Goal: Task Accomplishment & Management: Use online tool/utility

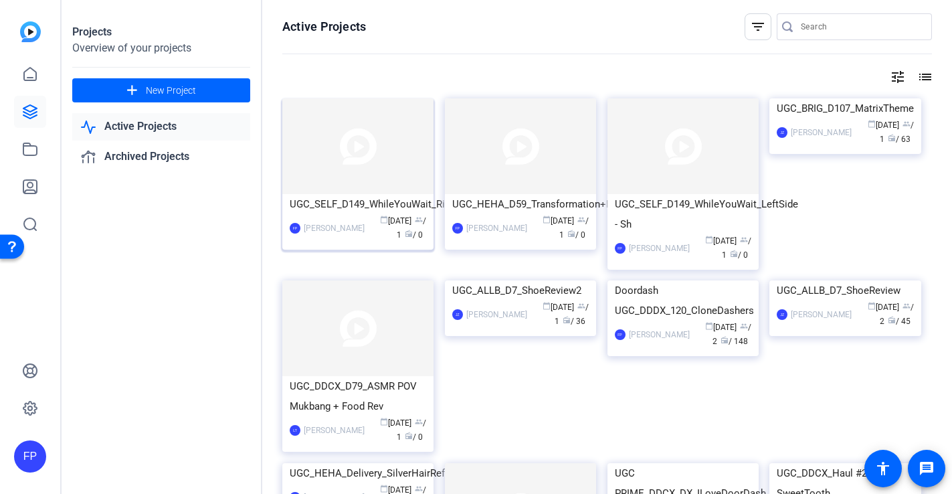
click at [393, 182] on img at bounding box center [357, 146] width 151 height 96
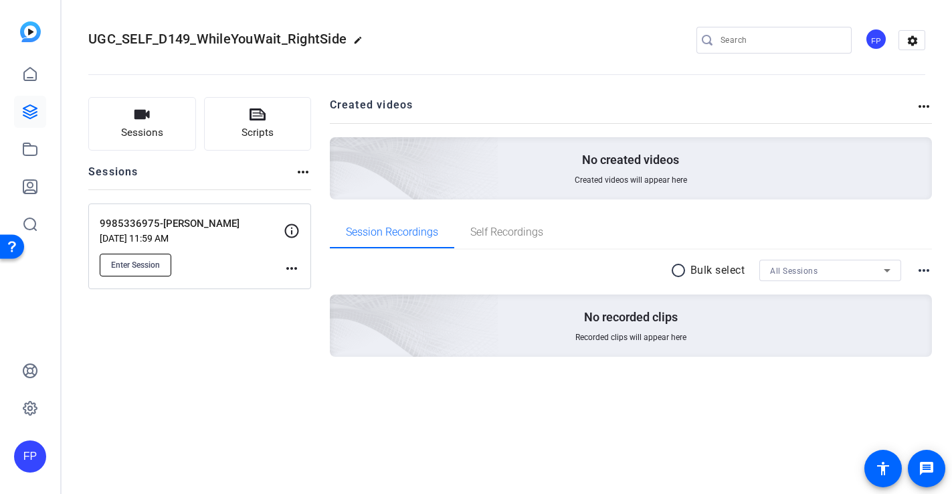
click at [144, 267] on span "Enter Session" at bounding box center [135, 265] width 49 height 11
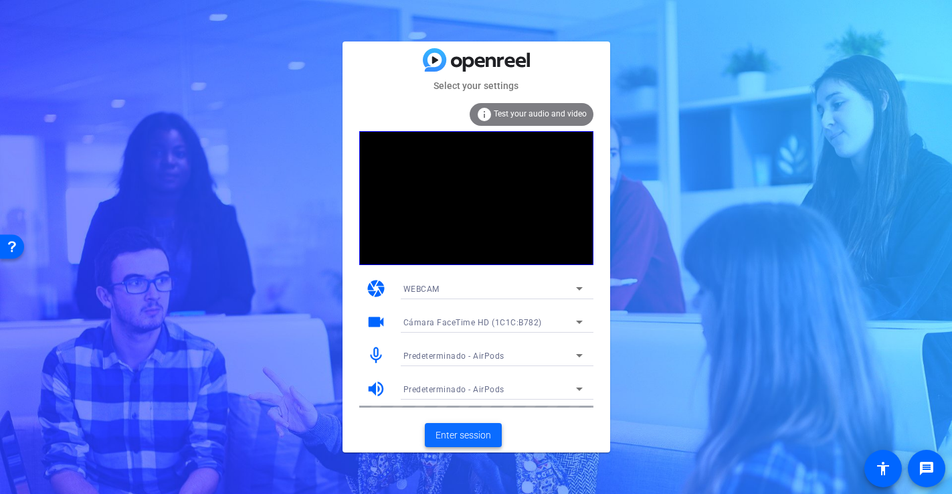
click at [465, 439] on span "Enter session" at bounding box center [464, 435] width 56 height 14
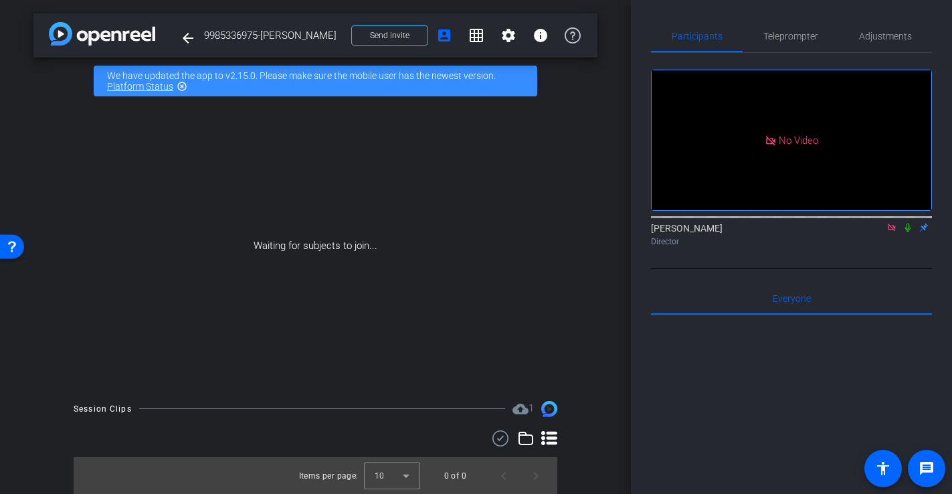
click at [897, 232] on icon at bounding box center [892, 227] width 11 height 9
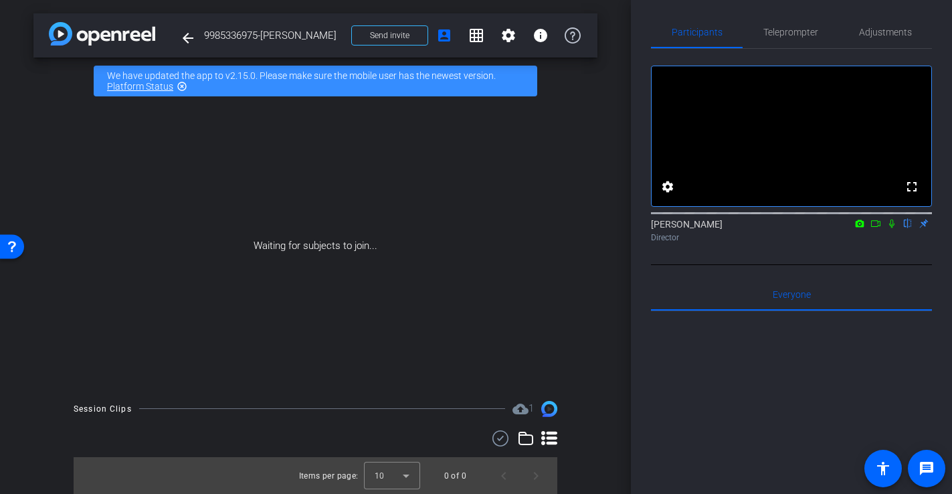
click at [875, 244] on div "Flor Poggi flip Director" at bounding box center [791, 231] width 281 height 26
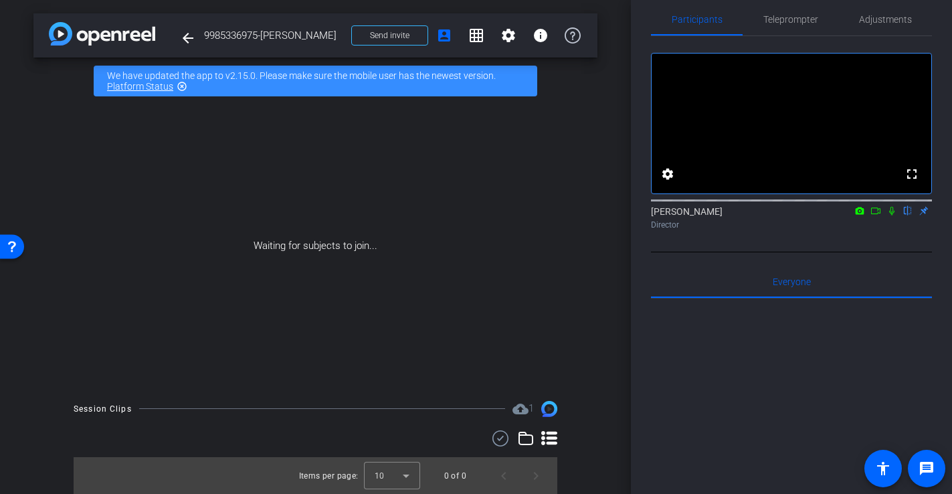
click at [879, 216] on icon at bounding box center [876, 210] width 11 height 9
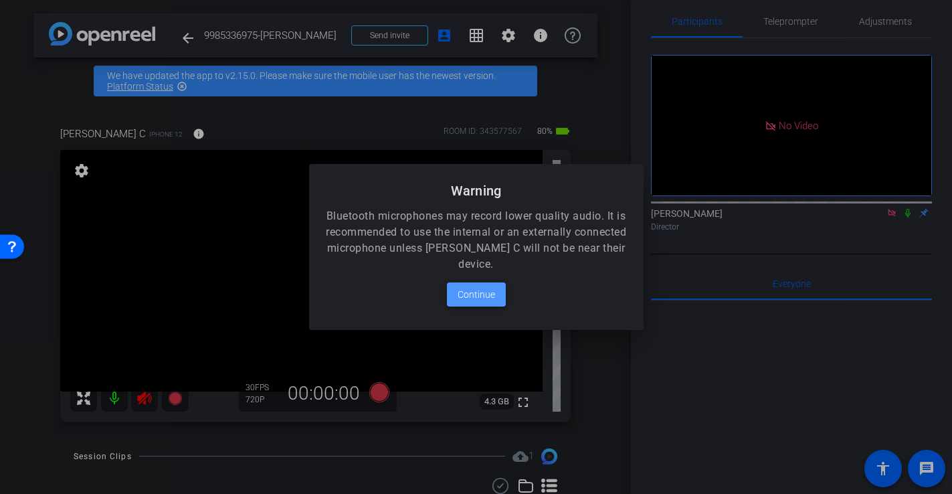
click at [475, 298] on span "Continue" at bounding box center [476, 294] width 37 height 16
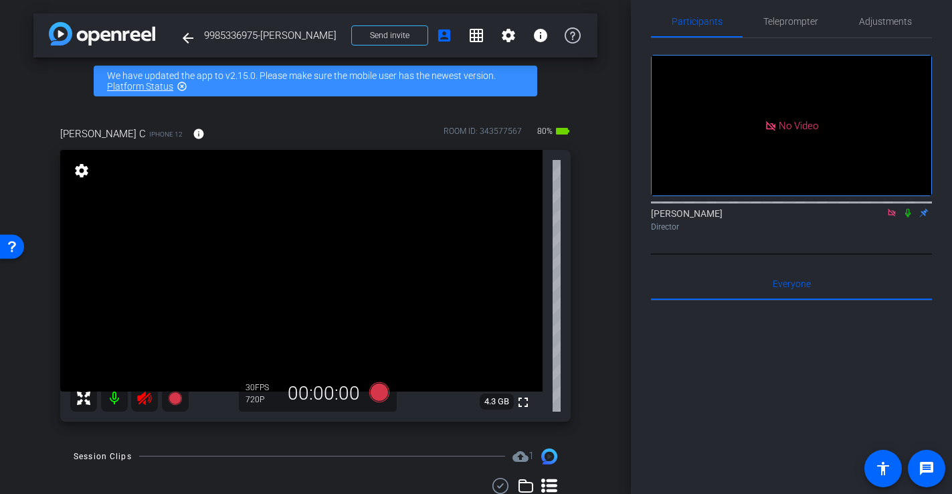
click at [147, 399] on icon at bounding box center [145, 398] width 16 height 16
click at [894, 218] on icon at bounding box center [892, 212] width 11 height 9
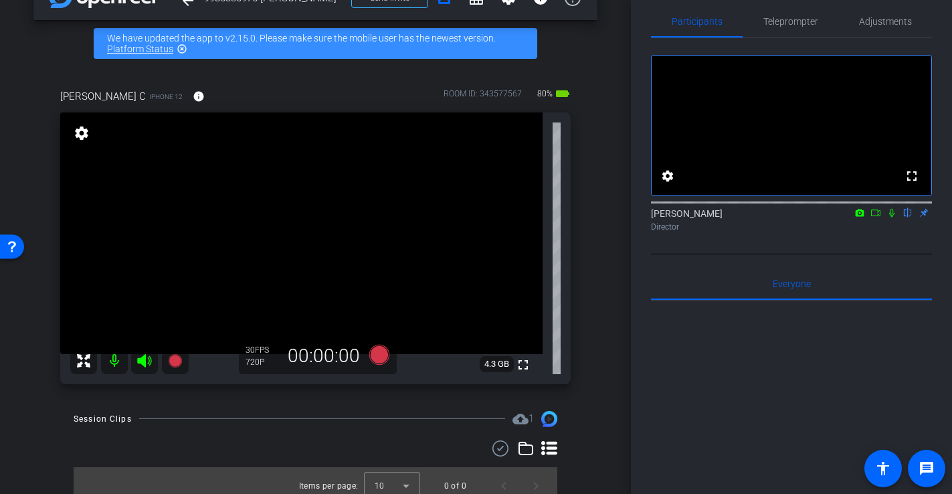
scroll to position [48, 0]
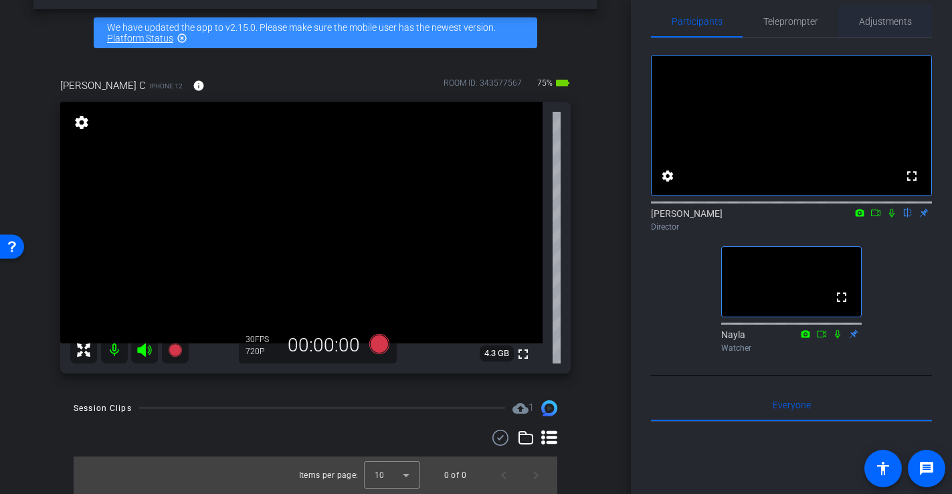
click at [900, 25] on span "Adjustments" at bounding box center [885, 21] width 53 height 9
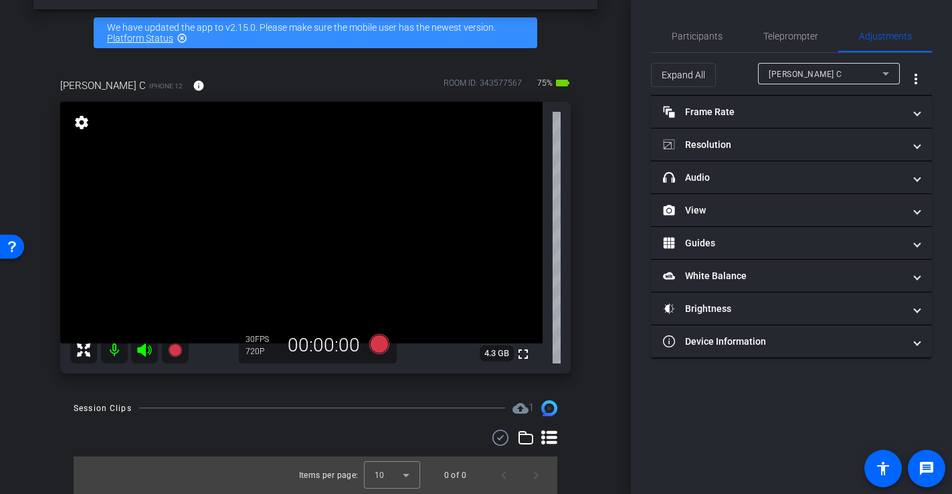
click at [813, 71] on div "Artis C" at bounding box center [826, 74] width 114 height 17
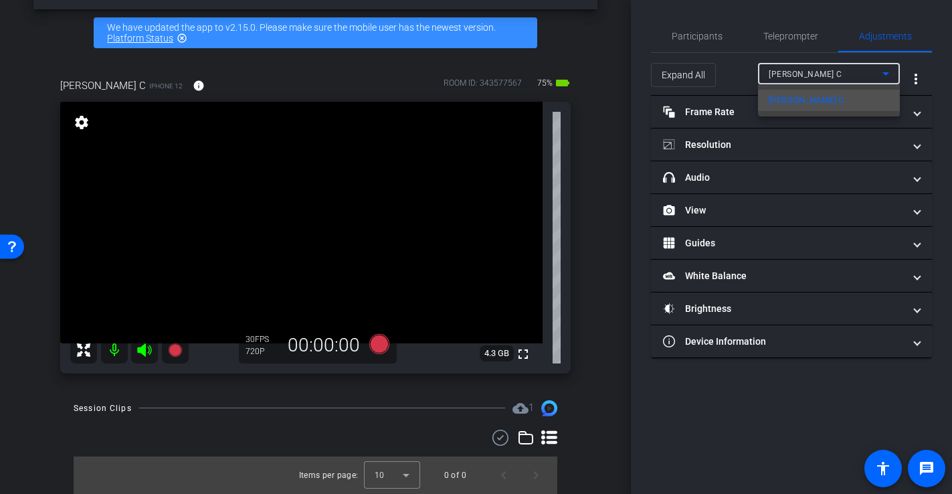
click at [809, 96] on mat-option "Artis C" at bounding box center [829, 100] width 142 height 21
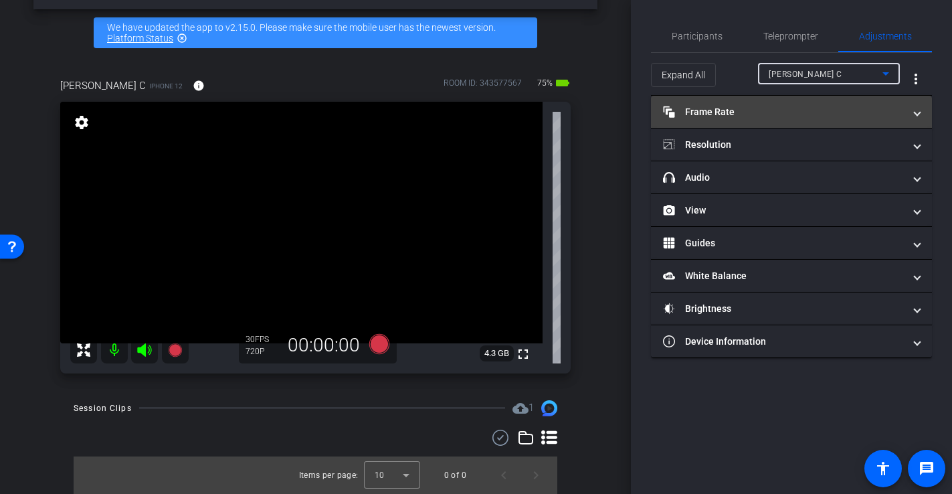
click at [747, 108] on mat-panel-title "Frame Rate Frame Rate" at bounding box center [783, 112] width 241 height 14
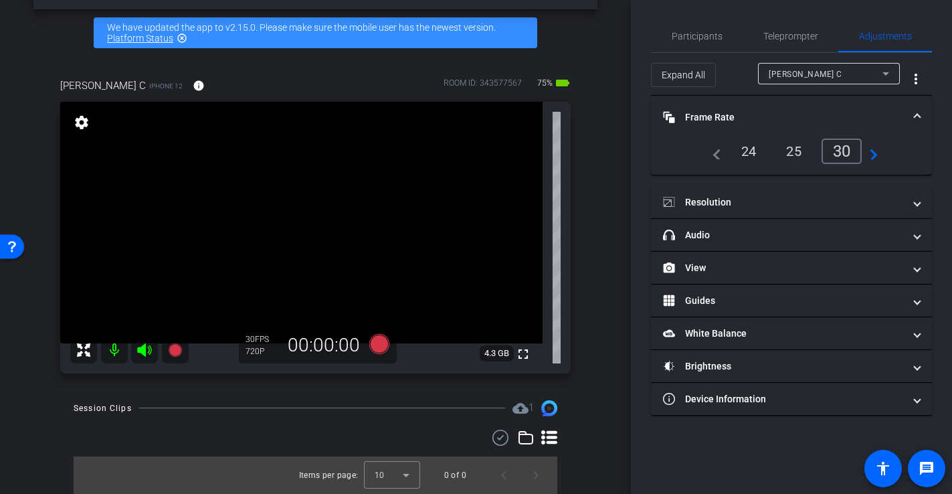
click at [747, 108] on mat-expansion-panel-header "Frame Rate Frame Rate" at bounding box center [791, 117] width 281 height 43
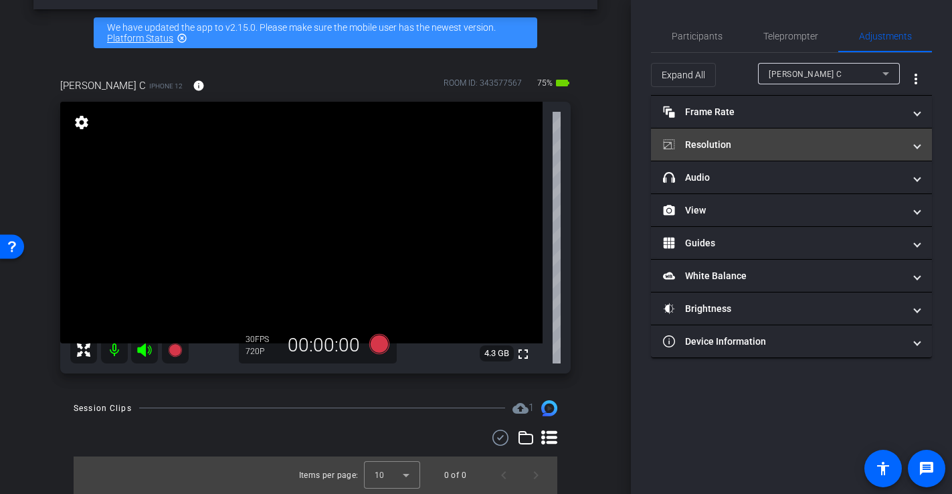
click at [706, 142] on mat-panel-title "Resolution" at bounding box center [783, 145] width 241 height 14
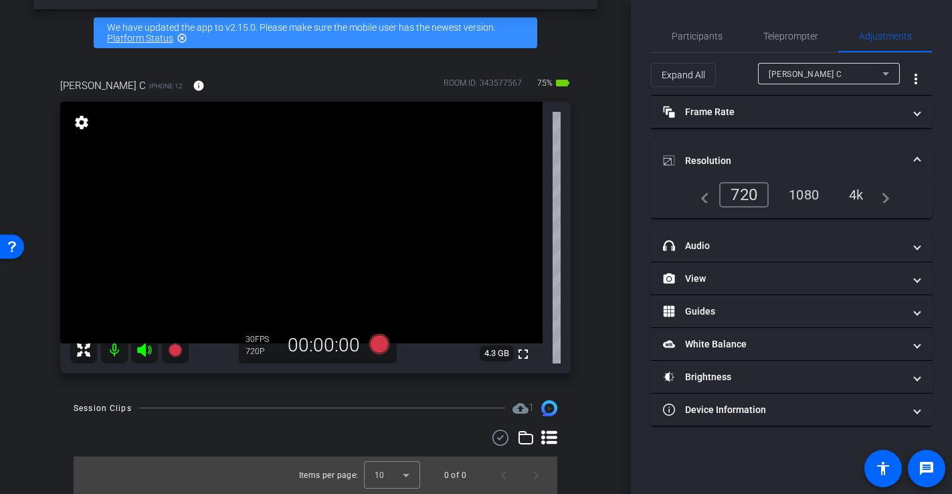
click at [806, 190] on div "1080" at bounding box center [804, 194] width 50 height 23
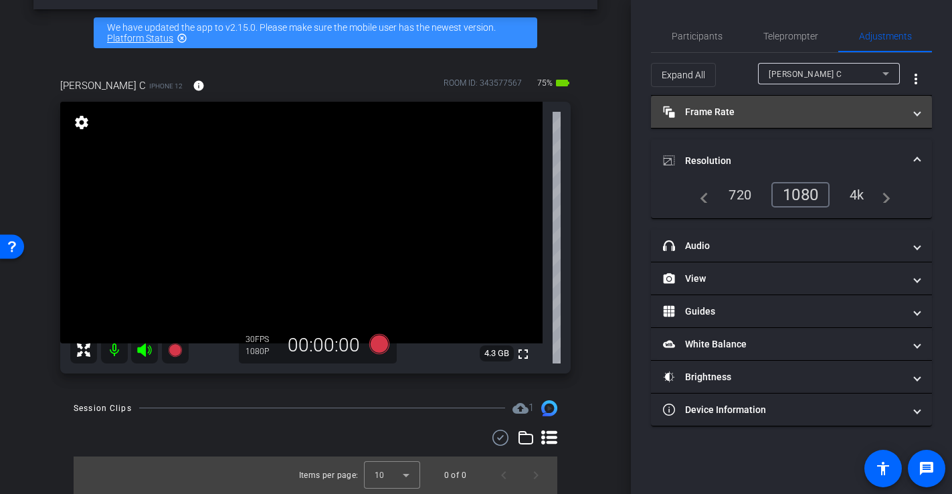
click at [738, 119] on mat-expansion-panel-header "Frame Rate Frame Rate" at bounding box center [791, 112] width 281 height 32
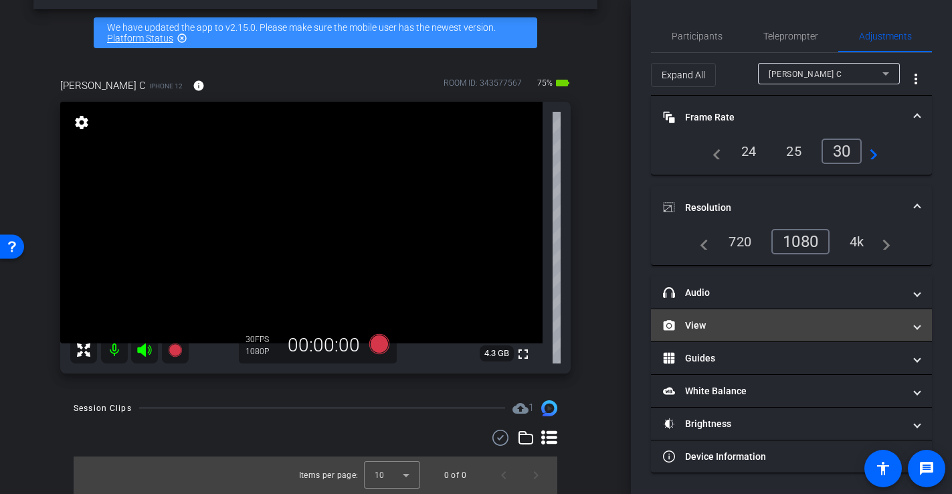
click at [722, 326] on mat-panel-title "View" at bounding box center [783, 326] width 241 height 14
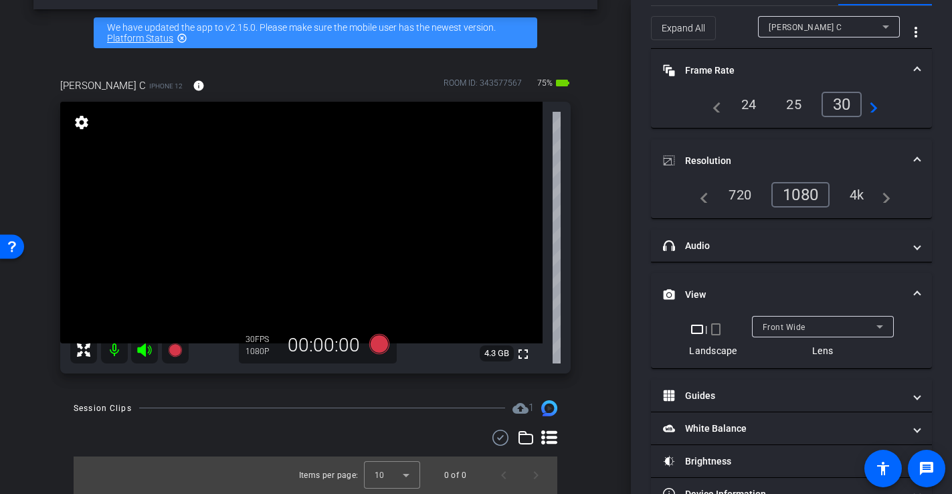
scroll to position [84, 0]
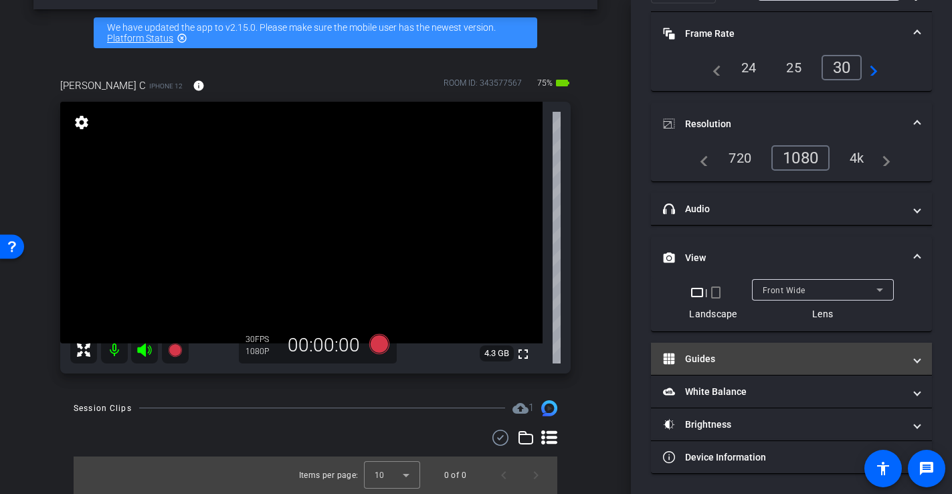
click at [735, 357] on mat-panel-title "Guides" at bounding box center [783, 359] width 241 height 14
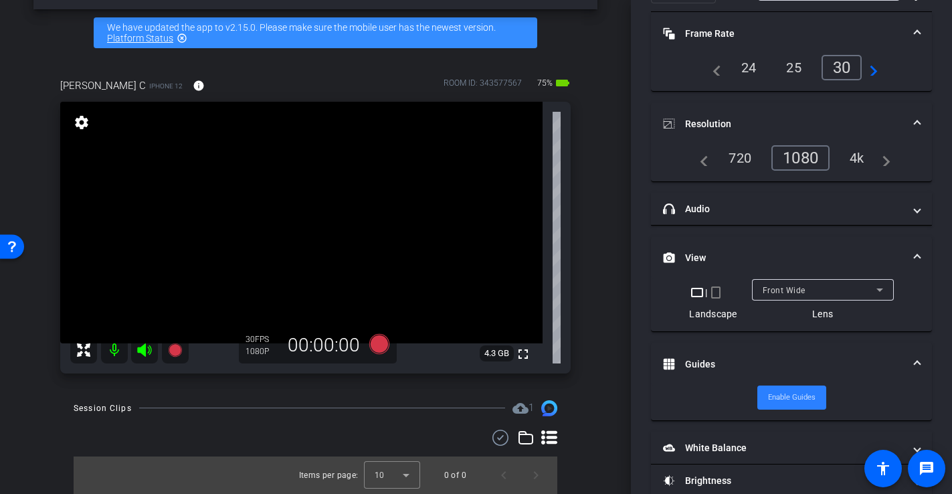
drag, startPoint x: 803, startPoint y: 395, endPoint x: 754, endPoint y: 400, distance: 48.5
click at [802, 395] on span "Enable Guides" at bounding box center [792, 398] width 48 height 20
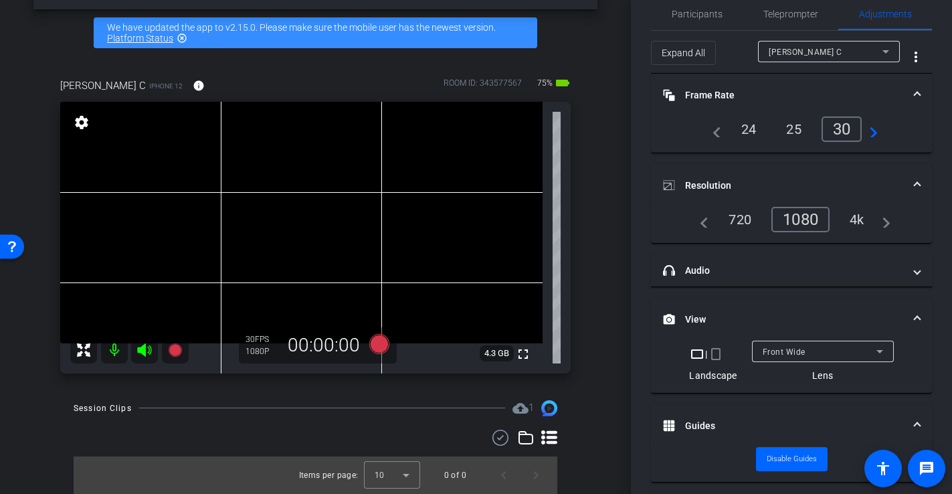
scroll to position [0, 0]
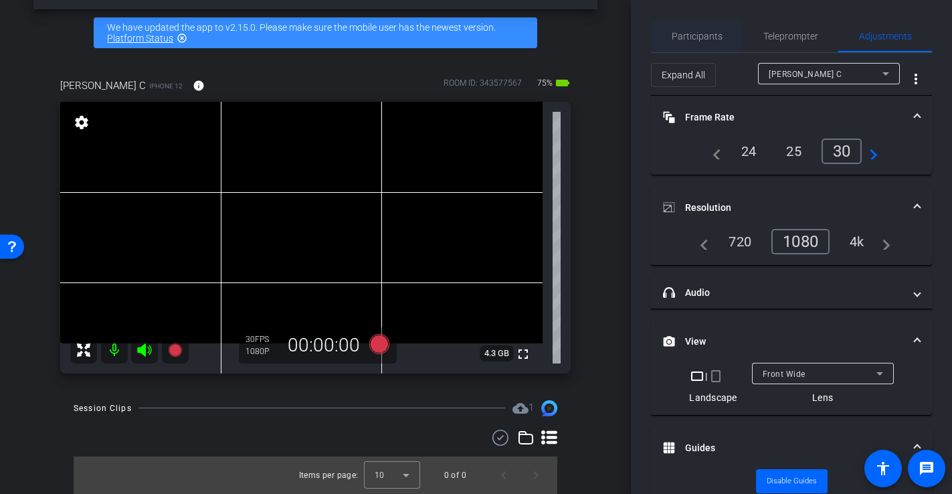
click at [685, 32] on span "Participants" at bounding box center [697, 35] width 51 height 9
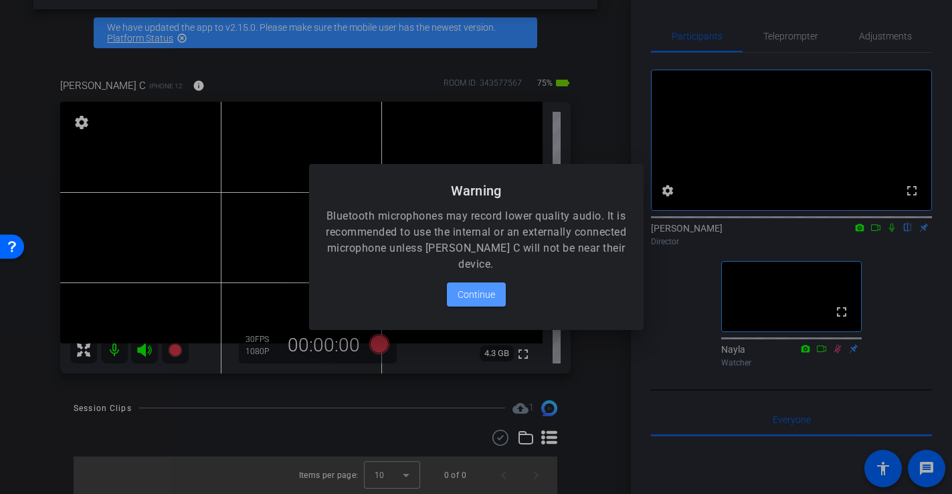
click at [468, 293] on span "Continue" at bounding box center [476, 294] width 37 height 16
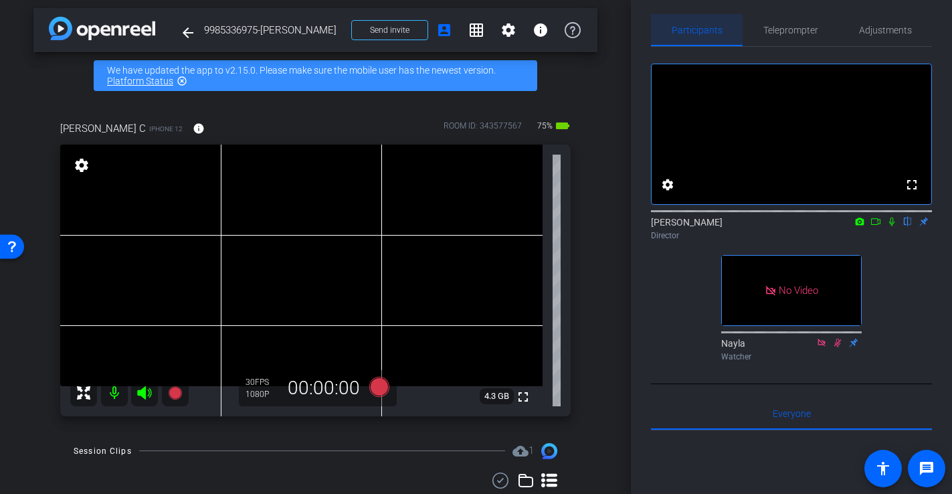
scroll to position [9, 0]
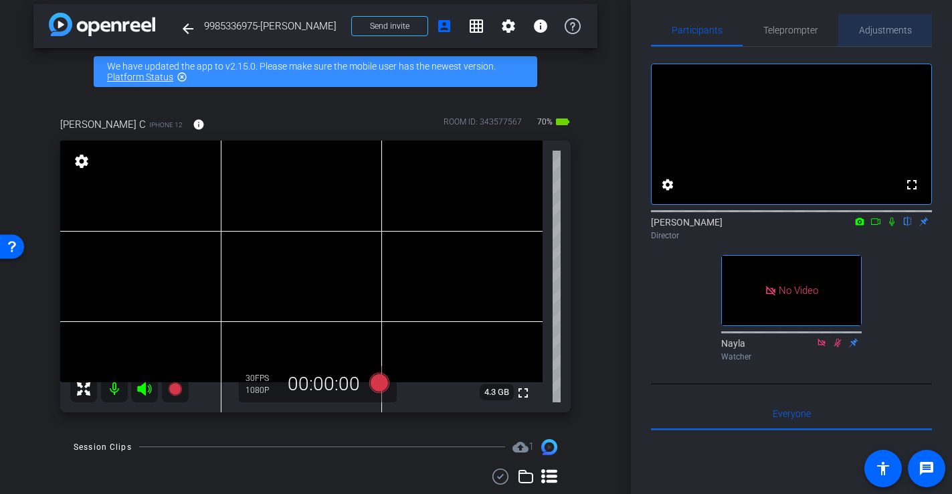
click at [912, 30] on div "Adjustments" at bounding box center [886, 30] width 94 height 32
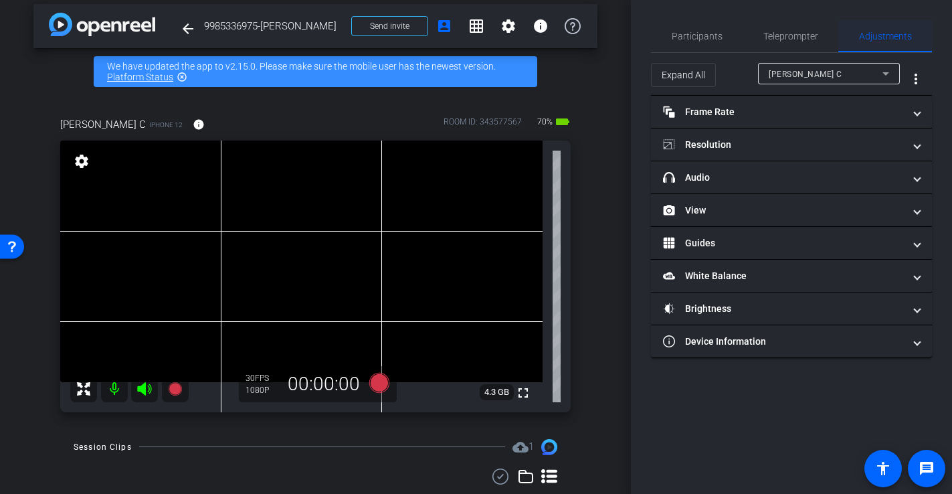
scroll to position [0, 0]
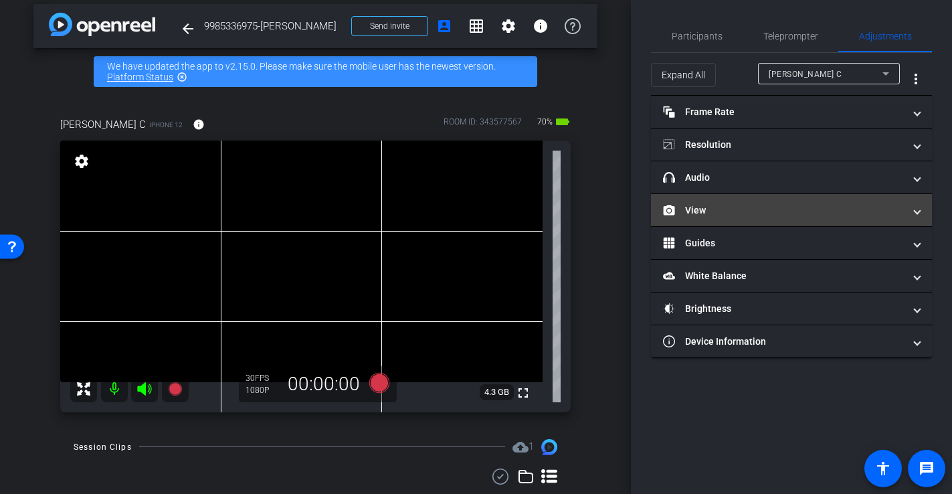
click at [722, 208] on mat-panel-title "View" at bounding box center [783, 210] width 241 height 14
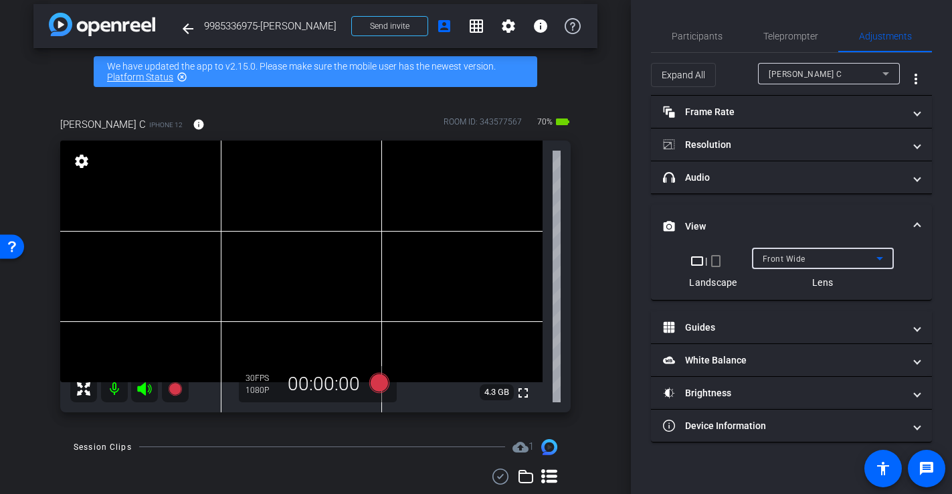
click at [820, 253] on div "Front Wide" at bounding box center [820, 258] width 114 height 17
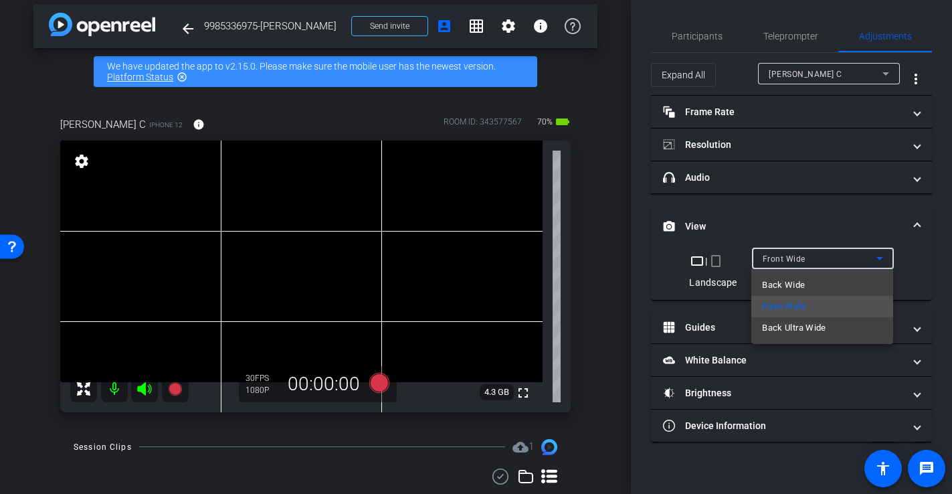
click at [796, 258] on div at bounding box center [476, 247] width 952 height 494
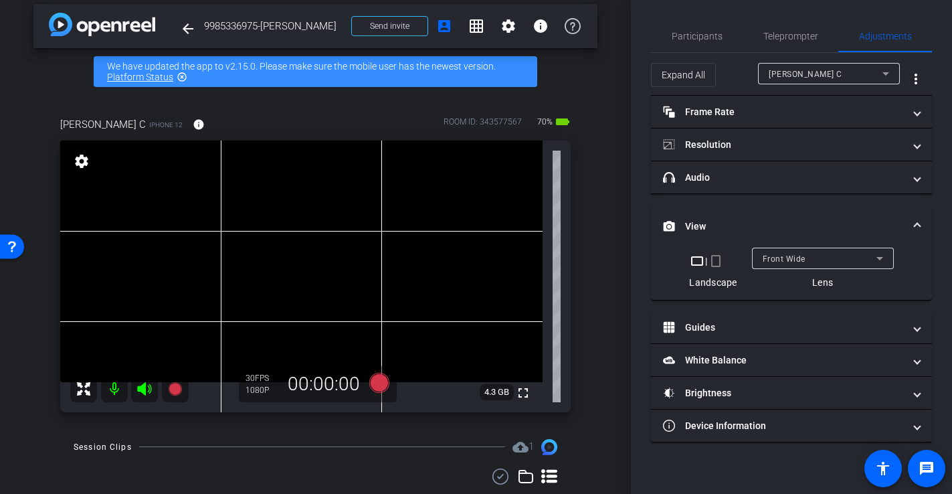
drag, startPoint x: 919, startPoint y: 224, endPoint x: 900, endPoint y: 222, distance: 19.5
click at [918, 224] on span at bounding box center [917, 227] width 5 height 14
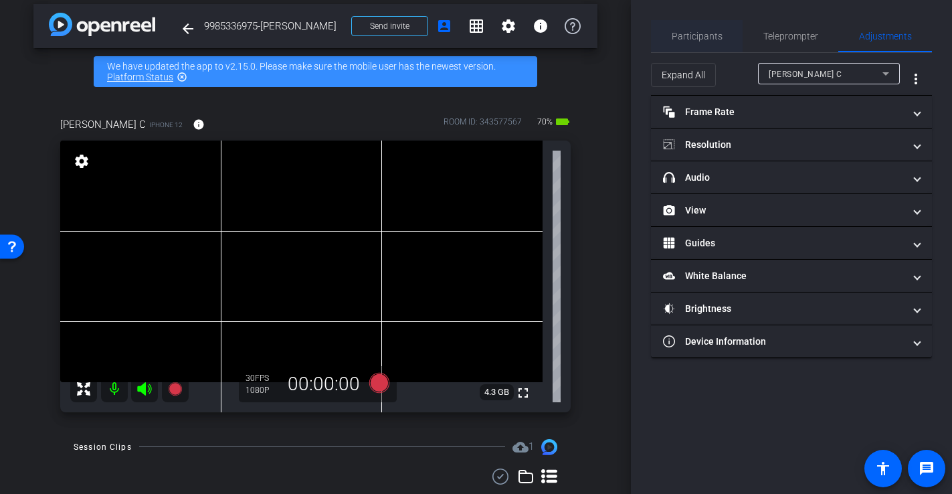
click at [708, 35] on span "Participants" at bounding box center [697, 35] width 51 height 9
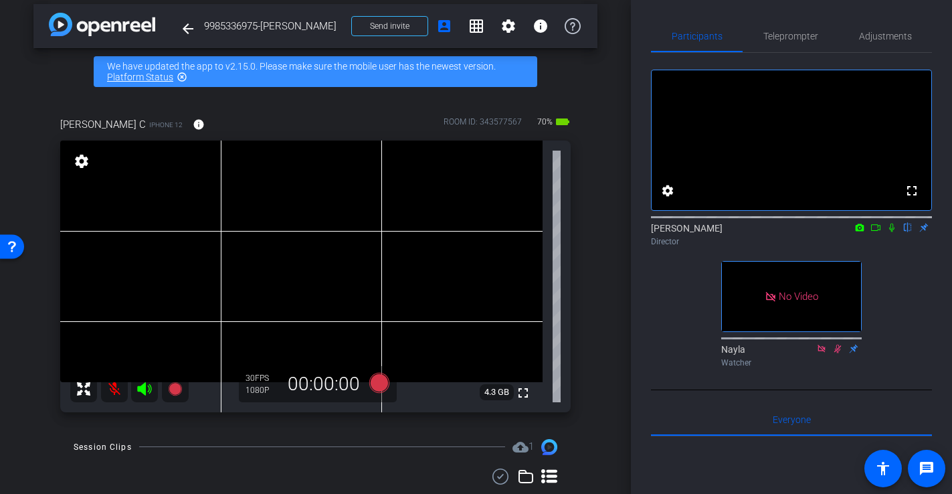
click at [877, 231] on icon at bounding box center [875, 227] width 9 height 7
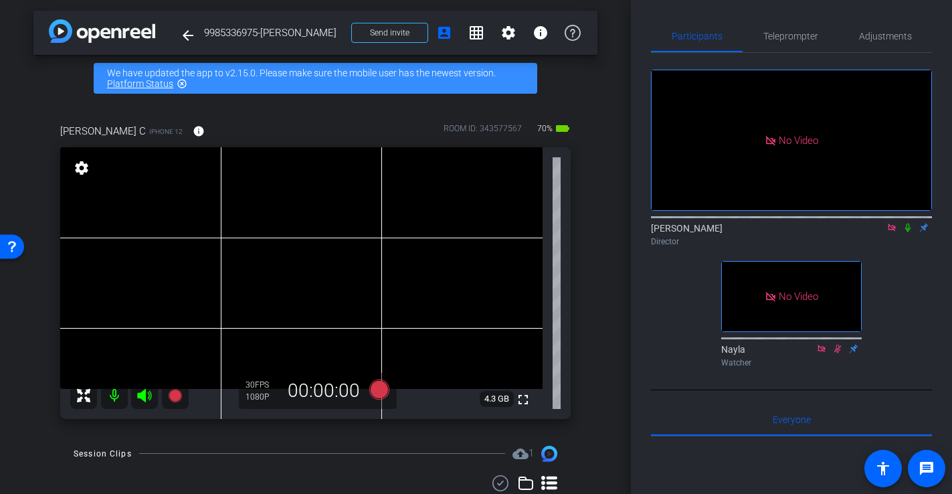
scroll to position [7, 0]
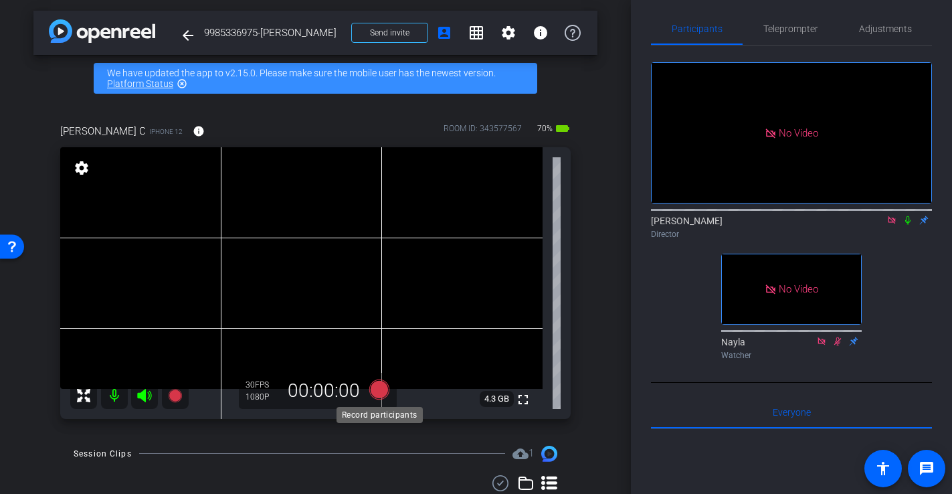
click at [380, 392] on icon at bounding box center [379, 389] width 20 height 20
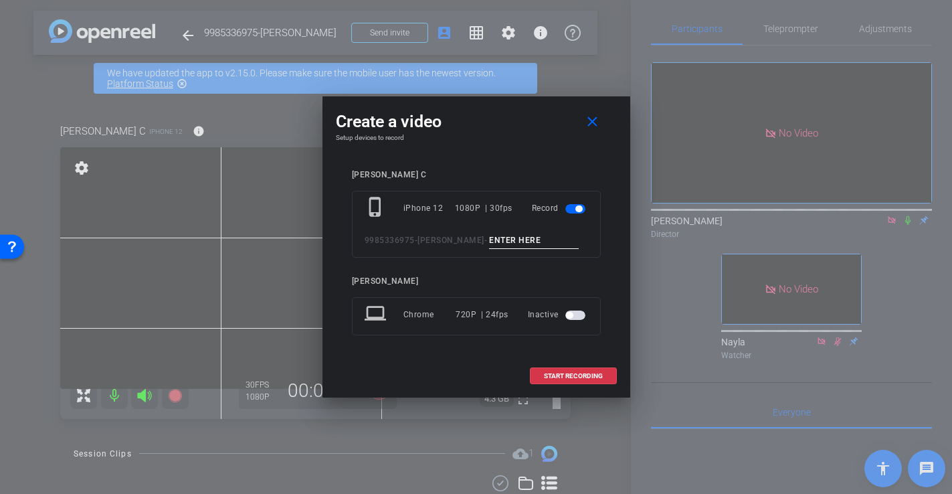
click at [489, 244] on input at bounding box center [534, 240] width 90 height 17
type input "-"
click at [601, 377] on span "START RECORDING" at bounding box center [573, 376] width 59 height 7
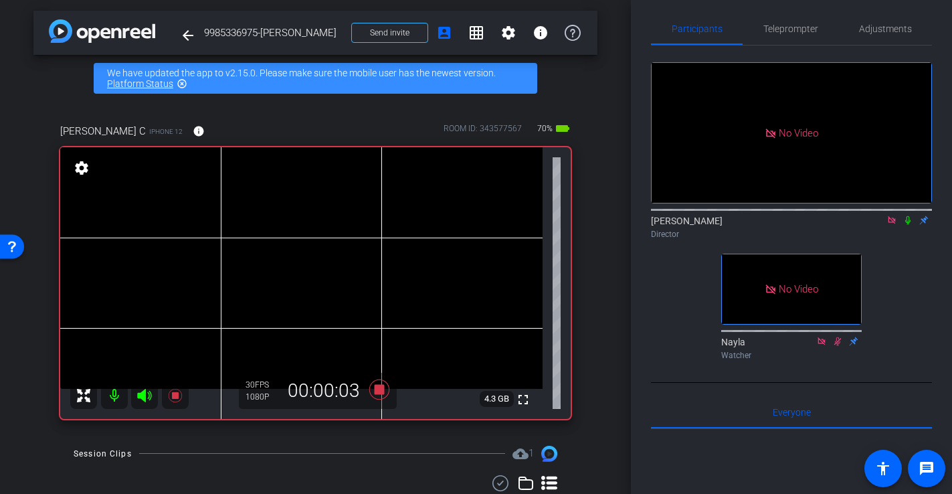
click at [313, 311] on video at bounding box center [301, 268] width 483 height 242
click at [288, 319] on video at bounding box center [301, 268] width 483 height 242
click at [285, 303] on video at bounding box center [301, 268] width 483 height 242
click at [305, 316] on video at bounding box center [301, 268] width 483 height 242
click at [380, 385] on icon at bounding box center [379, 389] width 20 height 20
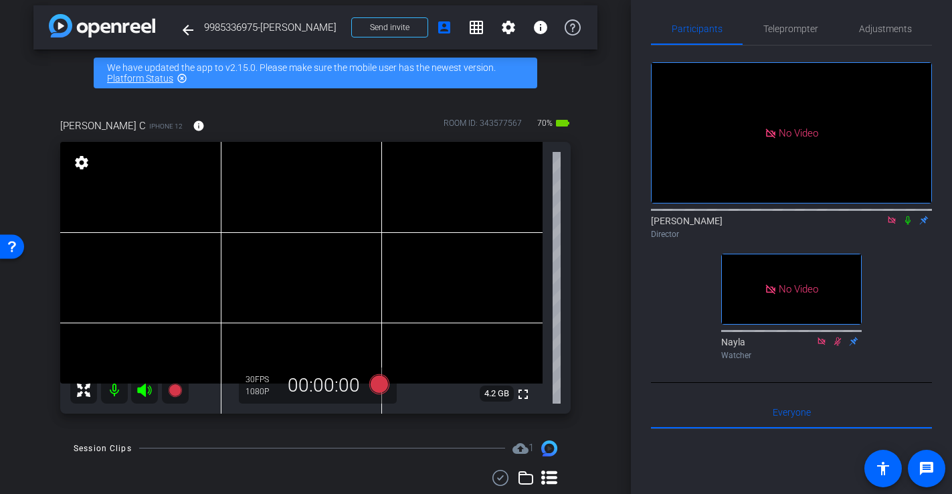
scroll to position [1, 0]
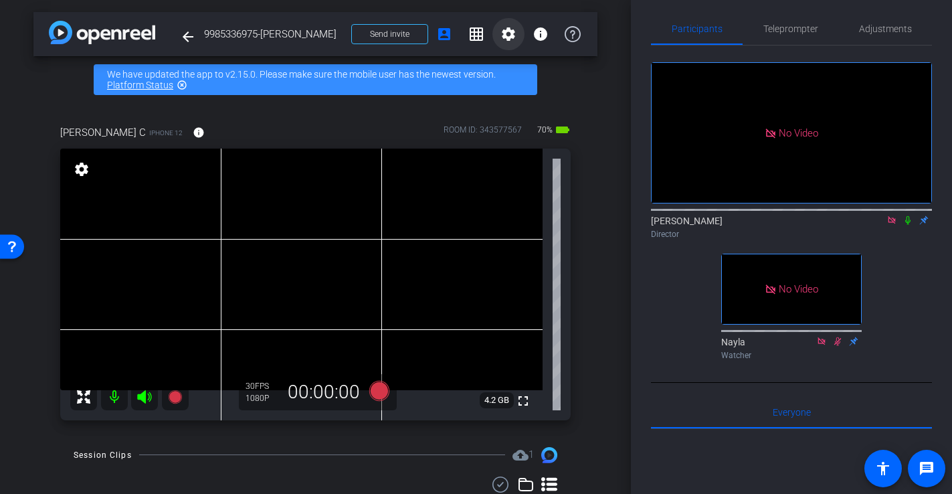
click at [511, 31] on mat-icon "settings" at bounding box center [509, 34] width 16 height 16
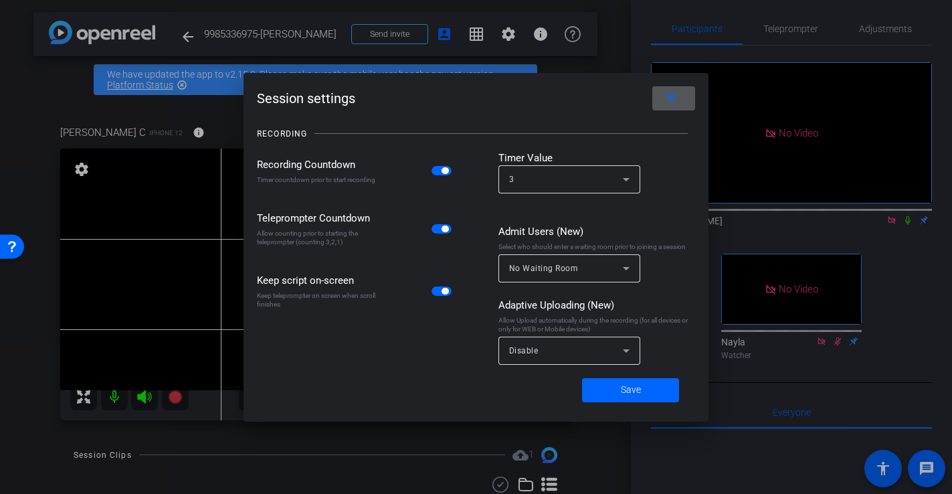
click at [561, 165] on div "3" at bounding box center [569, 179] width 120 height 28
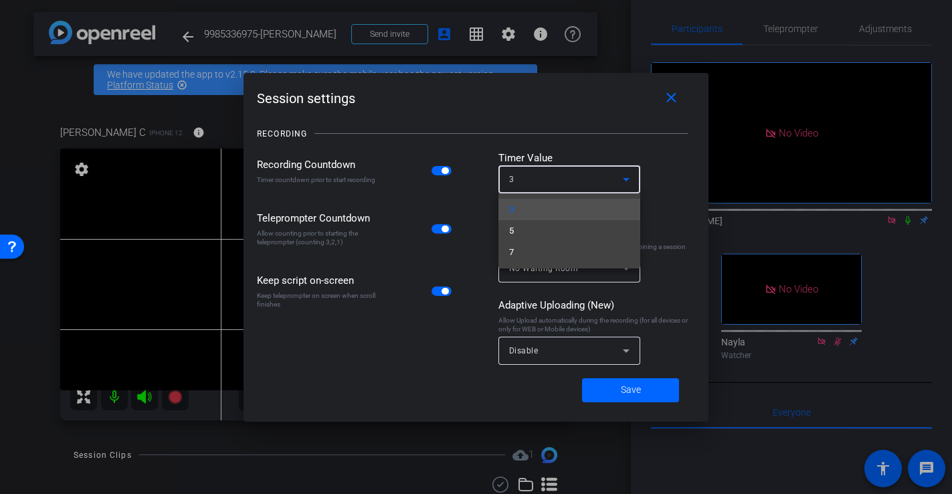
click at [689, 169] on div at bounding box center [476, 247] width 952 height 494
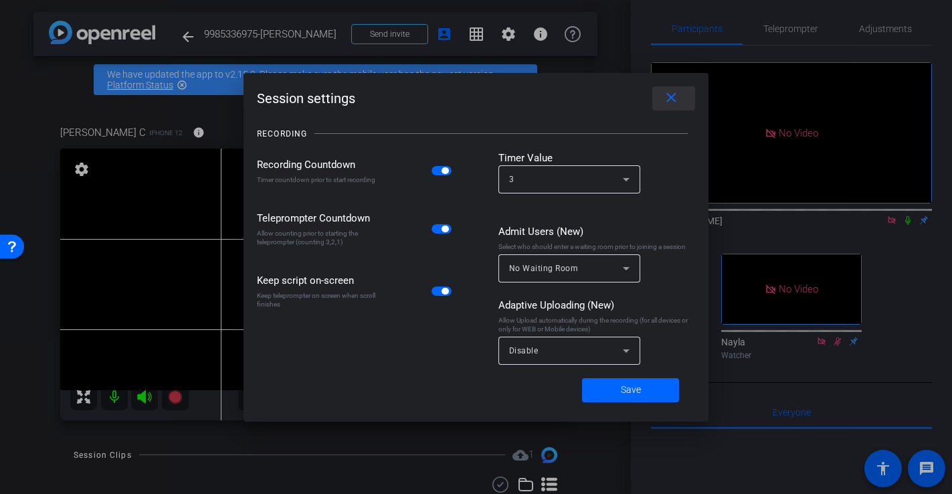
click at [669, 93] on mat-icon "close" at bounding box center [671, 98] width 17 height 17
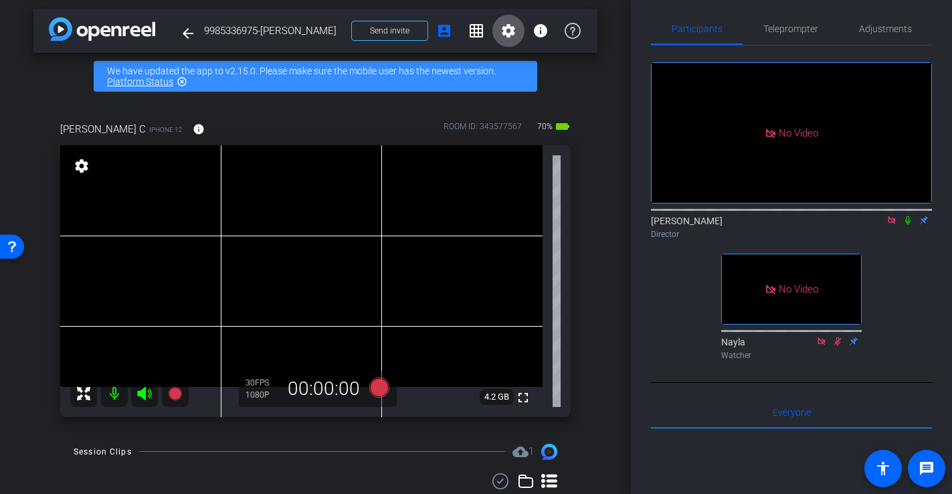
click at [514, 31] on mat-icon "settings" at bounding box center [509, 31] width 16 height 16
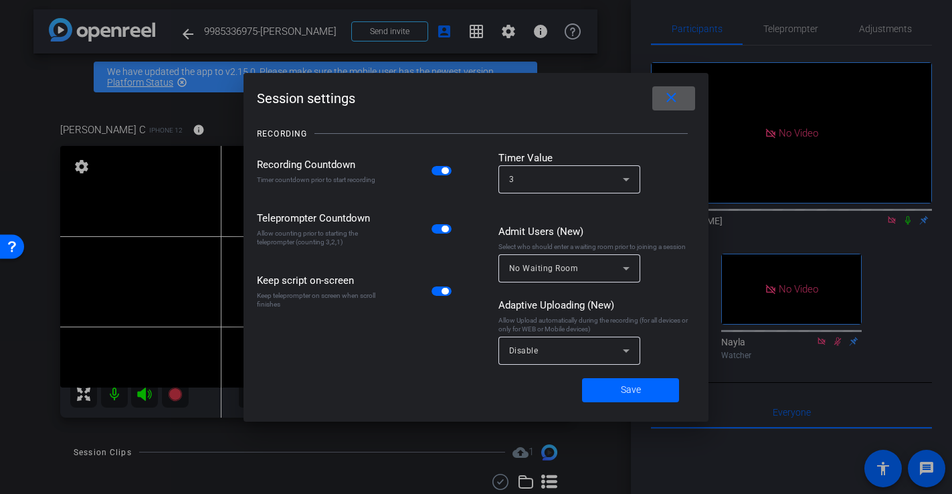
click at [550, 268] on span "No Waiting Room" at bounding box center [544, 268] width 70 height 9
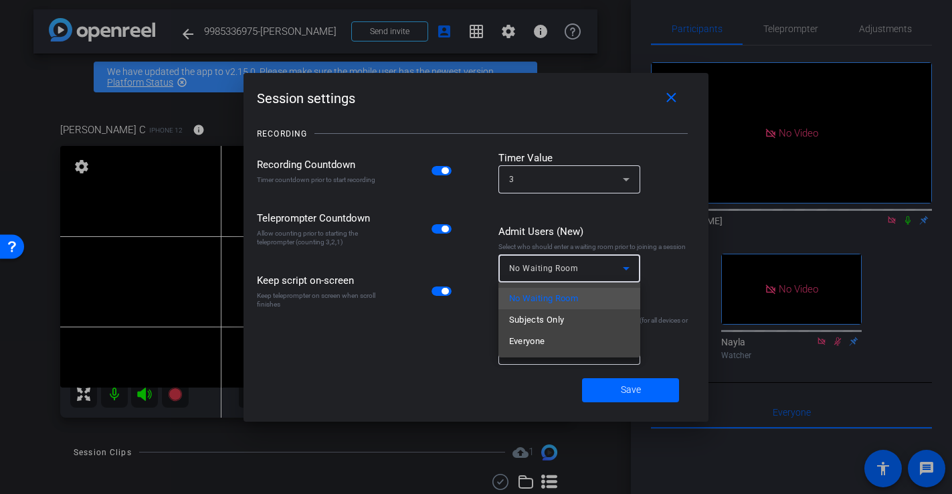
click at [686, 309] on div at bounding box center [476, 247] width 952 height 494
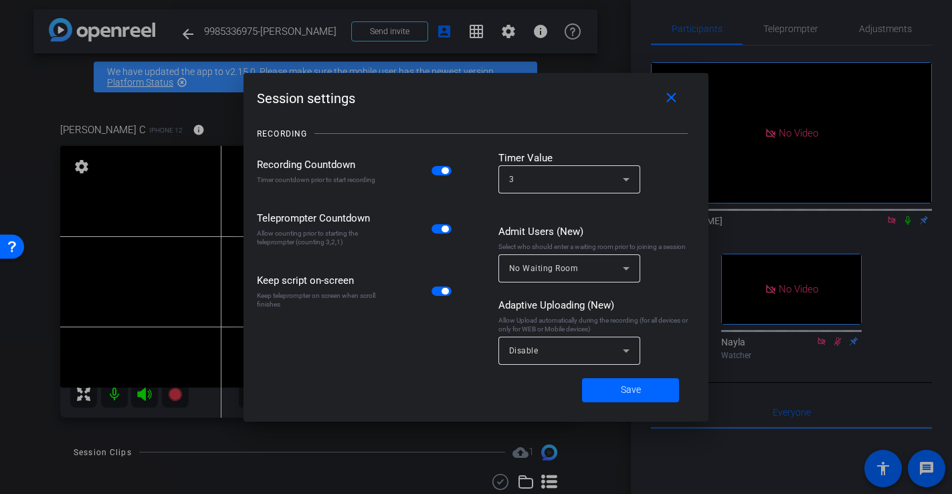
click at [516, 361] on div "Disable" at bounding box center [569, 351] width 120 height 28
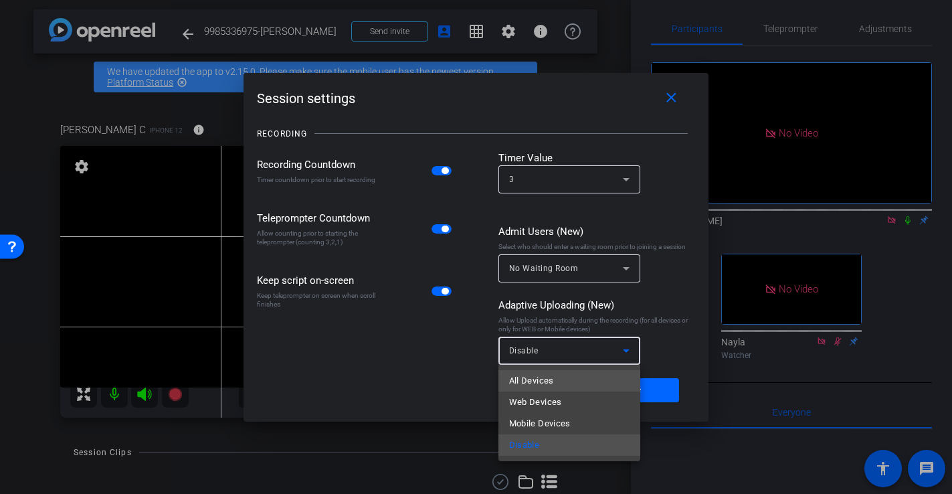
click at [560, 386] on mat-option "All Devices" at bounding box center [570, 380] width 142 height 21
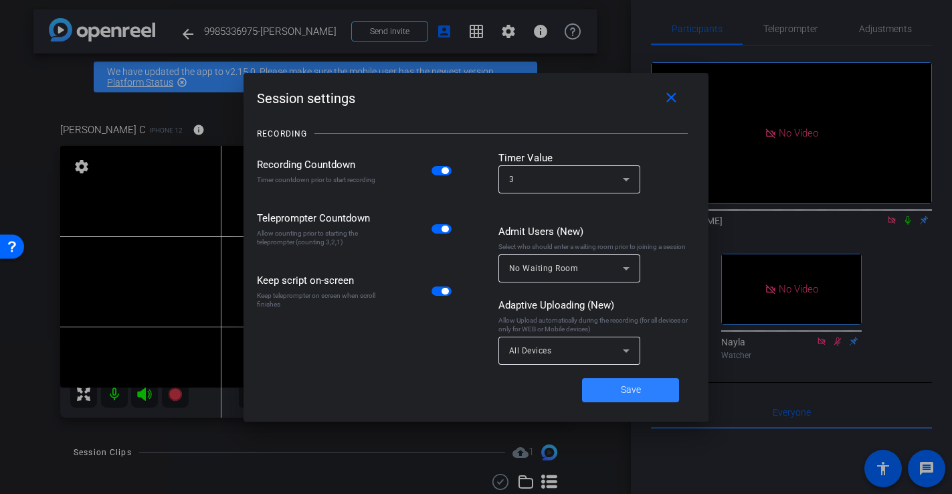
click at [638, 386] on span "Save" at bounding box center [631, 390] width 20 height 14
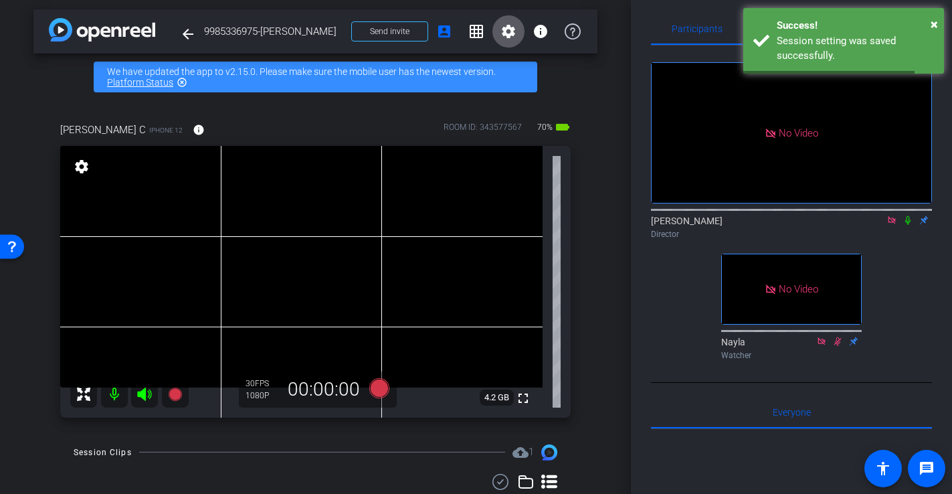
click at [508, 26] on mat-icon "settings" at bounding box center [509, 31] width 16 height 16
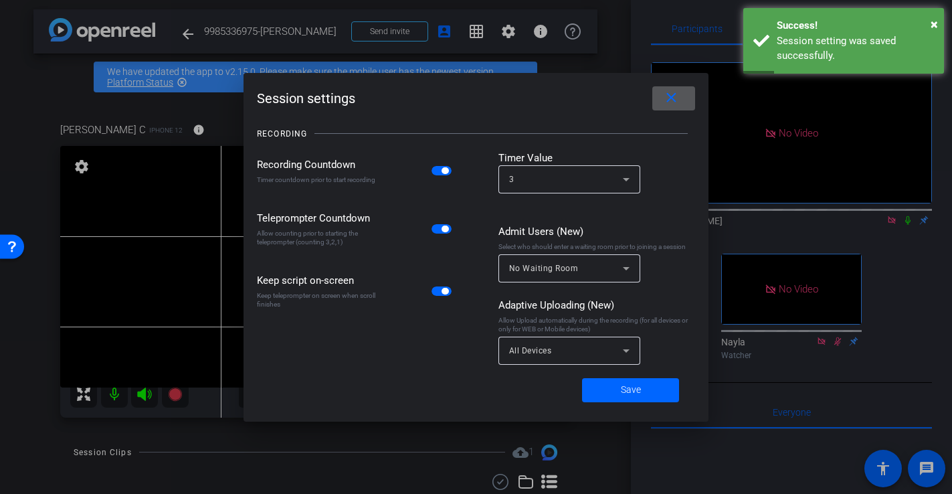
click at [438, 173] on span "button" at bounding box center [442, 170] width 20 height 9
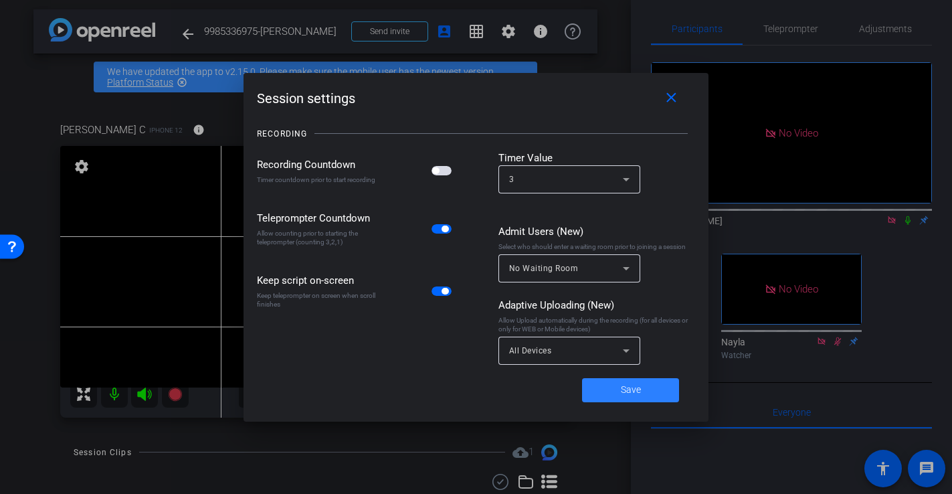
click at [637, 387] on span "Save" at bounding box center [631, 390] width 20 height 14
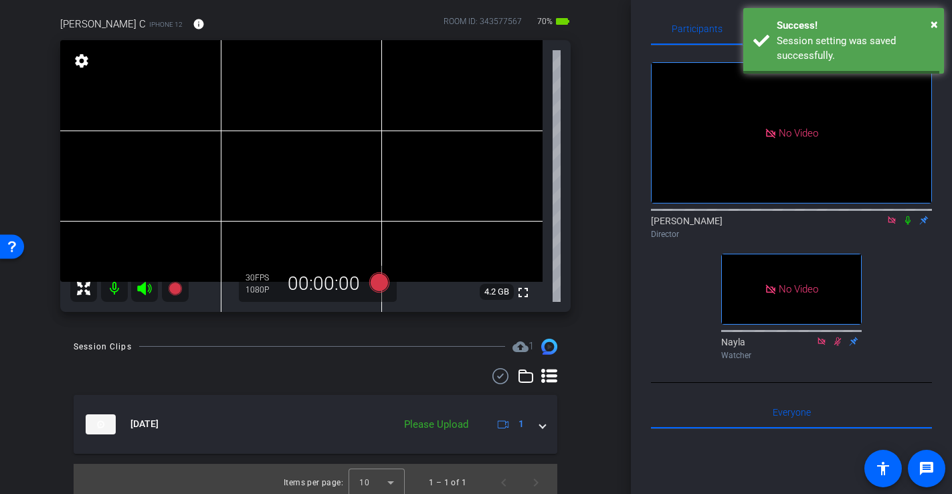
scroll to position [117, 0]
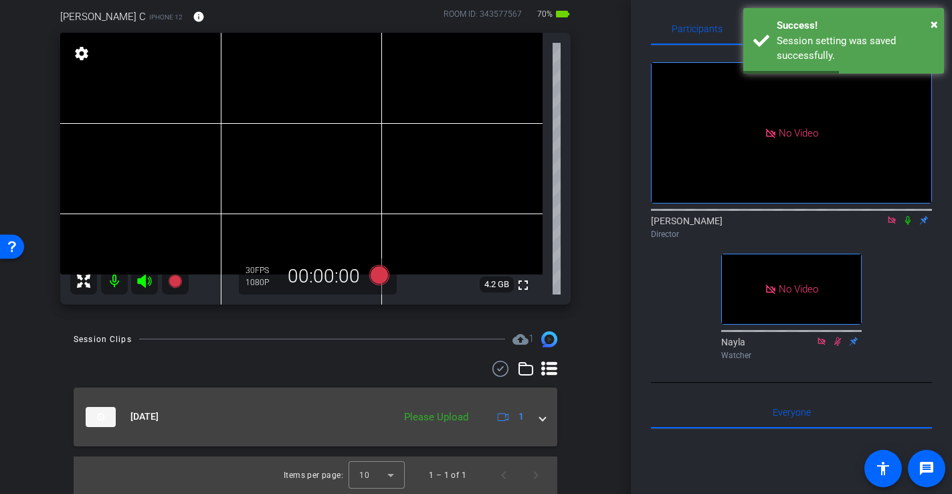
click at [548, 417] on mat-expansion-panel-header "Sep 8, 2025 Please Upload 1" at bounding box center [316, 417] width 484 height 59
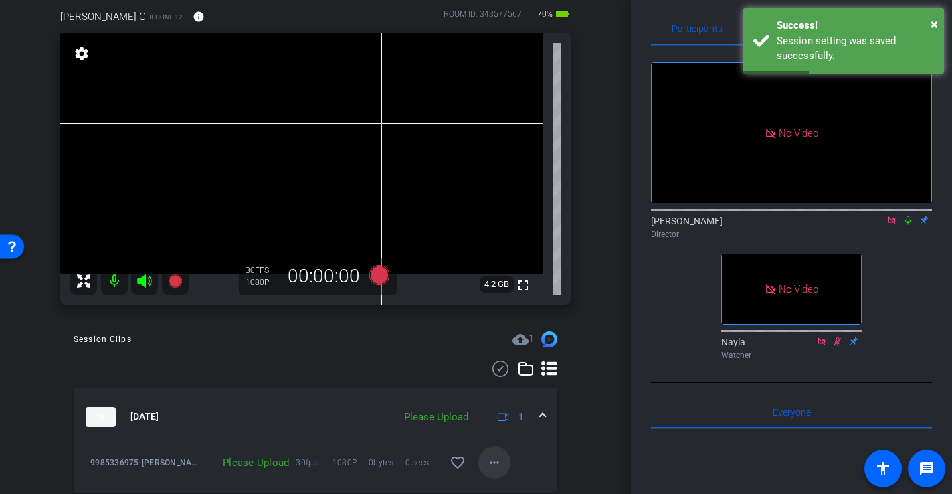
click at [493, 462] on mat-icon "more_horiz" at bounding box center [495, 462] width 16 height 16
click at [511, 400] on span "Upload" at bounding box center [516, 402] width 54 height 16
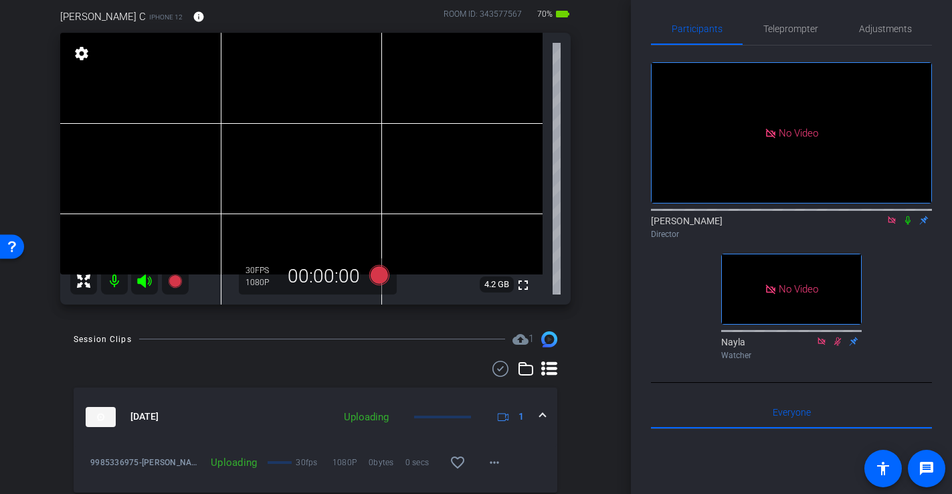
click at [602, 398] on div "arrow_back 9985336975-Artis Cash Back to project Send invite account_box grid_o…" at bounding box center [315, 247] width 631 height 494
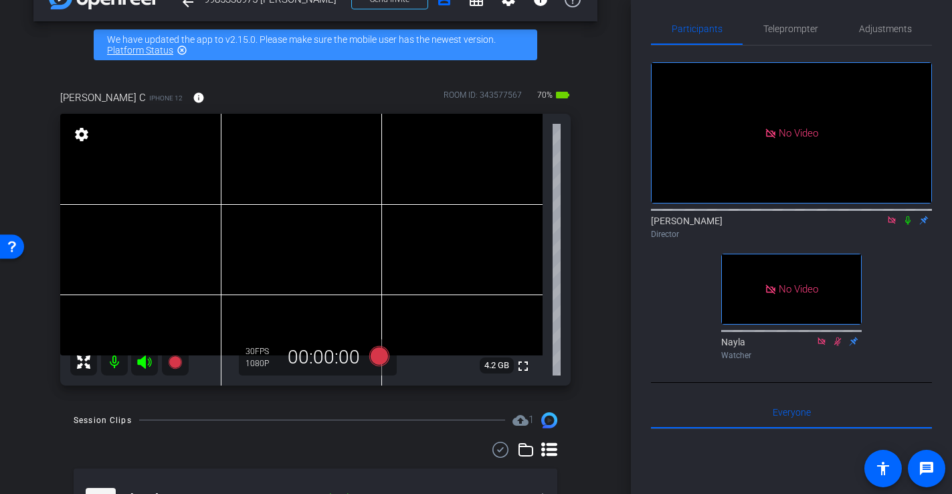
scroll to position [37, 0]
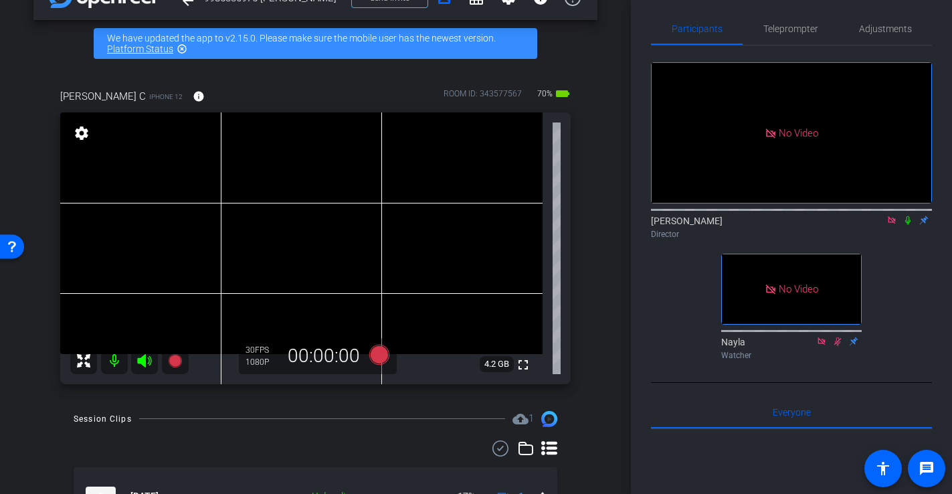
click at [241, 237] on video at bounding box center [301, 233] width 483 height 242
click at [379, 352] on icon at bounding box center [379, 354] width 20 height 20
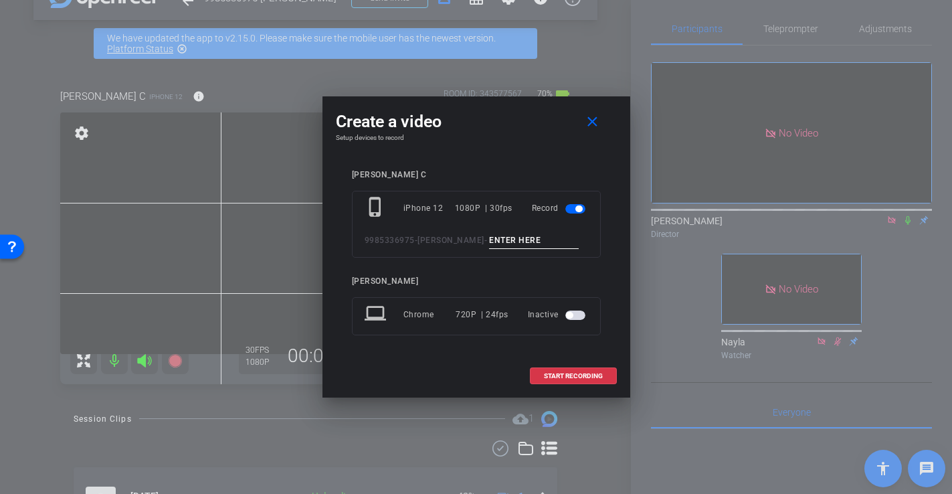
click at [509, 239] on input at bounding box center [534, 240] width 90 height 17
type input "-"
click at [584, 379] on span "START RECORDING" at bounding box center [573, 376] width 59 height 7
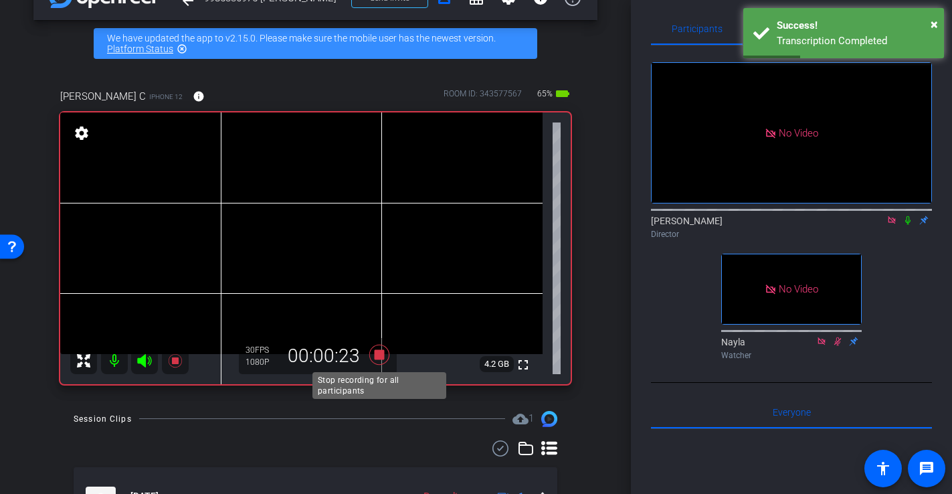
click at [376, 357] on icon at bounding box center [379, 354] width 20 height 20
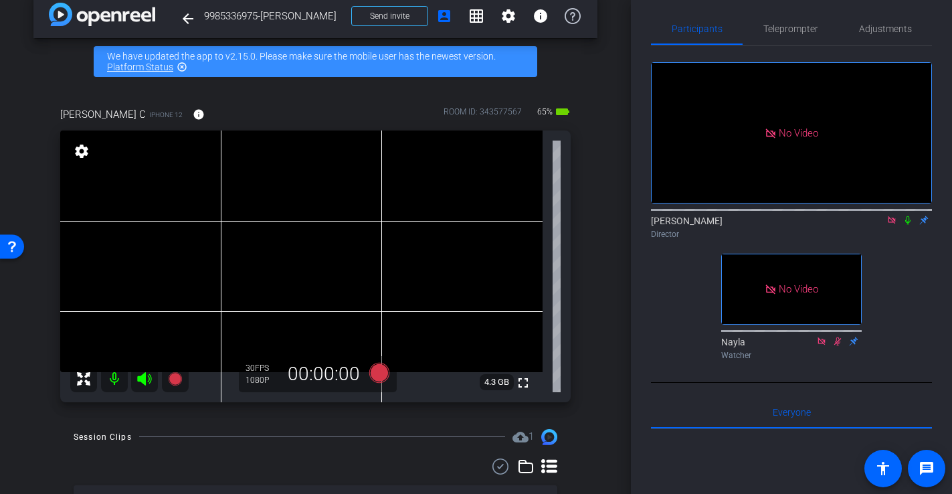
scroll to position [12, 0]
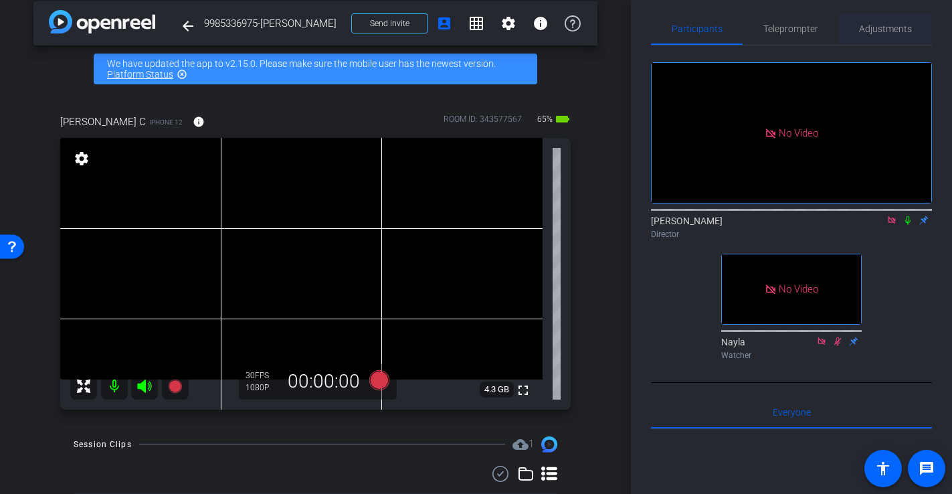
click at [873, 33] on span "Adjustments" at bounding box center [885, 28] width 53 height 9
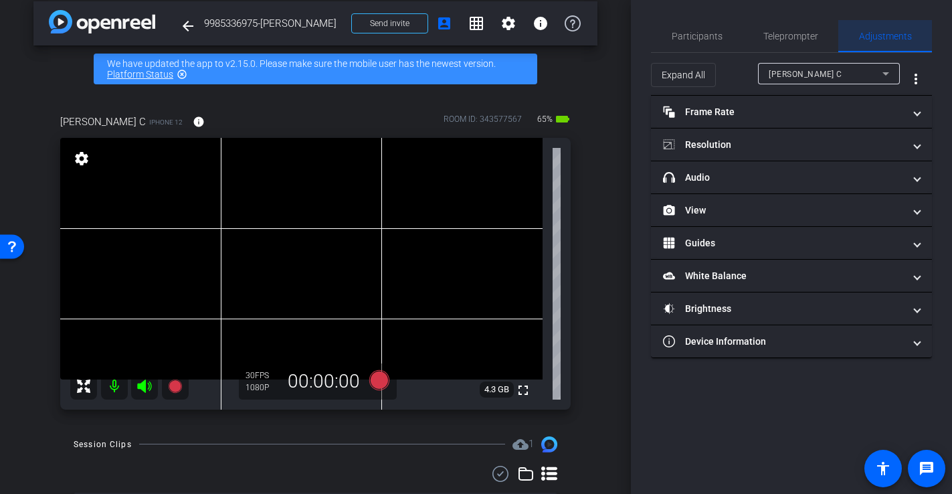
scroll to position [0, 0]
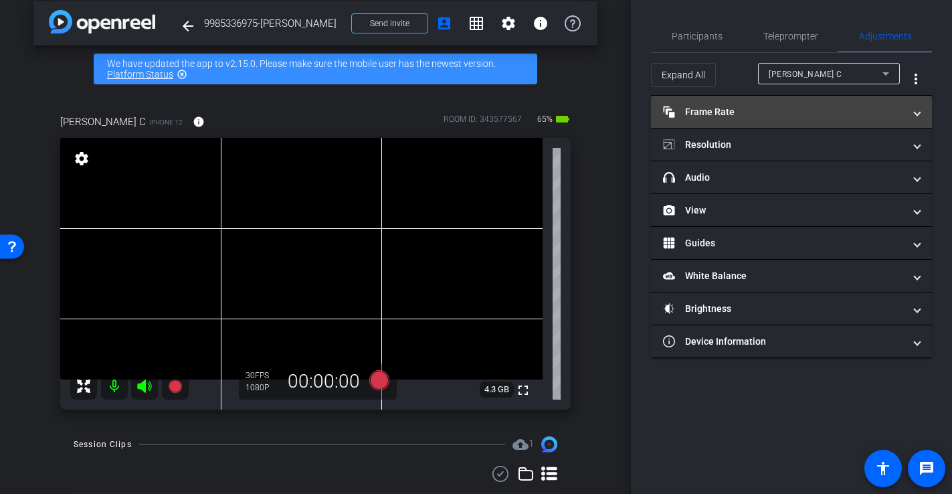
click at [752, 110] on mat-panel-title "Frame Rate Frame Rate" at bounding box center [783, 112] width 241 height 14
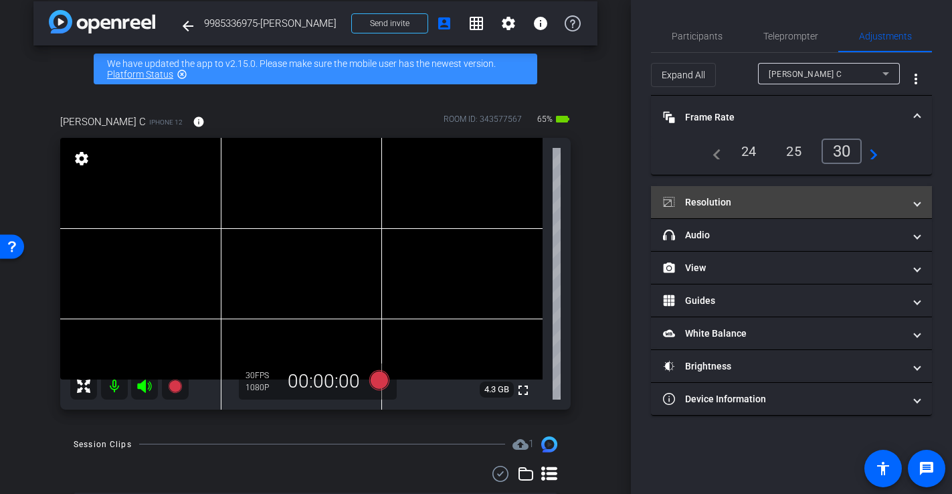
click at [750, 195] on mat-panel-title "Resolution" at bounding box center [783, 202] width 241 height 14
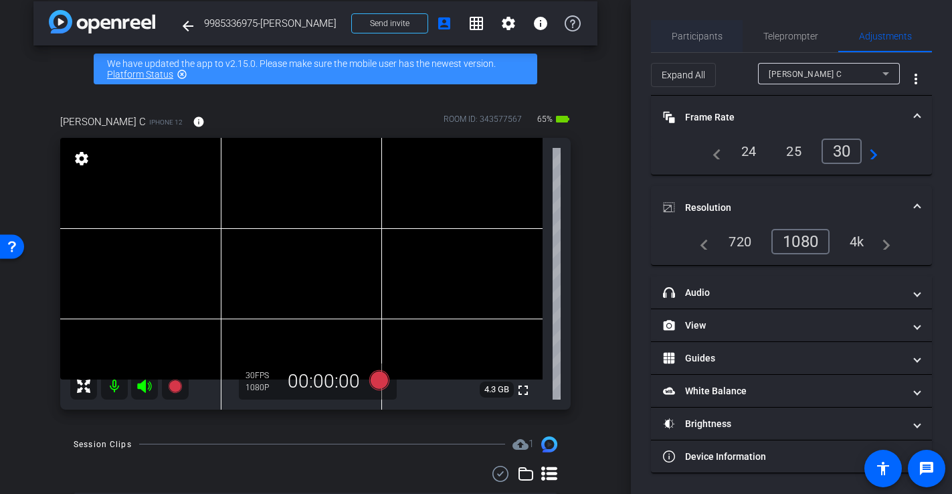
click at [689, 34] on span "Participants" at bounding box center [697, 35] width 51 height 9
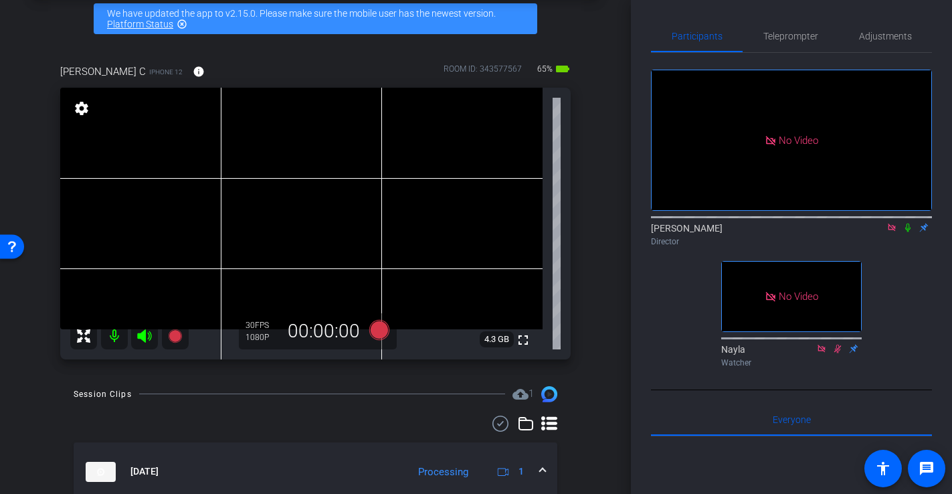
scroll to position [68, 0]
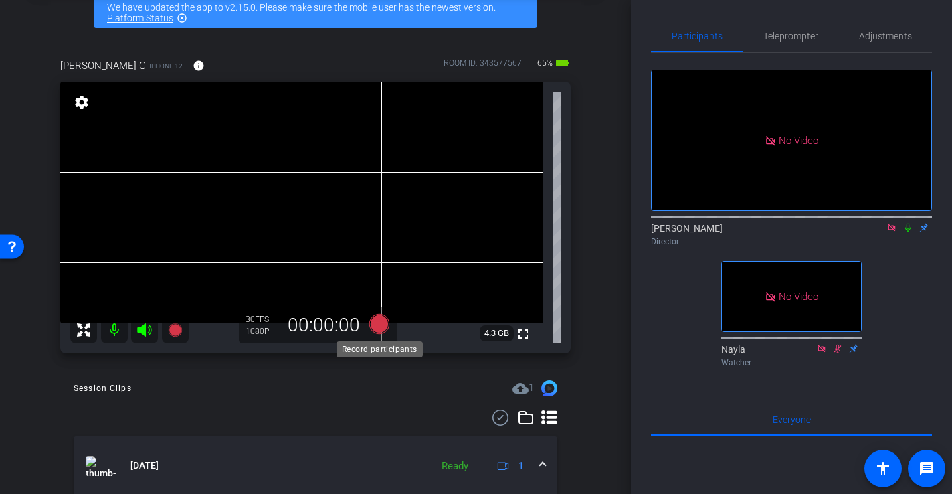
click at [384, 329] on icon at bounding box center [379, 323] width 20 height 20
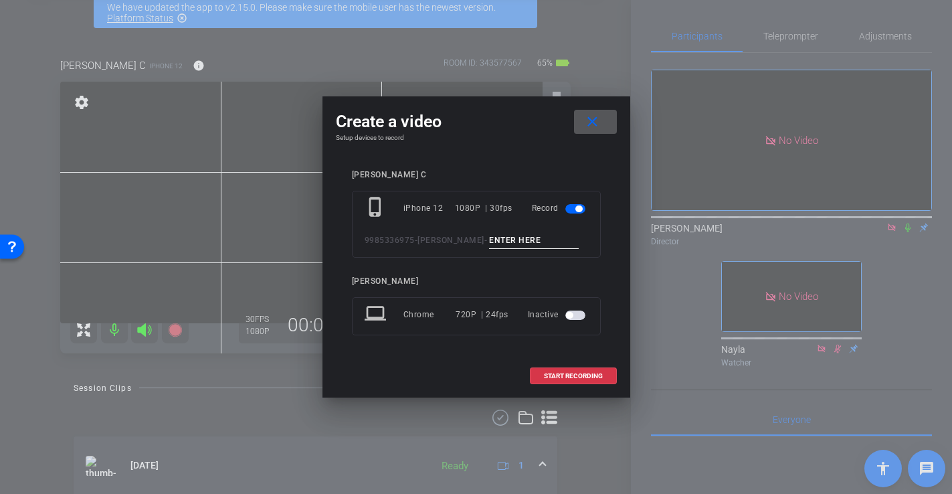
click at [491, 230] on div "phone_iphone iPhone 12 1080P | 30fps Record 9985336975-Artis Cash -" at bounding box center [476, 224] width 249 height 67
click at [491, 240] on input at bounding box center [534, 240] width 90 height 17
type input "-"
click at [576, 374] on span "START RECORDING" at bounding box center [573, 376] width 59 height 7
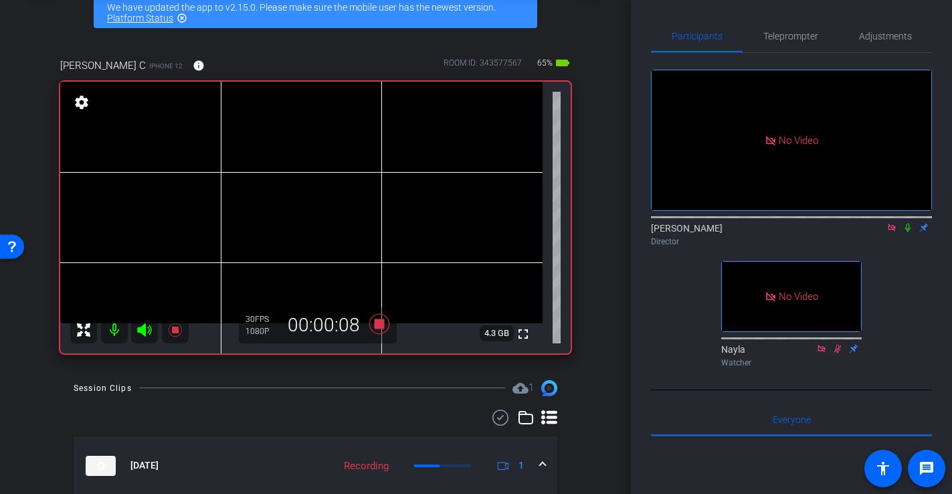
click at [277, 238] on video at bounding box center [301, 203] width 483 height 242
click at [382, 329] on icon at bounding box center [379, 323] width 20 height 20
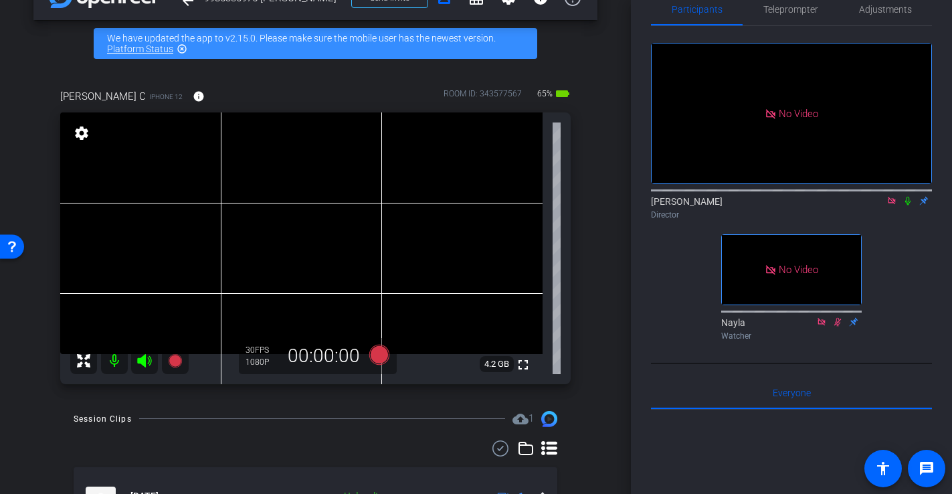
scroll to position [39, 0]
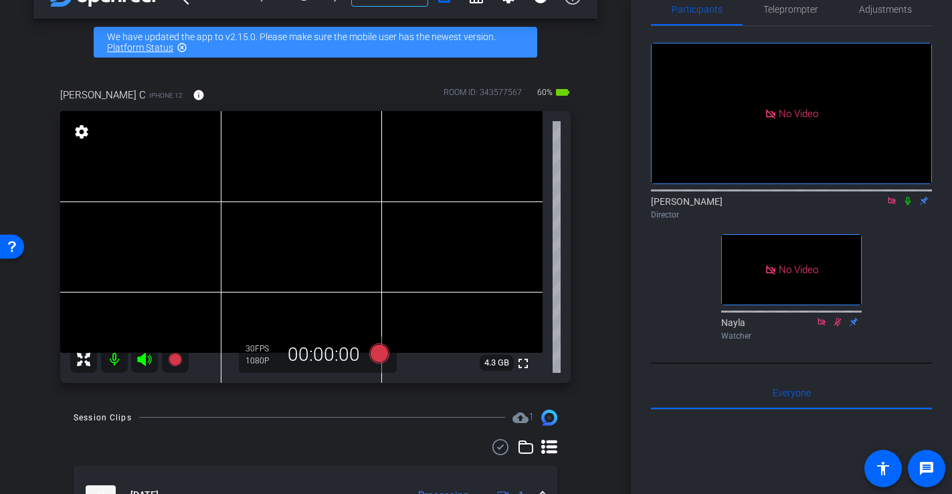
click at [910, 197] on icon at bounding box center [908, 201] width 5 height 9
click at [148, 361] on icon at bounding box center [144, 359] width 14 height 13
click at [143, 360] on icon at bounding box center [144, 359] width 14 height 13
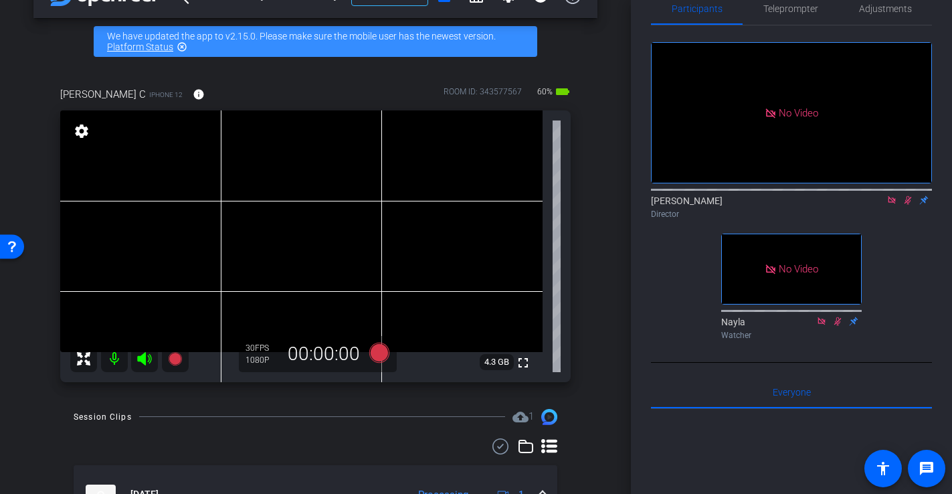
click at [910, 194] on mat-icon at bounding box center [908, 200] width 16 height 12
click at [908, 195] on icon at bounding box center [908, 199] width 11 height 9
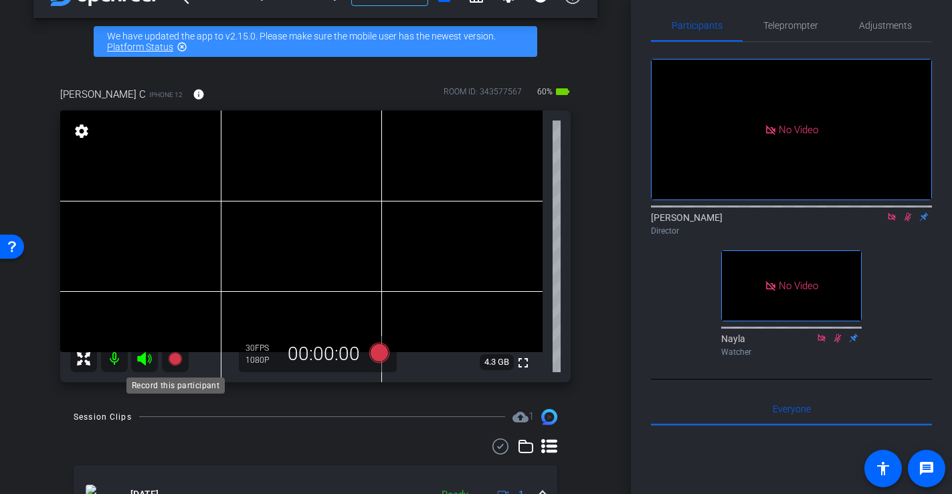
scroll to position [13, 0]
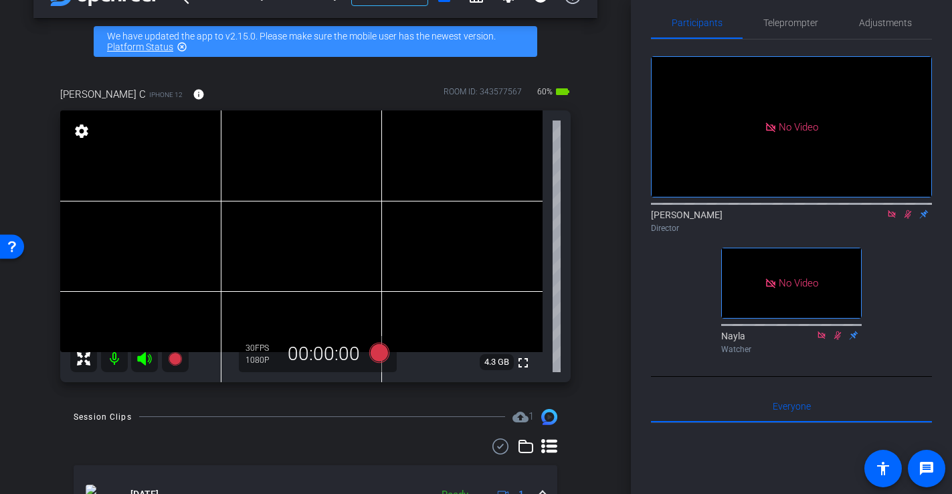
click at [908, 210] on icon at bounding box center [908, 214] width 7 height 9
click at [256, 278] on video at bounding box center [301, 231] width 483 height 242
click at [242, 266] on video at bounding box center [301, 231] width 483 height 242
click at [216, 270] on video at bounding box center [301, 231] width 483 height 242
click at [859, 14] on span "Adjustments" at bounding box center [885, 23] width 53 height 32
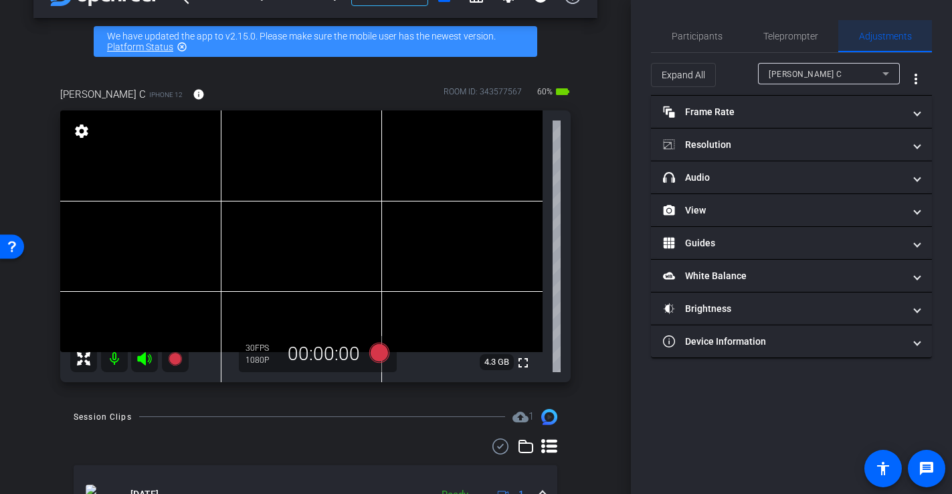
scroll to position [0, 0]
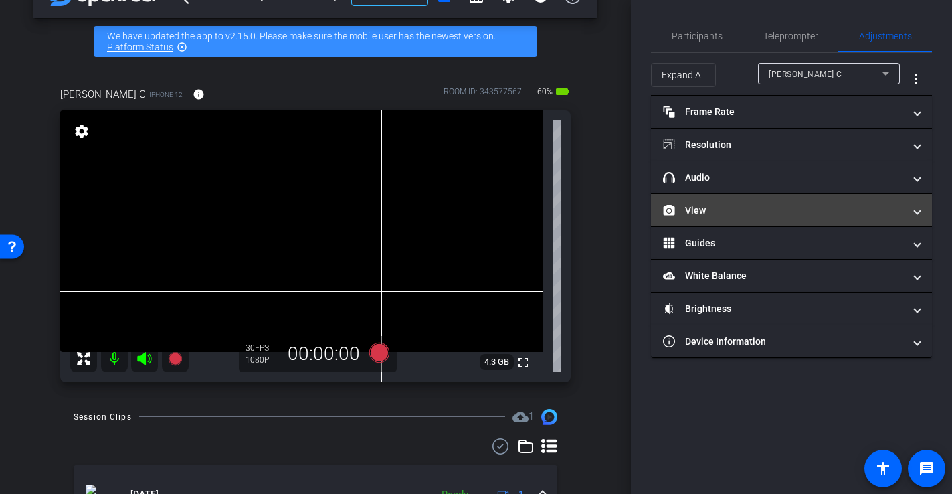
click at [740, 212] on mat-panel-title "View" at bounding box center [783, 210] width 241 height 14
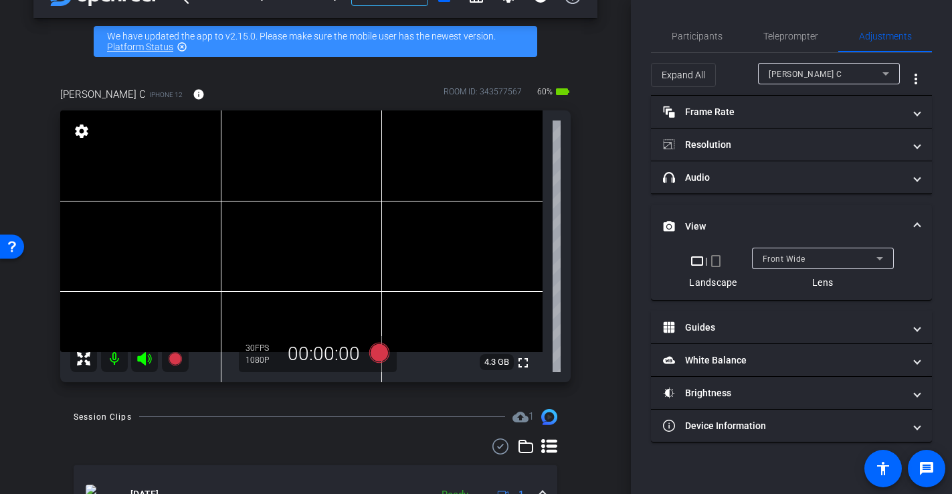
click at [707, 222] on mat-panel-title "View" at bounding box center [783, 227] width 241 height 14
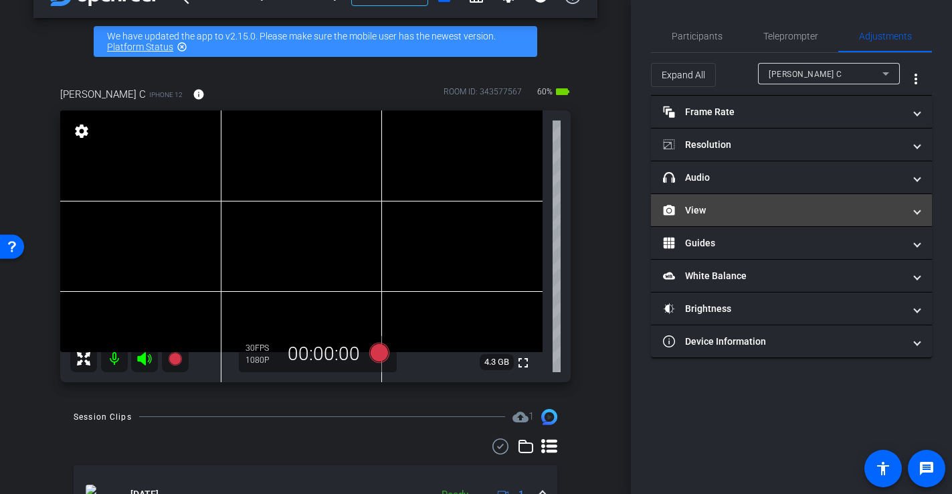
click at [740, 203] on mat-panel-title "View" at bounding box center [783, 210] width 241 height 14
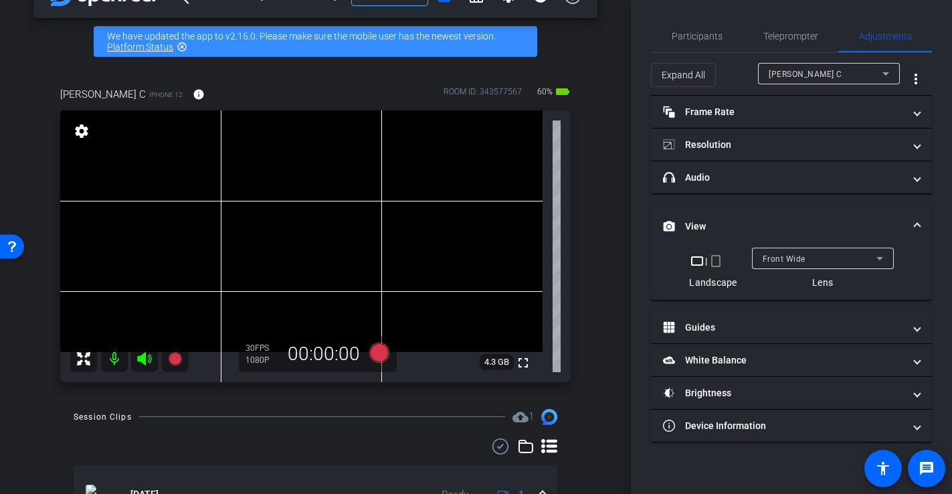
click at [732, 227] on mat-panel-title "View" at bounding box center [783, 227] width 241 height 14
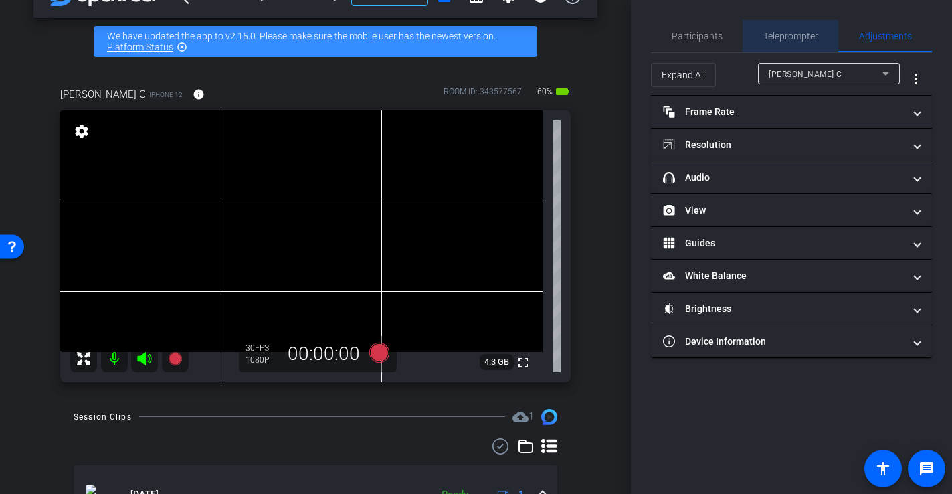
click at [766, 27] on span "Teleprompter" at bounding box center [791, 36] width 55 height 32
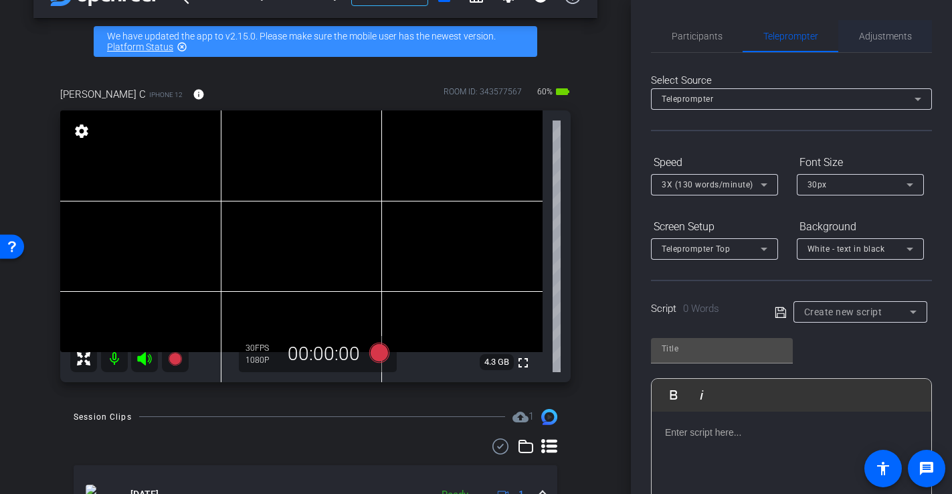
click at [875, 34] on span "Adjustments" at bounding box center [885, 35] width 53 height 9
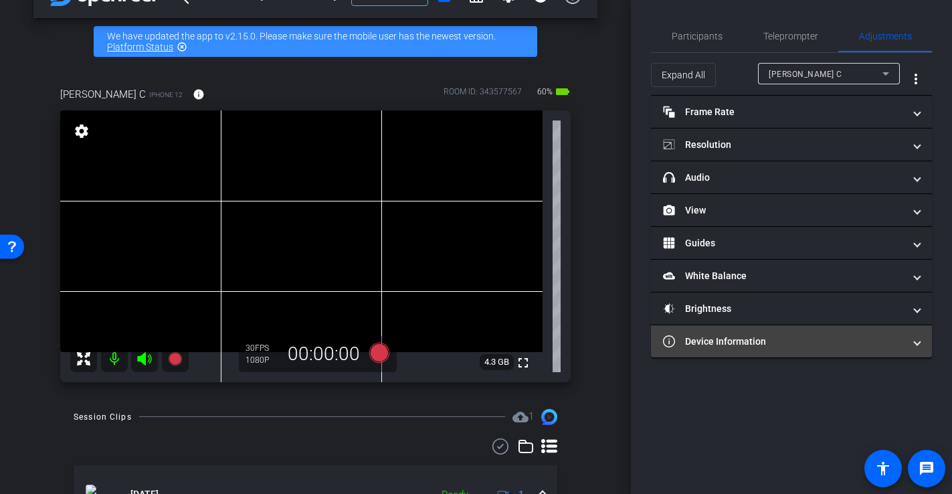
click at [760, 333] on mat-expansion-panel-header "Device Information" at bounding box center [791, 341] width 281 height 32
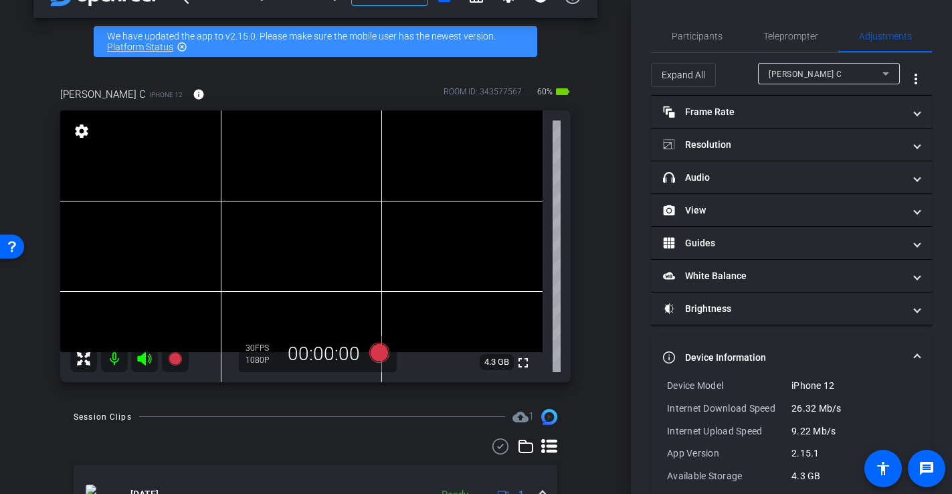
click at [759, 355] on mat-panel-title "Device Information" at bounding box center [783, 358] width 241 height 14
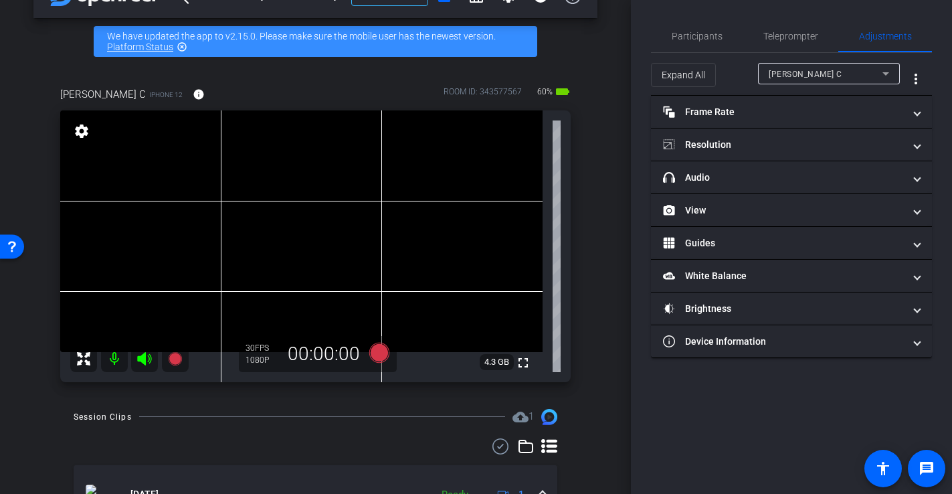
click at [252, 238] on video at bounding box center [301, 231] width 483 height 242
click at [380, 353] on icon at bounding box center [379, 352] width 20 height 20
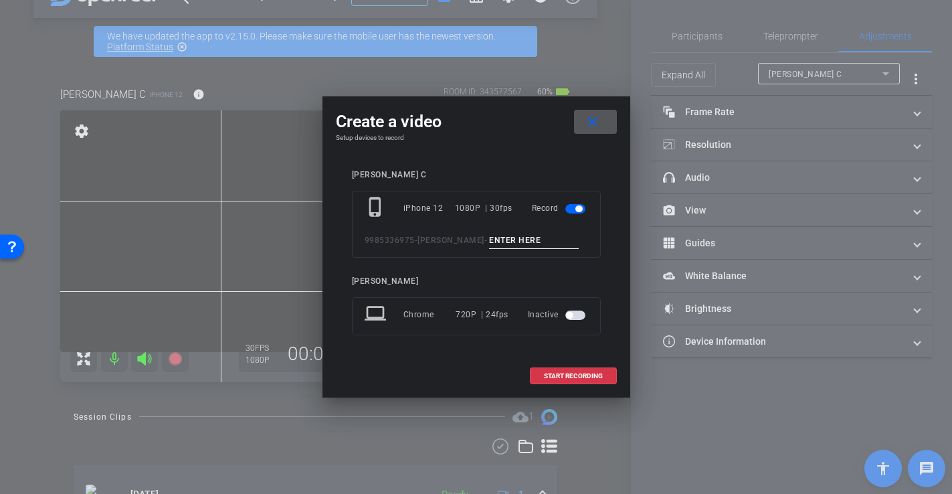
click at [506, 236] on input at bounding box center [534, 240] width 90 height 17
type input "-"
click at [568, 375] on span "START RECORDING" at bounding box center [573, 376] width 59 height 7
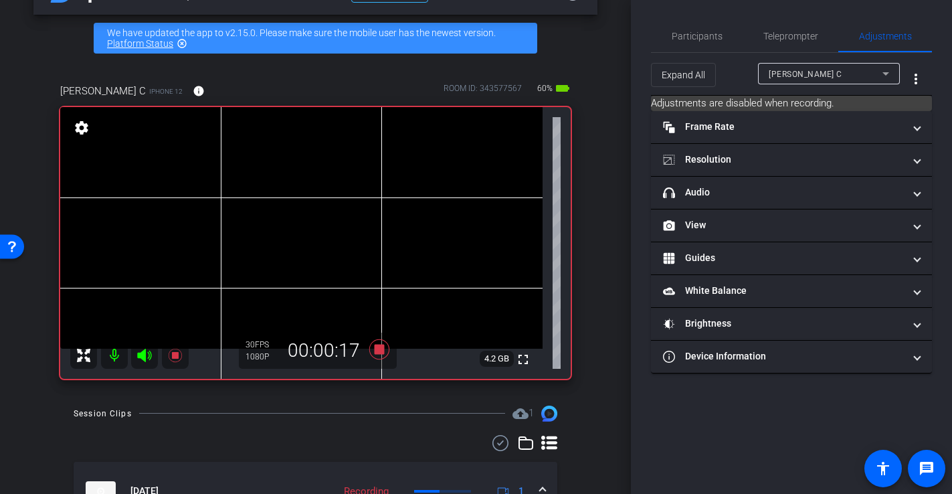
scroll to position [46, 0]
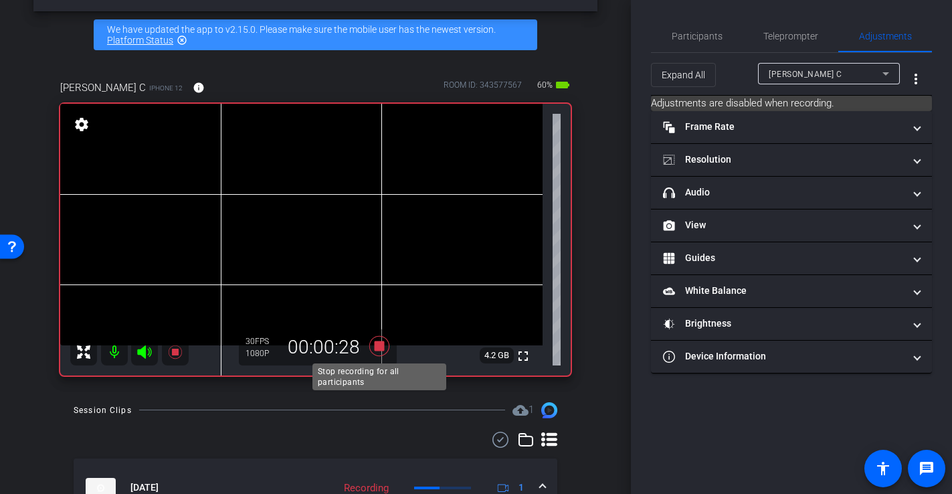
click at [378, 347] on icon at bounding box center [379, 345] width 20 height 20
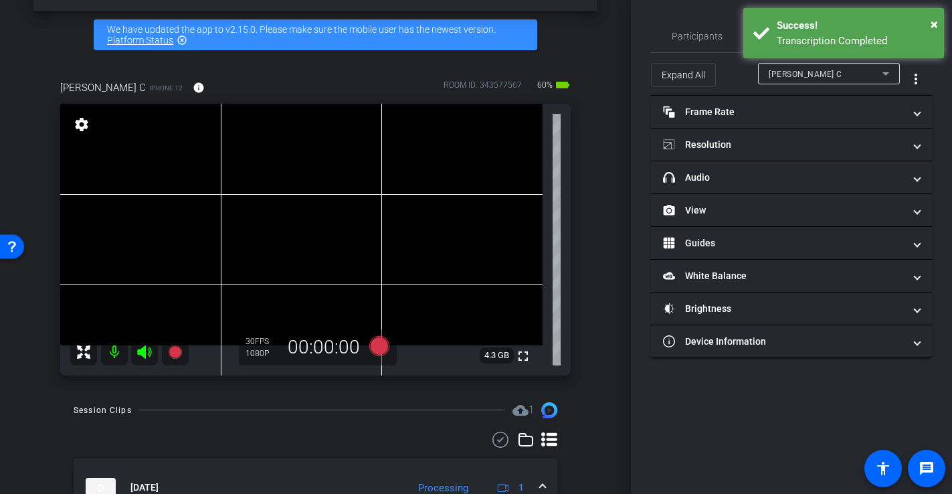
scroll to position [28, 0]
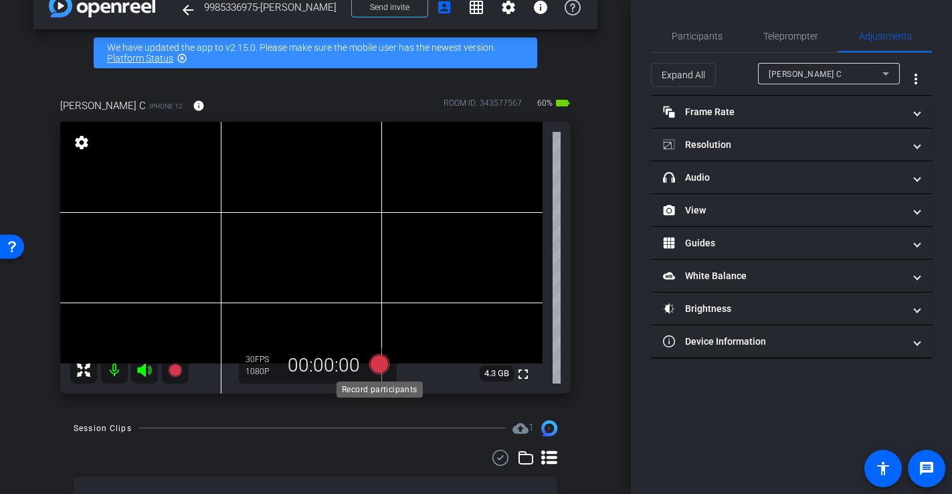
click at [380, 369] on icon at bounding box center [379, 363] width 20 height 20
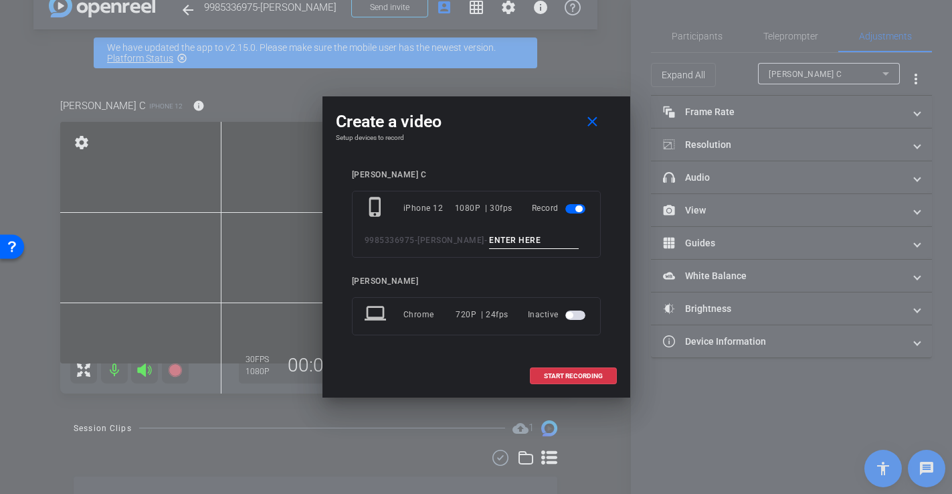
click at [494, 233] on input at bounding box center [534, 240] width 90 height 17
type input "-"
click at [585, 379] on span "START RECORDING" at bounding box center [573, 376] width 59 height 7
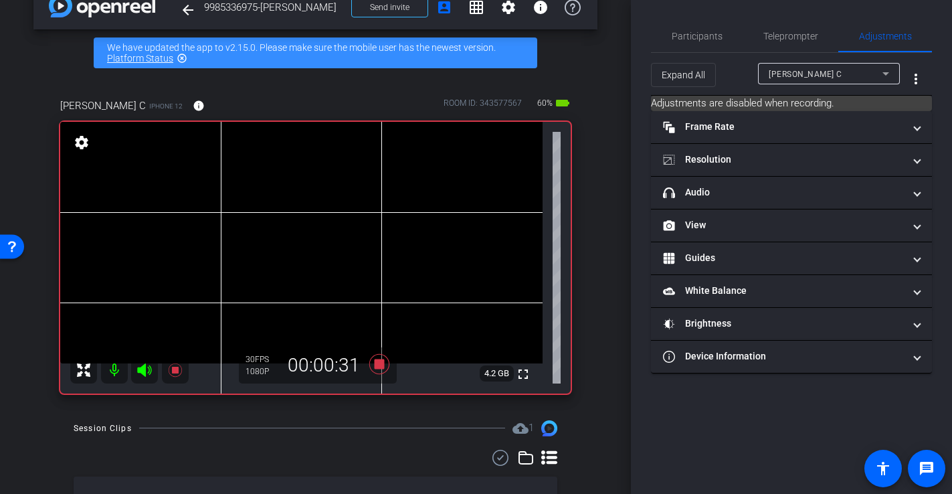
scroll to position [30, 0]
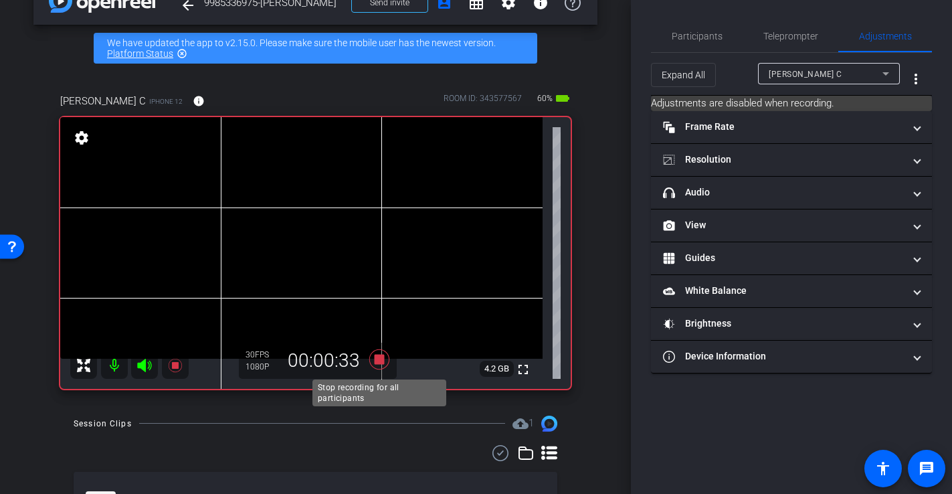
click at [384, 363] on icon at bounding box center [379, 359] width 32 height 24
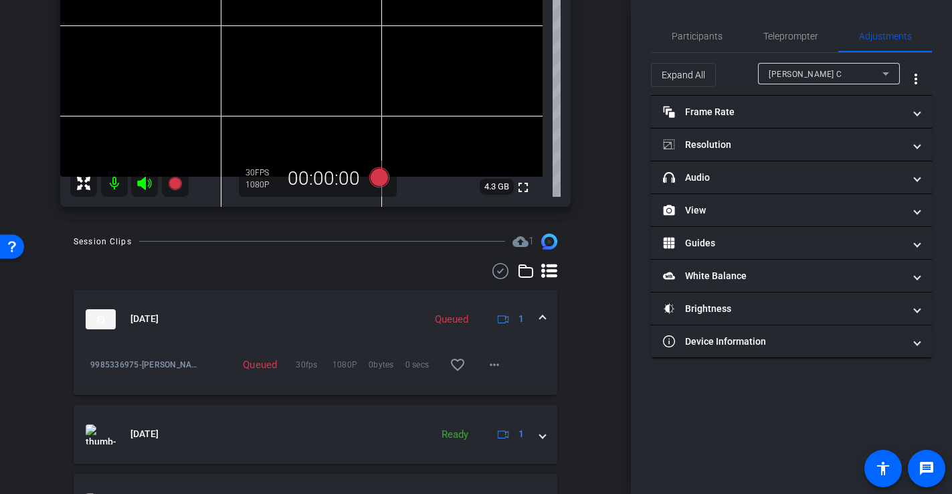
scroll to position [139, 0]
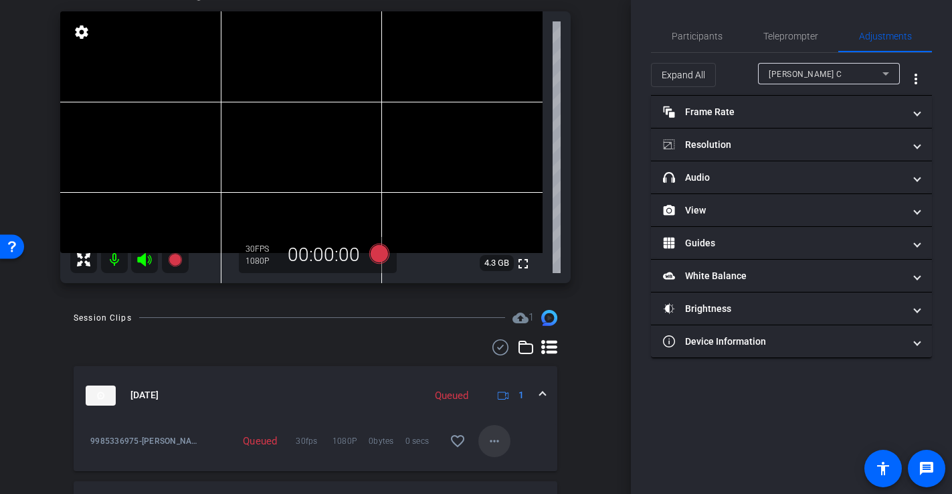
click at [491, 439] on mat-icon "more_horiz" at bounding box center [495, 441] width 16 height 16
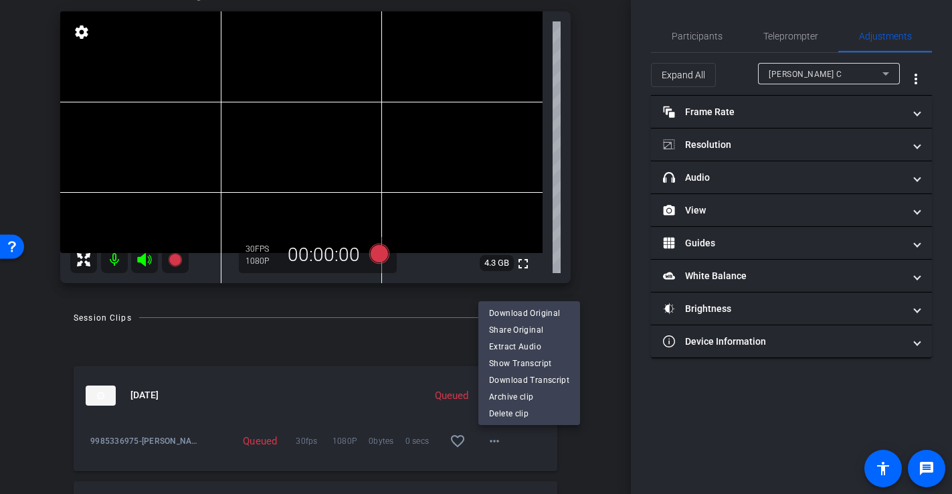
drag, startPoint x: 491, startPoint y: 439, endPoint x: 541, endPoint y: 430, distance: 50.3
click at [491, 439] on div at bounding box center [476, 247] width 952 height 494
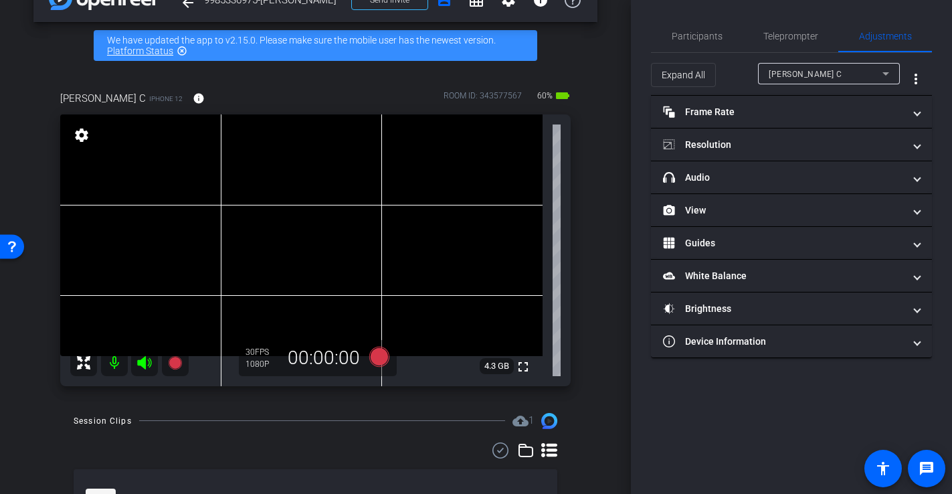
scroll to position [0, 0]
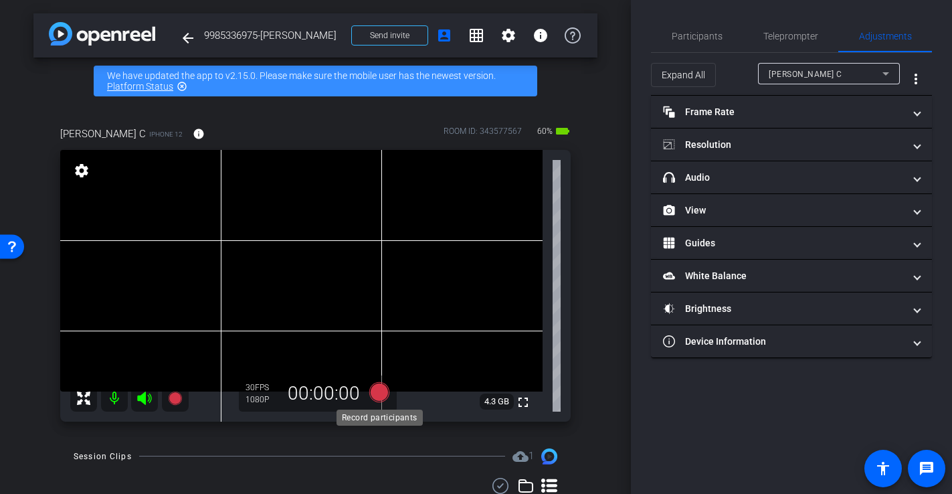
click at [384, 392] on icon at bounding box center [379, 392] width 20 height 20
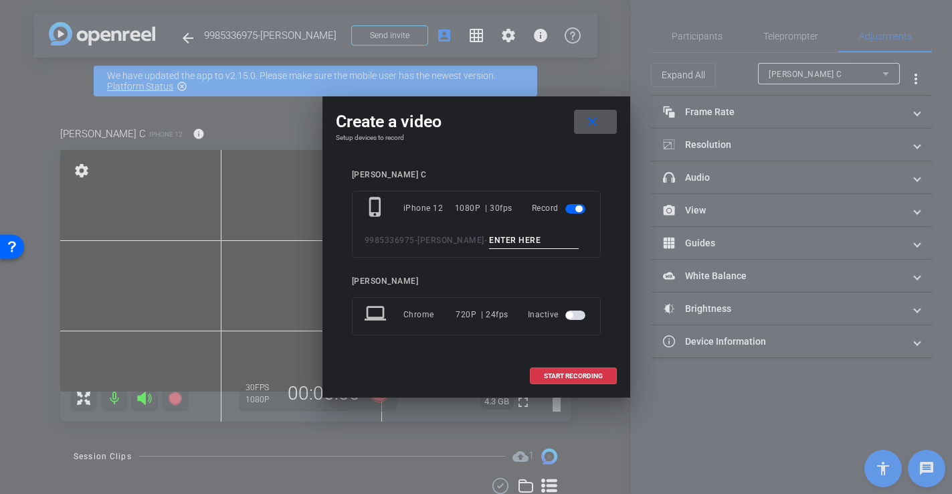
click at [489, 240] on input at bounding box center [534, 240] width 90 height 17
type input "-"
click at [592, 380] on span "START RECORDING" at bounding box center [573, 376] width 59 height 7
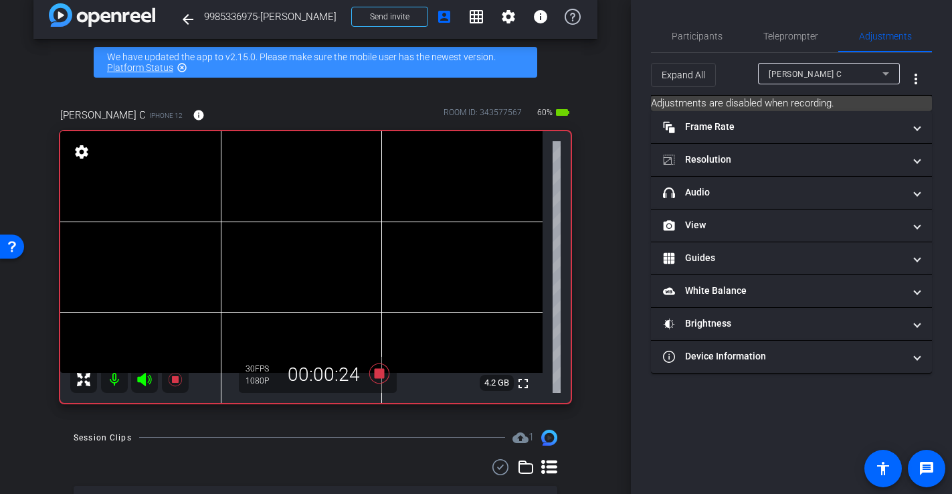
scroll to position [29, 0]
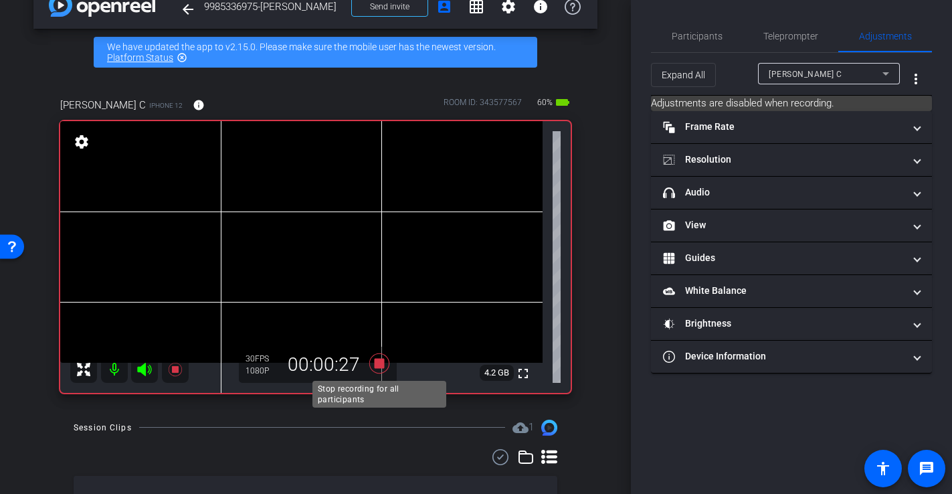
click at [384, 363] on icon at bounding box center [379, 363] width 20 height 20
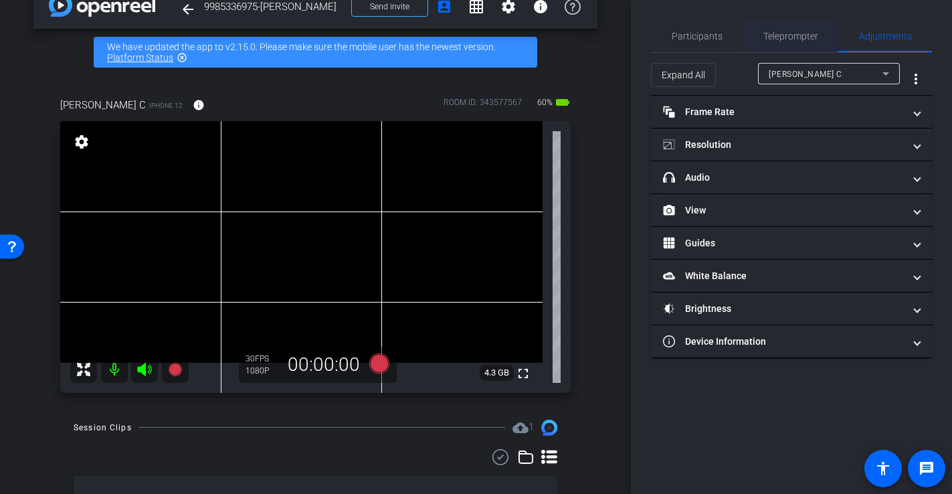
click at [786, 39] on span "Teleprompter" at bounding box center [791, 35] width 55 height 9
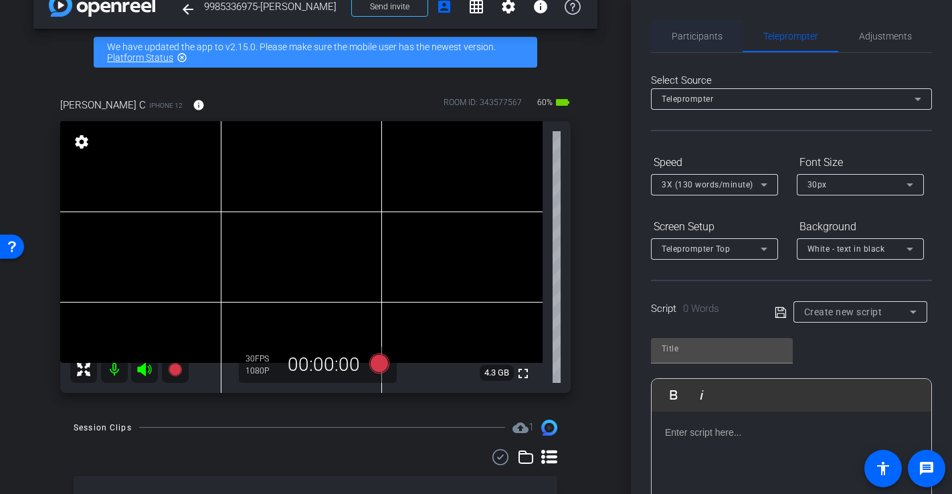
click at [716, 39] on span "Participants" at bounding box center [697, 35] width 51 height 9
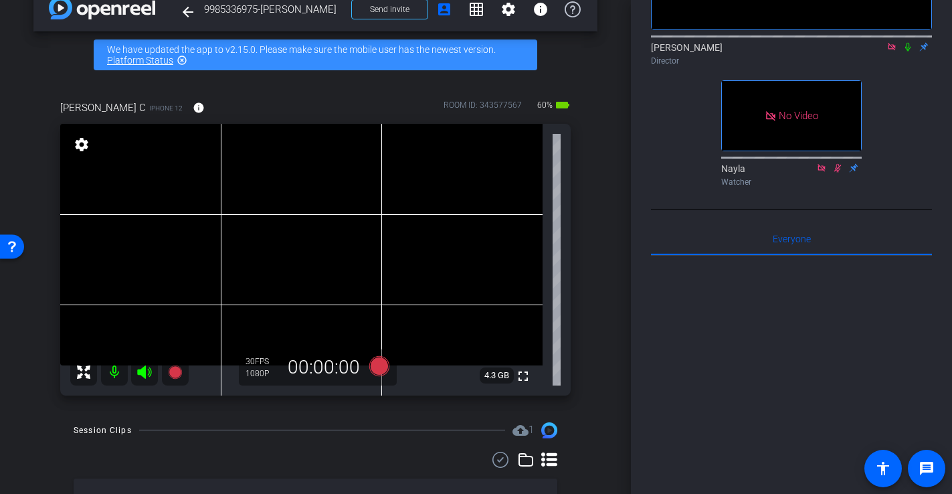
scroll to position [0, 0]
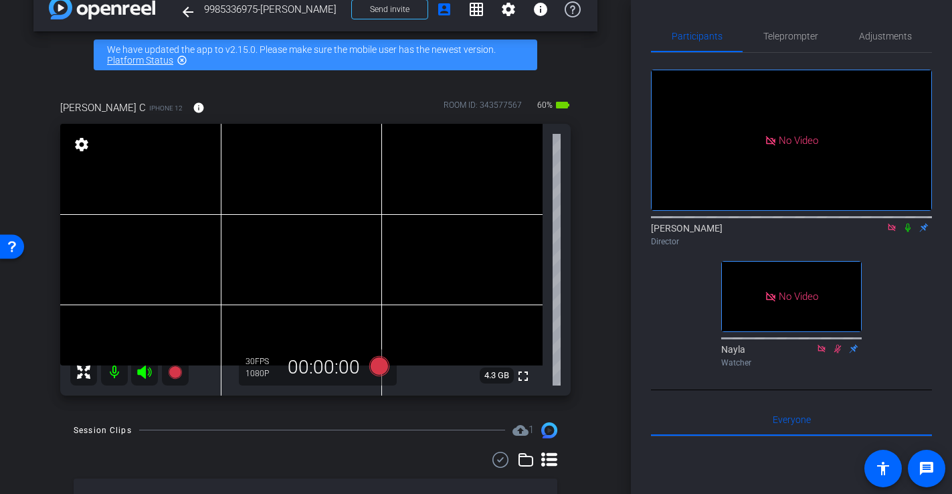
click at [270, 242] on video at bounding box center [301, 245] width 483 height 242
click at [282, 261] on video at bounding box center [301, 245] width 483 height 242
click at [380, 367] on icon at bounding box center [379, 365] width 20 height 20
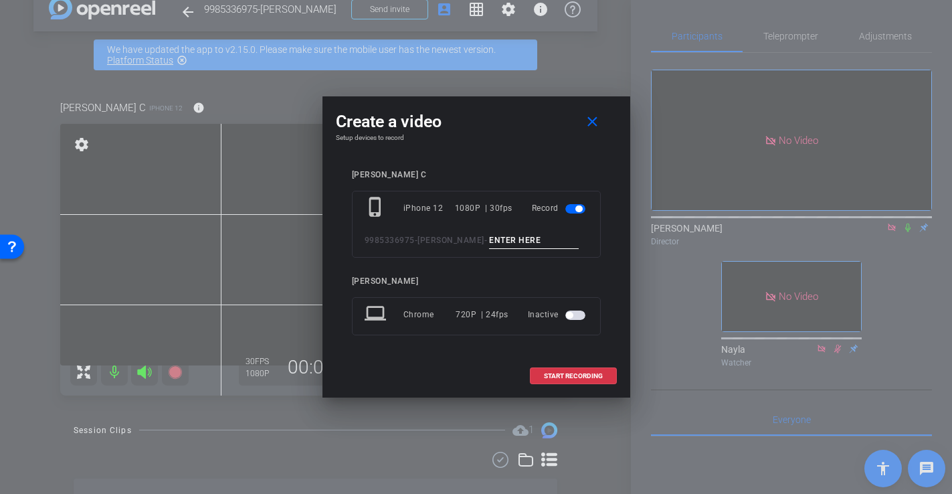
click at [489, 240] on input at bounding box center [534, 240] width 90 height 17
type input "-"
click at [582, 377] on span "START RECORDING" at bounding box center [573, 376] width 59 height 7
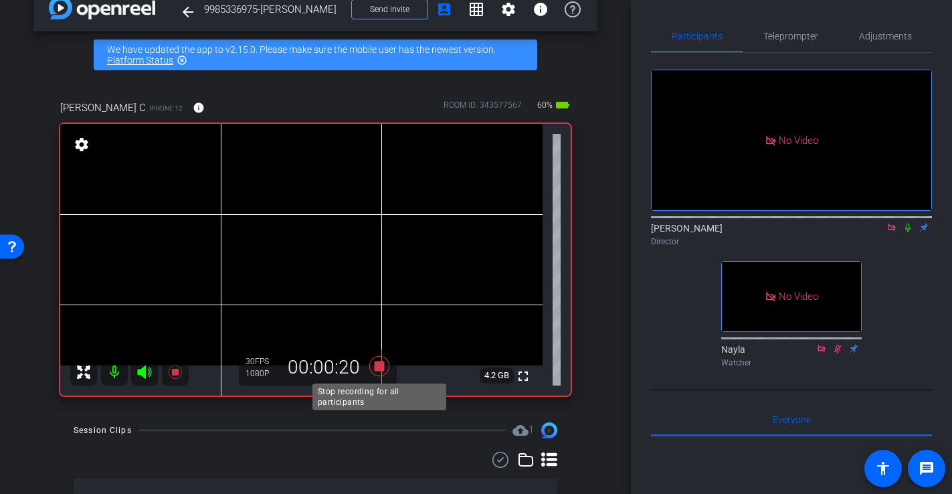
click at [384, 366] on icon at bounding box center [379, 366] width 32 height 24
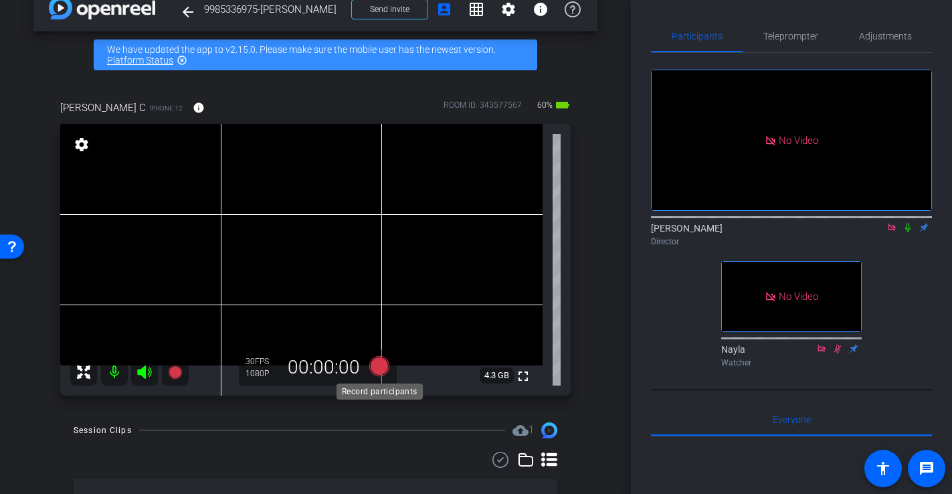
click at [384, 369] on icon at bounding box center [379, 365] width 20 height 20
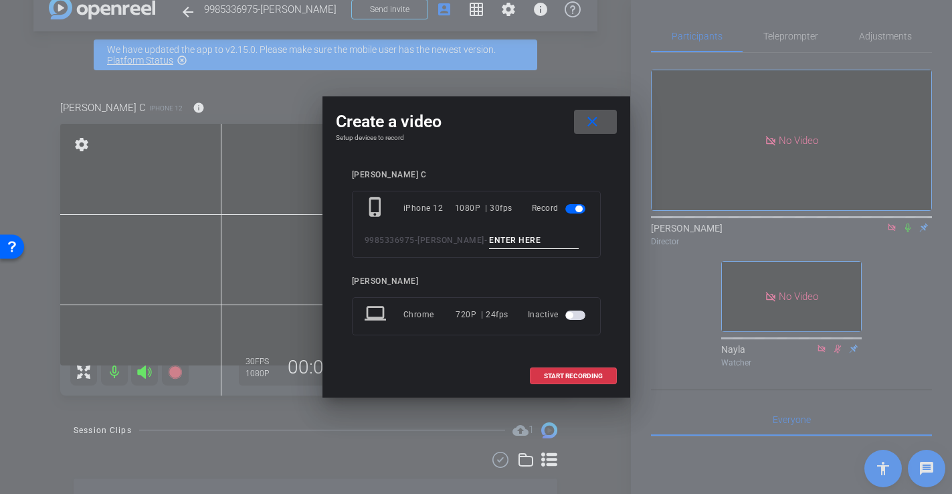
click at [500, 230] on div "phone_iphone iPhone 12 1080P | 30fps Record 9985336975-Artis Cash -" at bounding box center [476, 224] width 249 height 67
click at [498, 235] on input at bounding box center [534, 240] width 90 height 17
type input "-"
click at [576, 382] on span at bounding box center [574, 376] width 86 height 32
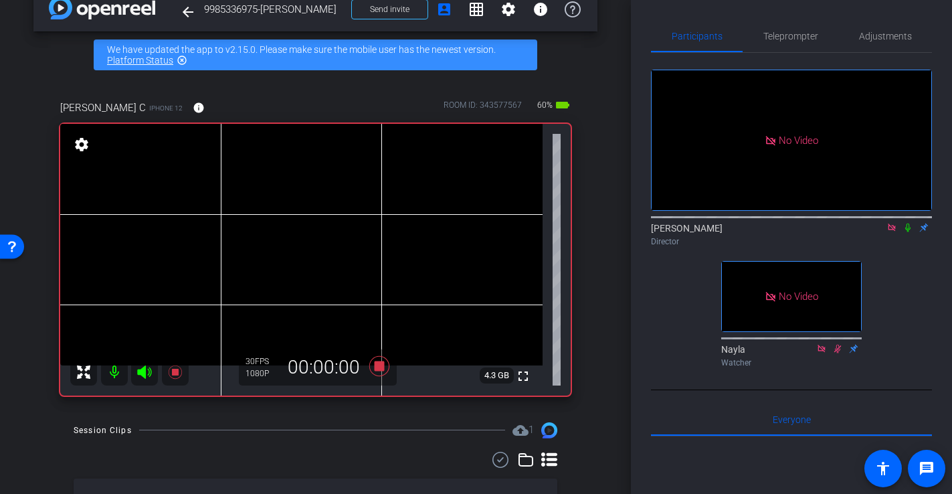
click at [299, 296] on video at bounding box center [301, 245] width 483 height 242
drag, startPoint x: 308, startPoint y: 272, endPoint x: 295, endPoint y: 266, distance: 15.0
click at [308, 272] on video at bounding box center [301, 245] width 483 height 242
click at [382, 368] on icon at bounding box center [379, 365] width 20 height 20
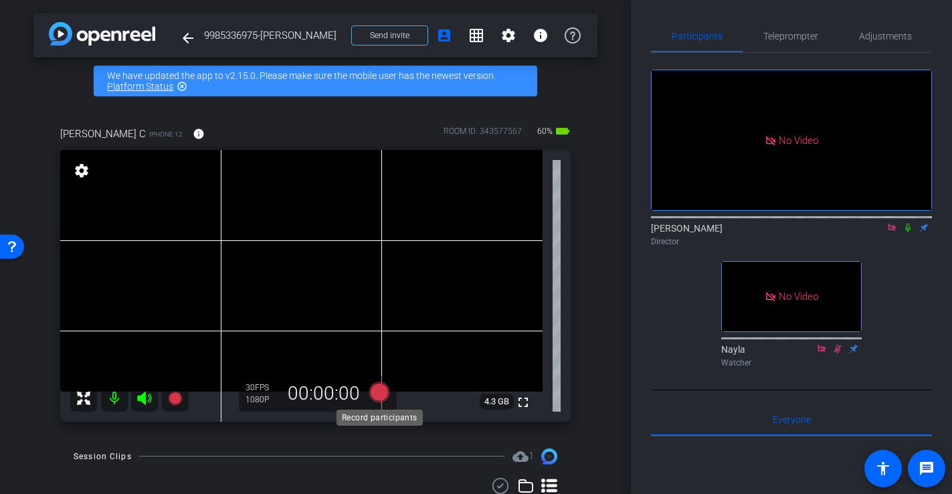
click at [380, 396] on icon at bounding box center [379, 392] width 20 height 20
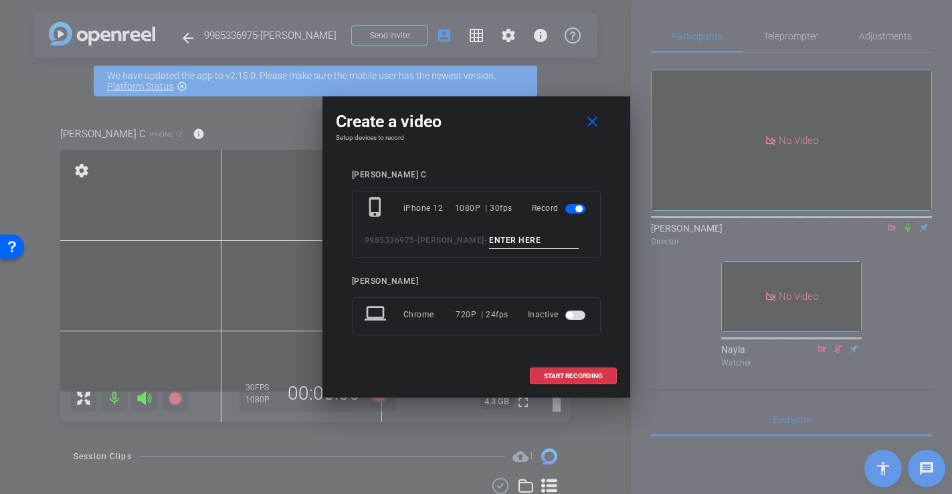
click at [489, 238] on input at bounding box center [534, 240] width 90 height 17
type input "-"
click at [587, 376] on span "START RECORDING" at bounding box center [573, 376] width 59 height 7
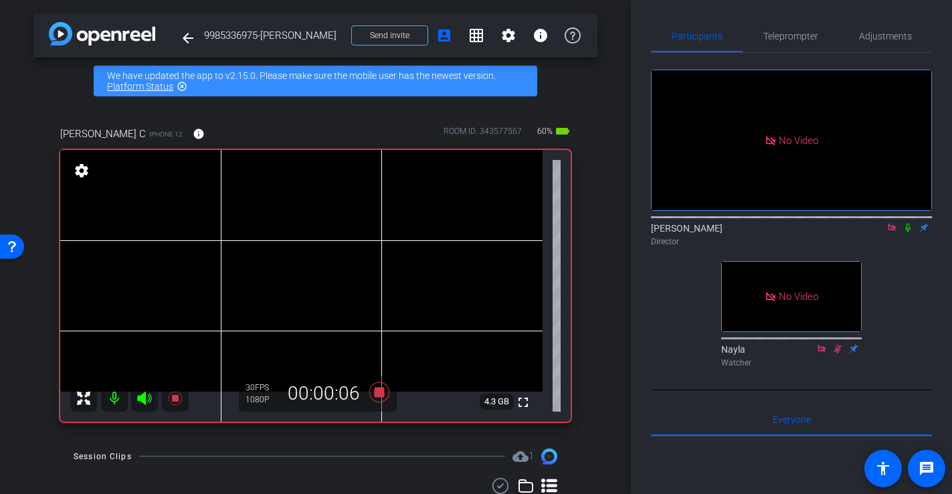
click at [285, 321] on video at bounding box center [301, 271] width 483 height 242
click at [377, 396] on icon at bounding box center [379, 392] width 20 height 20
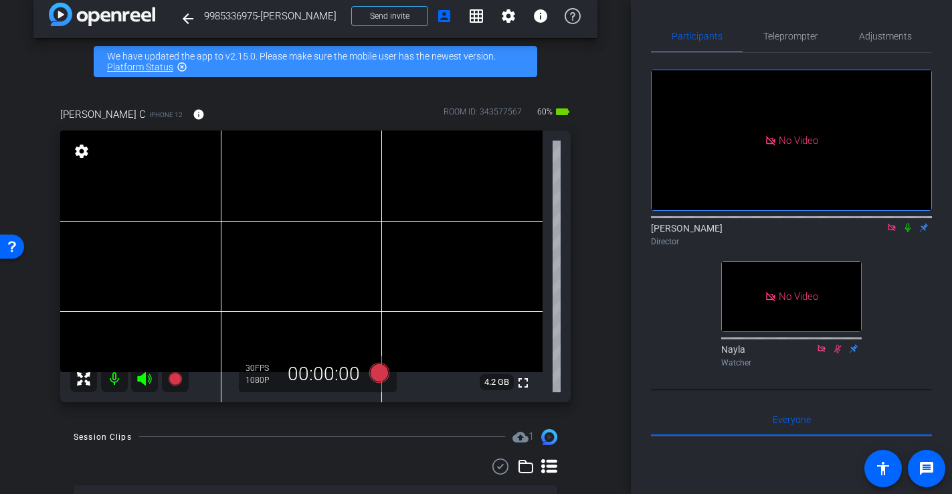
scroll to position [33, 0]
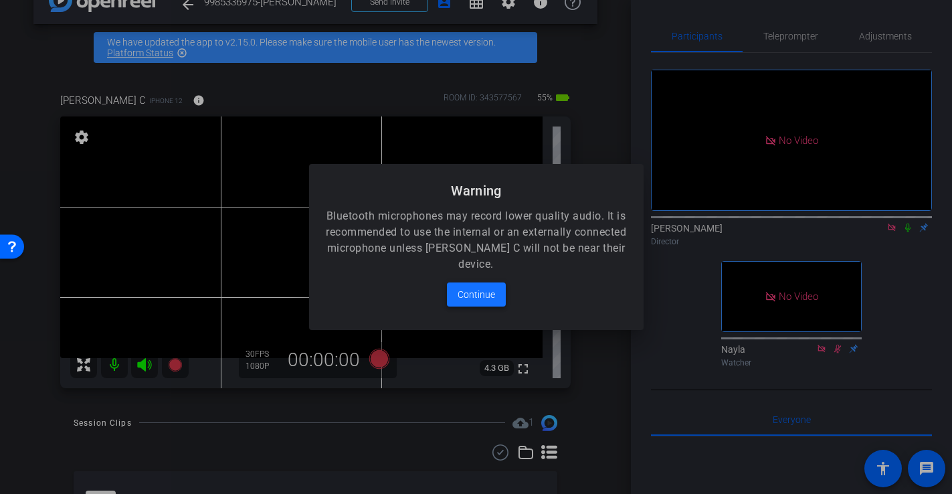
click at [474, 298] on span "Continue" at bounding box center [476, 294] width 37 height 16
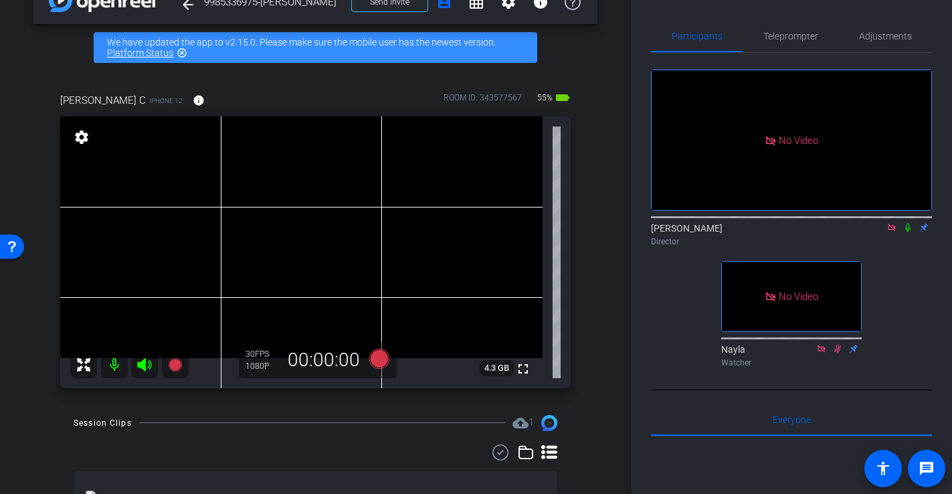
click at [449, 222] on video at bounding box center [301, 237] width 483 height 242
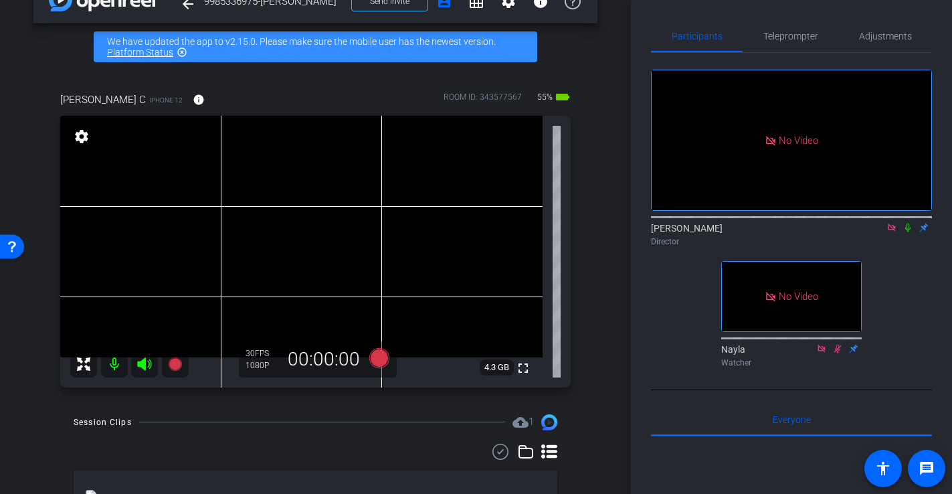
scroll to position [30, 0]
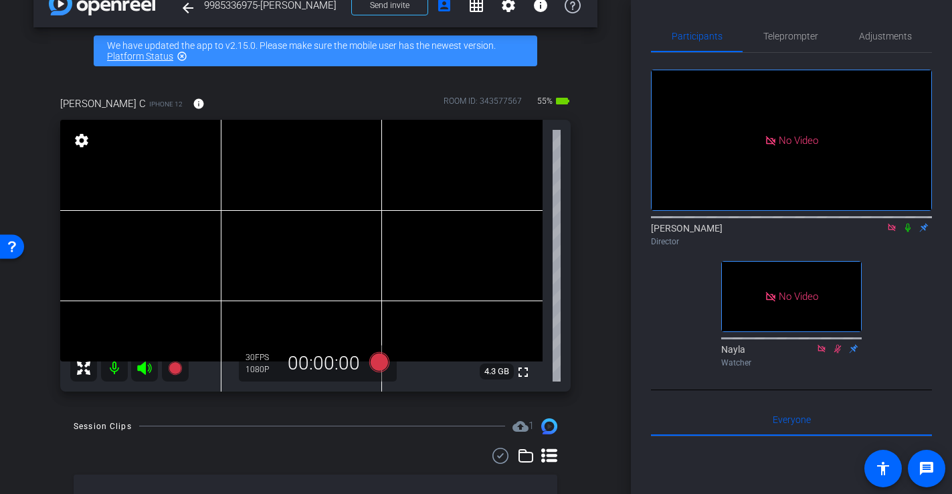
click at [471, 209] on video at bounding box center [301, 241] width 483 height 242
click at [472, 186] on video at bounding box center [301, 241] width 483 height 242
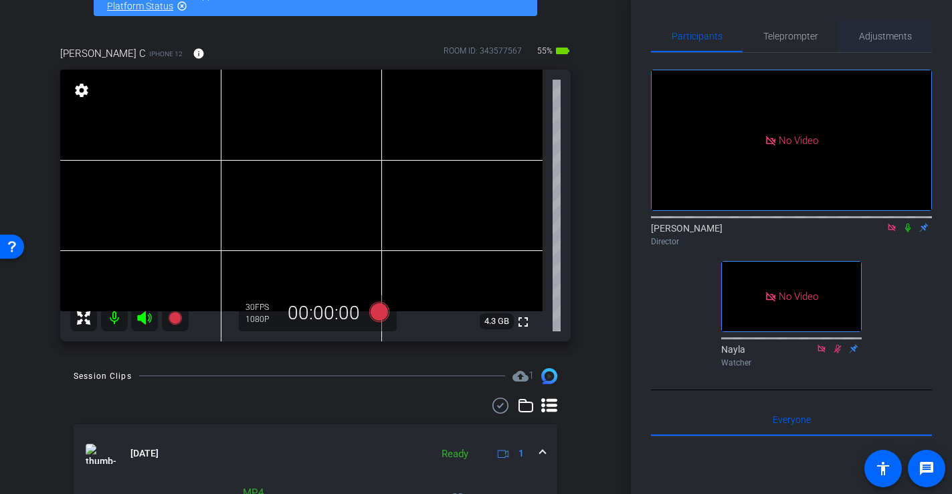
click at [867, 42] on span "Adjustments" at bounding box center [885, 36] width 53 height 32
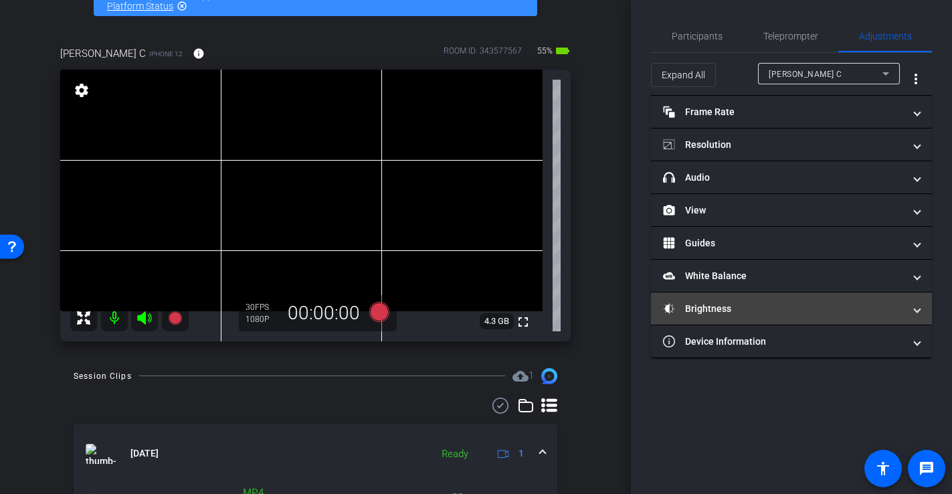
click at [720, 305] on mat-panel-title "Brightness" at bounding box center [783, 309] width 241 height 14
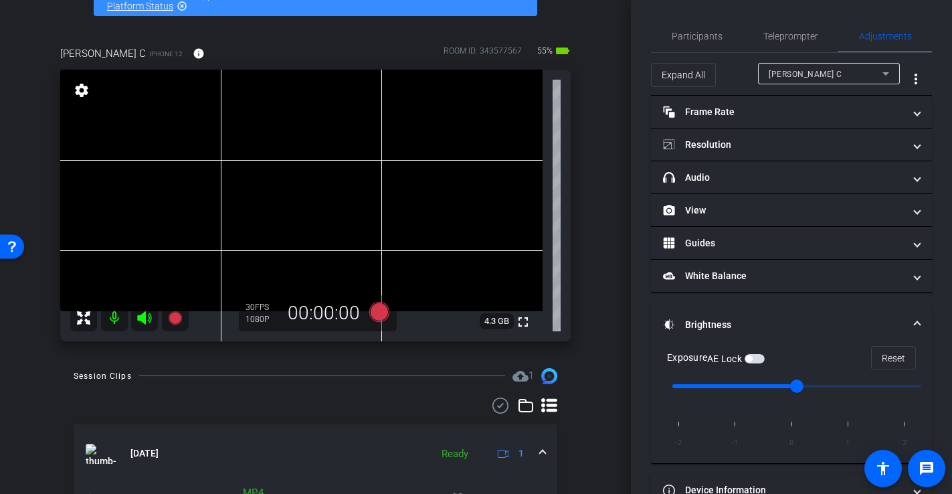
click at [775, 387] on input "range" at bounding box center [797, 385] width 277 height 29
click at [517, 157] on video at bounding box center [301, 191] width 483 height 242
click at [748, 386] on input "range" at bounding box center [797, 385] width 277 height 29
click at [755, 386] on input "range" at bounding box center [797, 385] width 277 height 29
type input "0"
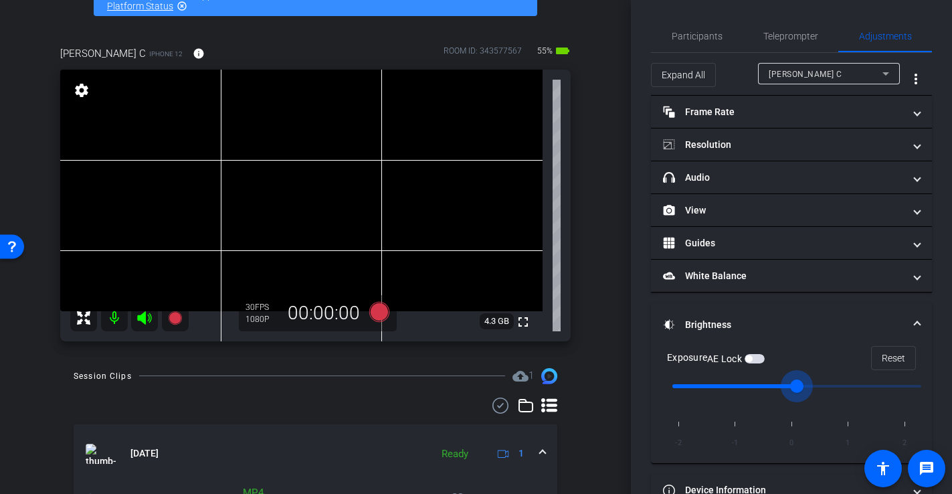
click at [786, 386] on input "range" at bounding box center [797, 385] width 277 height 29
click at [776, 386] on input "range" at bounding box center [797, 385] width 277 height 29
click at [698, 40] on span "Participants" at bounding box center [697, 35] width 51 height 9
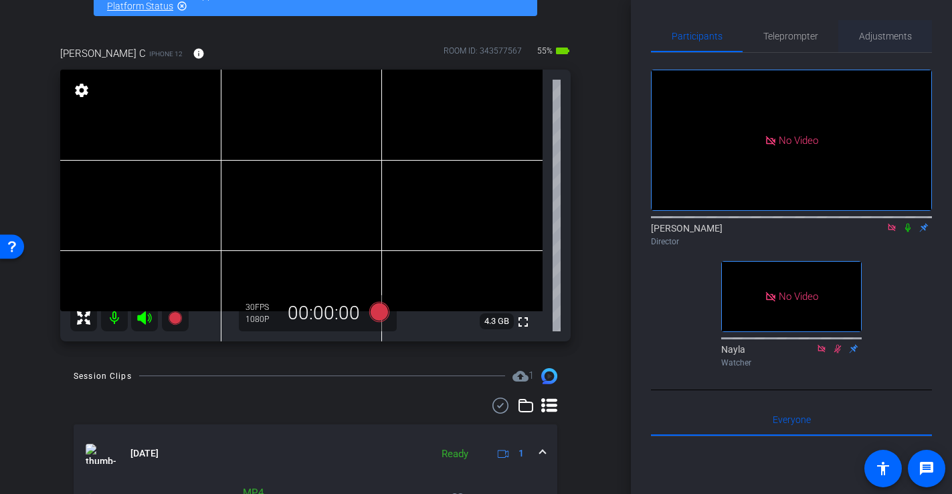
click at [896, 35] on span "Adjustments" at bounding box center [885, 35] width 53 height 9
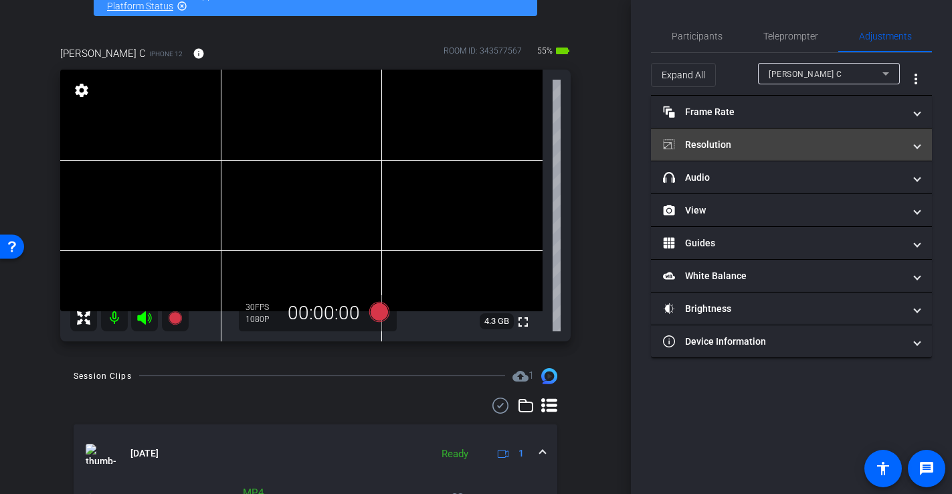
click at [711, 141] on mat-panel-title "Resolution" at bounding box center [783, 145] width 241 height 14
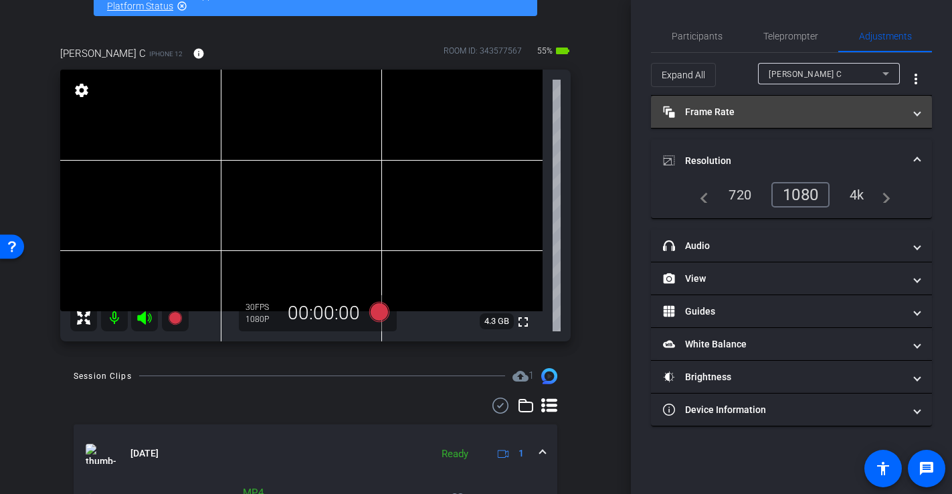
click at [726, 114] on mat-panel-title "Frame Rate Frame Rate" at bounding box center [783, 112] width 241 height 14
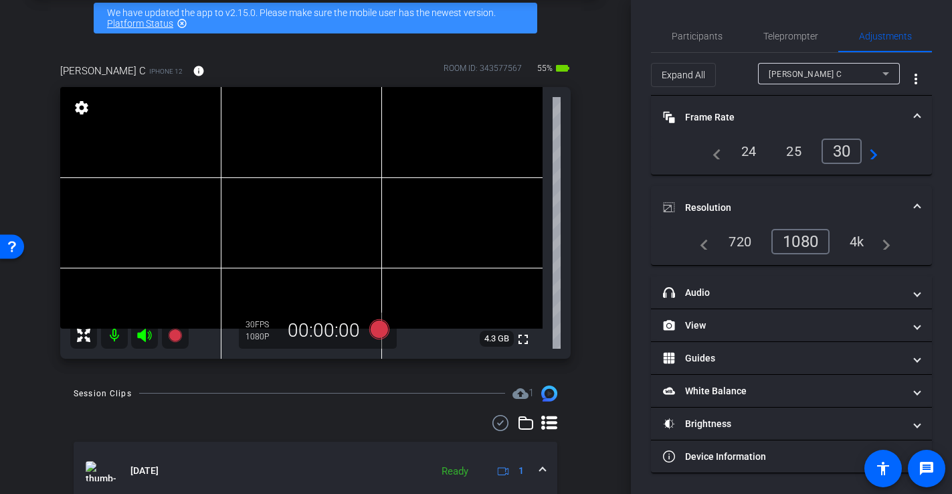
scroll to position [64, 0]
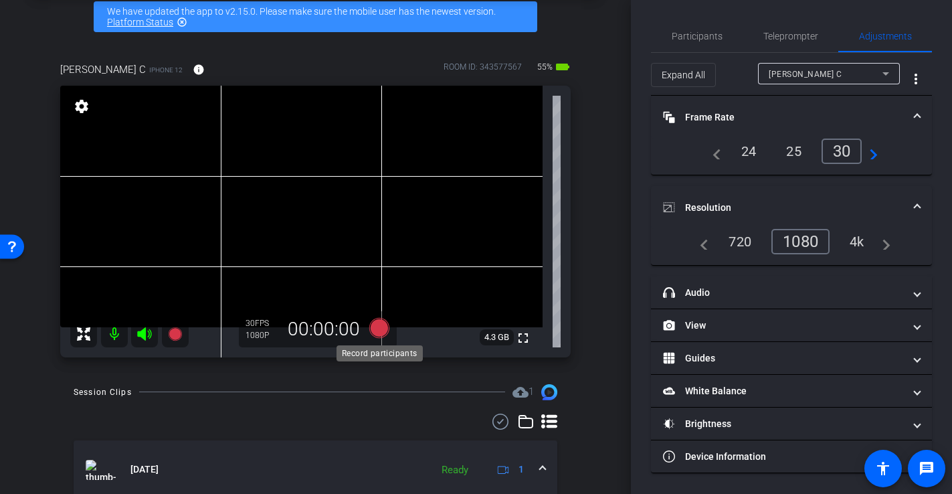
click at [383, 330] on icon at bounding box center [379, 327] width 20 height 20
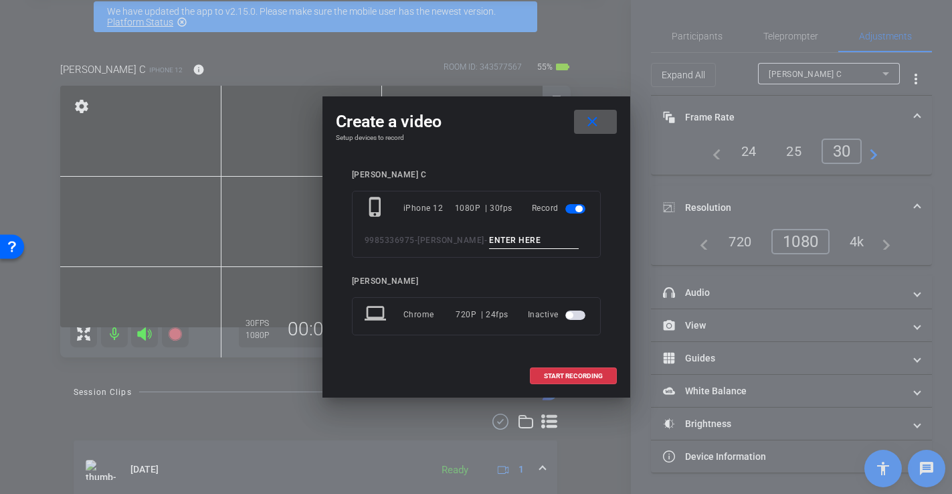
click at [493, 239] on input at bounding box center [534, 240] width 90 height 17
type input "-"
click at [574, 373] on span "START RECORDING" at bounding box center [573, 376] width 59 height 7
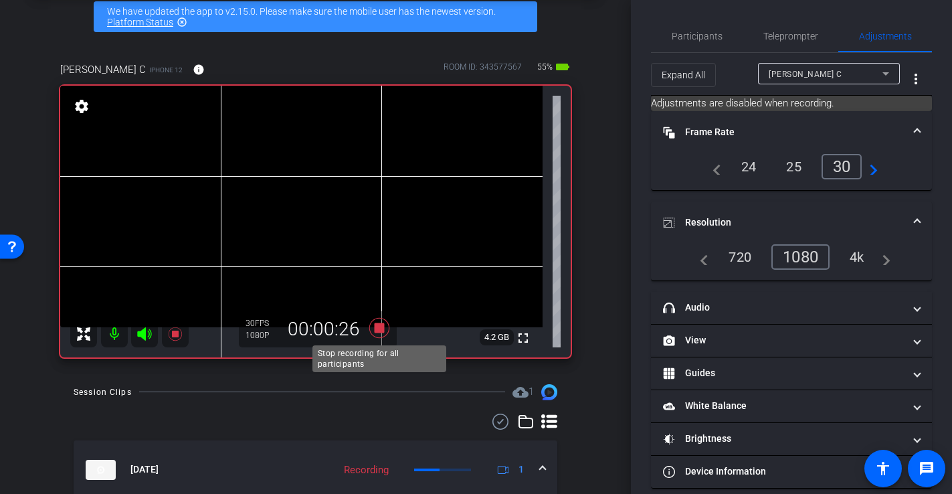
click at [380, 329] on icon at bounding box center [379, 327] width 20 height 20
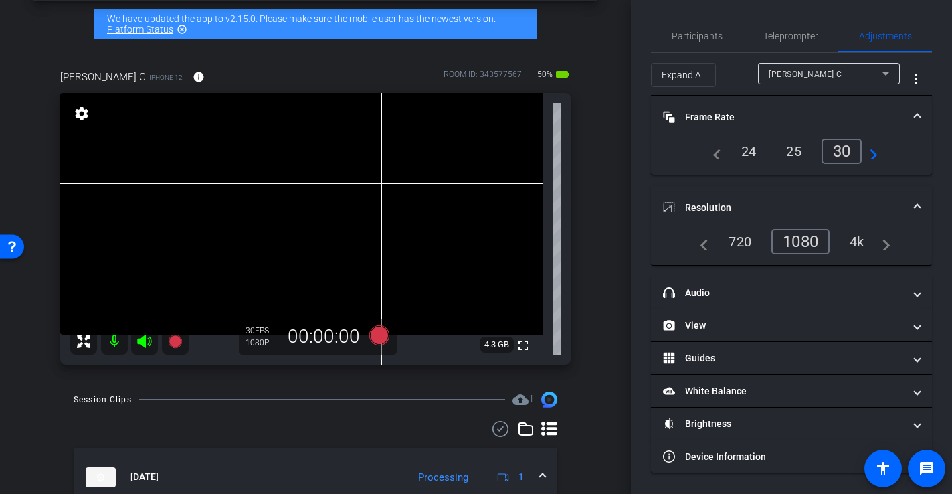
scroll to position [62, 0]
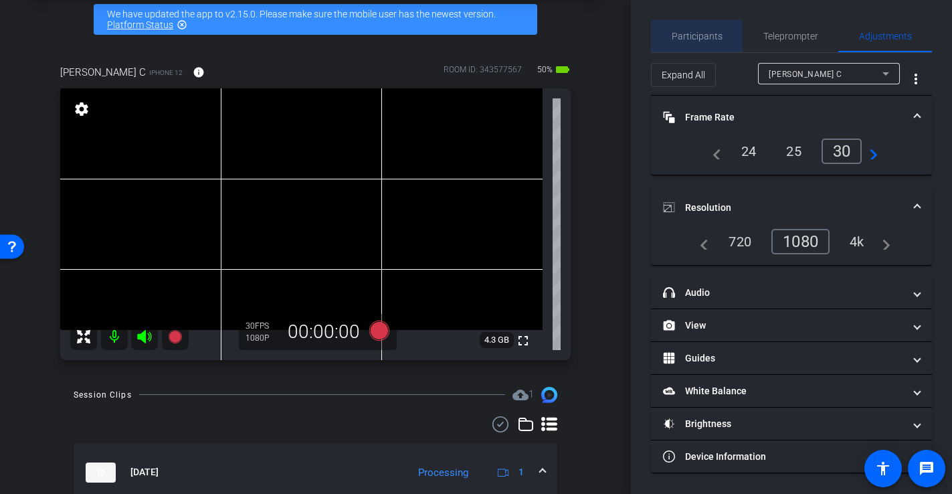
click at [689, 42] on span "Participants" at bounding box center [697, 36] width 51 height 32
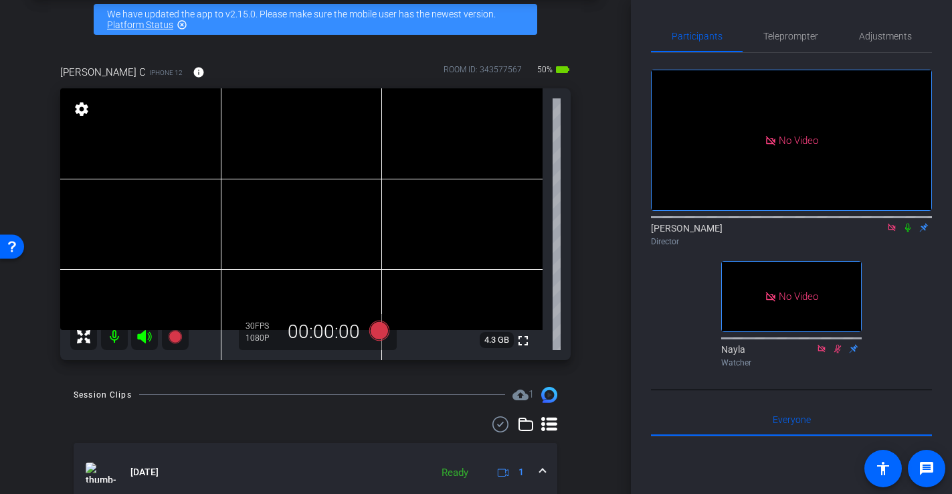
drag, startPoint x: 307, startPoint y: 234, endPoint x: 324, endPoint y: 278, distance: 47.9
click at [307, 234] on video at bounding box center [301, 209] width 483 height 242
click at [378, 332] on icon at bounding box center [379, 330] width 20 height 20
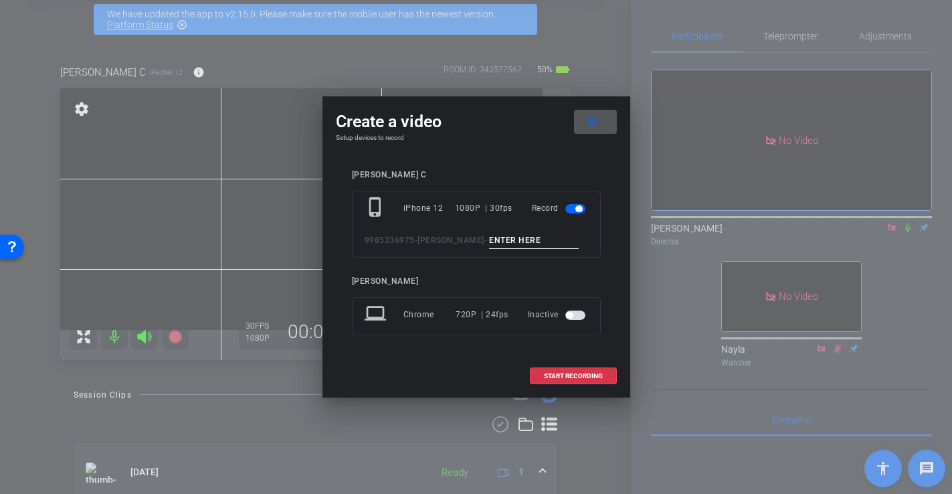
click at [489, 235] on input at bounding box center [534, 240] width 90 height 17
type input "-"
drag, startPoint x: 587, startPoint y: 371, endPoint x: 552, endPoint y: 351, distance: 39.9
click at [587, 371] on span at bounding box center [574, 376] width 86 height 32
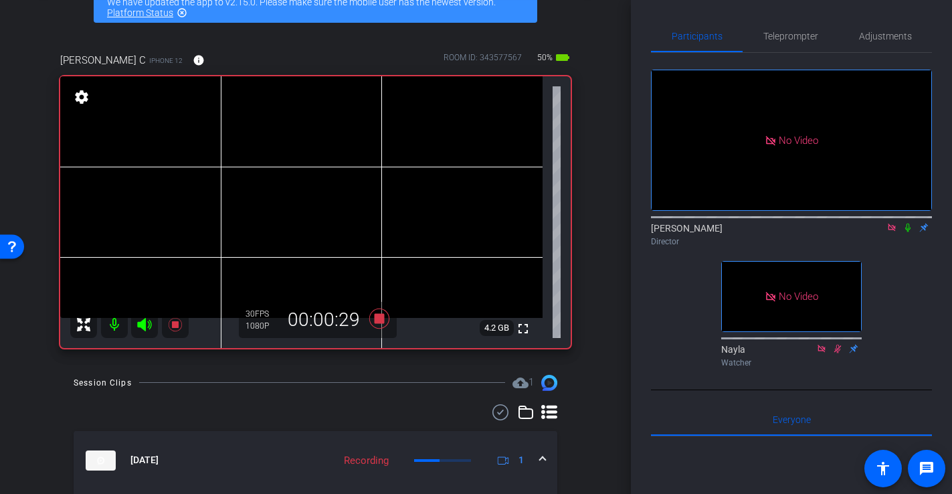
scroll to position [74, 0]
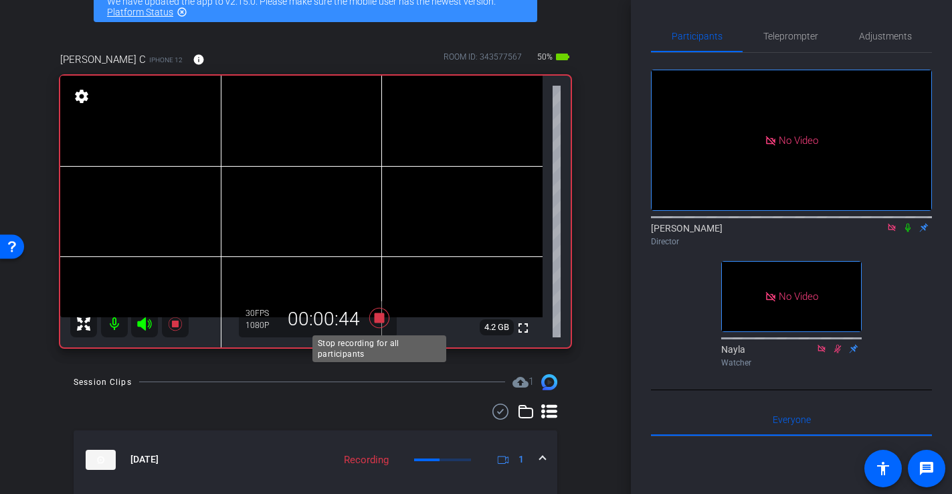
click at [382, 320] on icon at bounding box center [379, 317] width 20 height 20
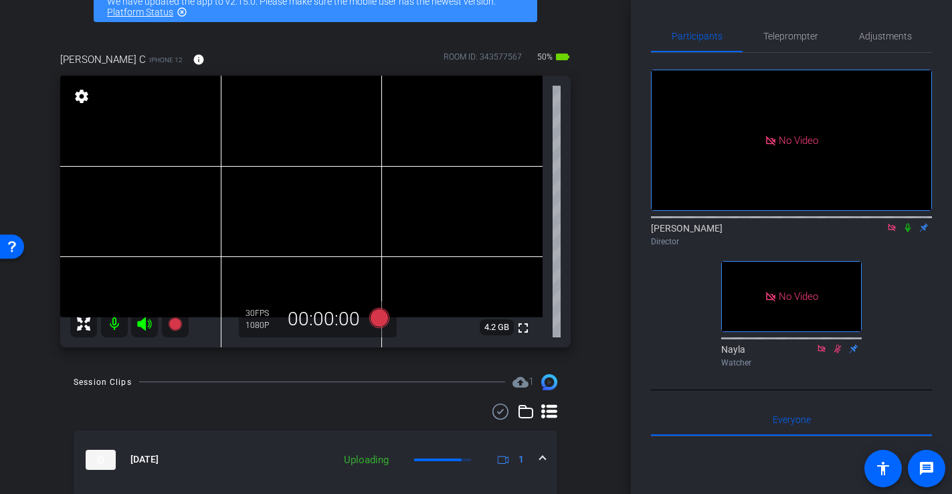
scroll to position [74, 0]
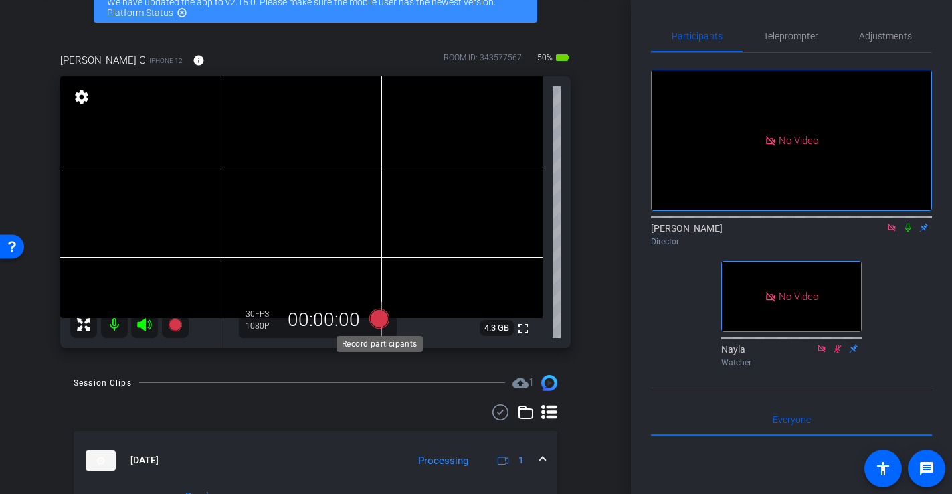
click at [385, 320] on icon at bounding box center [379, 318] width 20 height 20
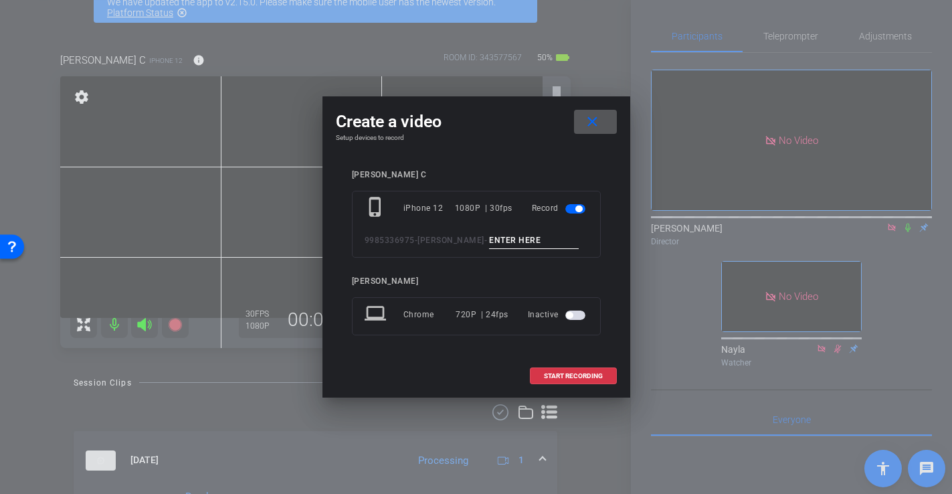
click at [502, 240] on input at bounding box center [534, 240] width 90 height 17
type input "-"
click at [569, 380] on span "START RECORDING" at bounding box center [573, 376] width 59 height 7
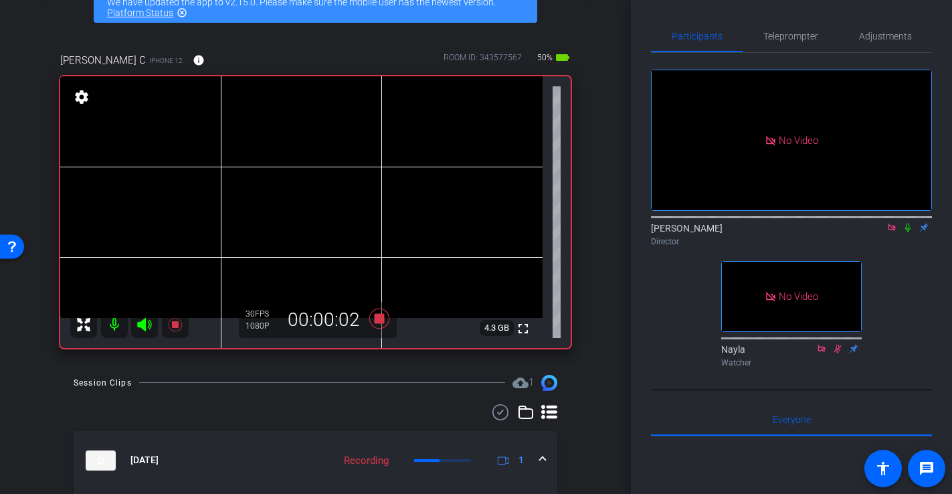
click at [302, 219] on video at bounding box center [301, 197] width 483 height 242
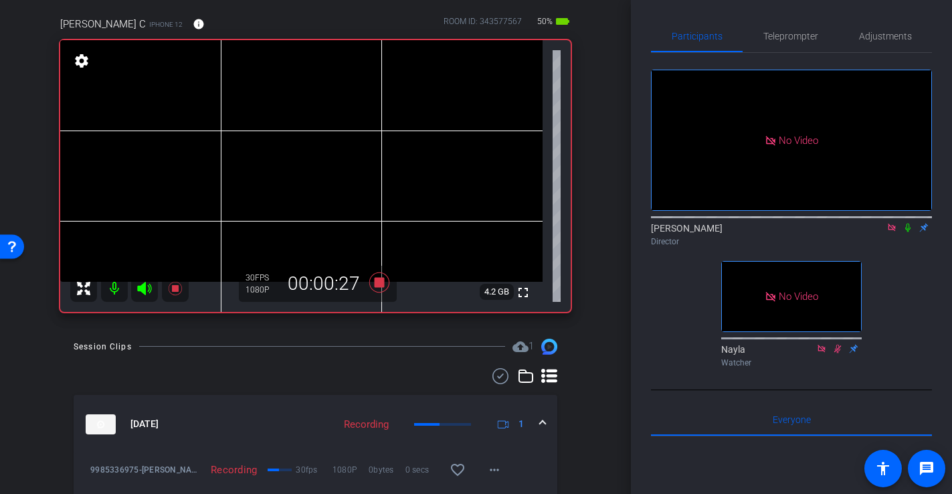
scroll to position [111, 0]
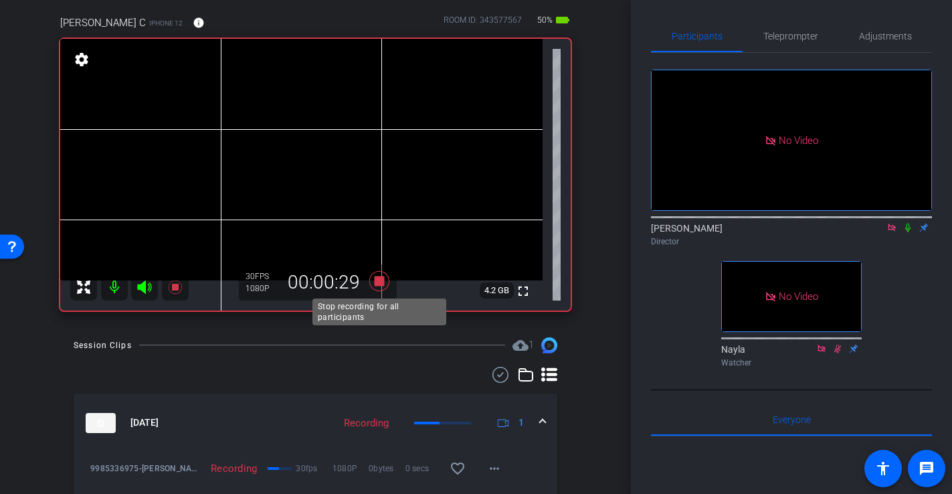
click at [382, 284] on icon at bounding box center [379, 280] width 20 height 20
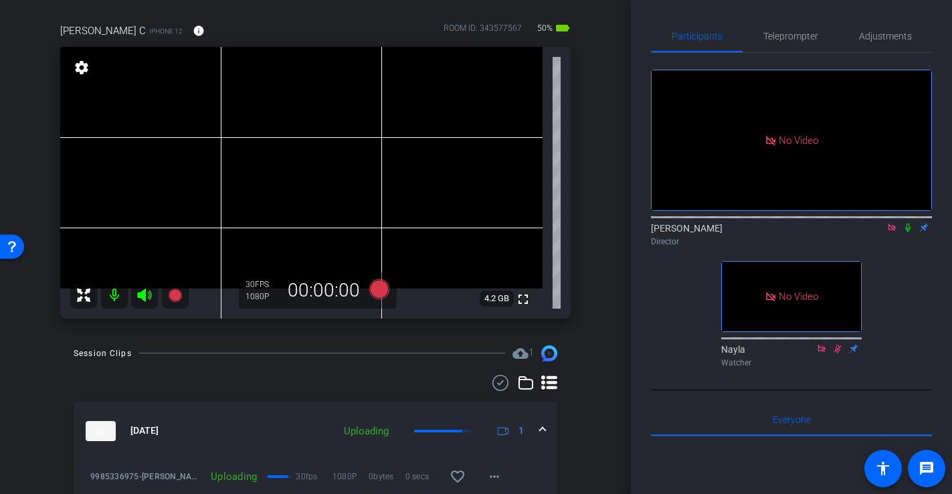
scroll to position [104, 0]
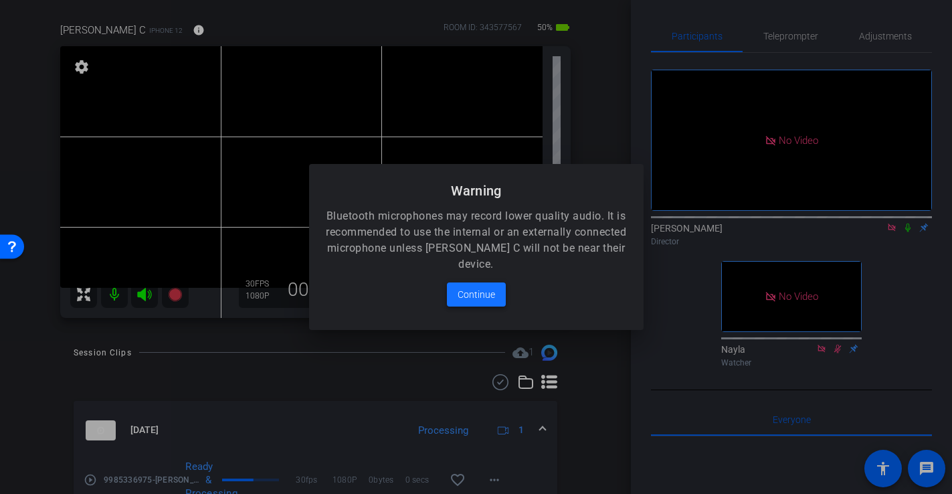
click at [479, 297] on span "Continue" at bounding box center [476, 294] width 37 height 16
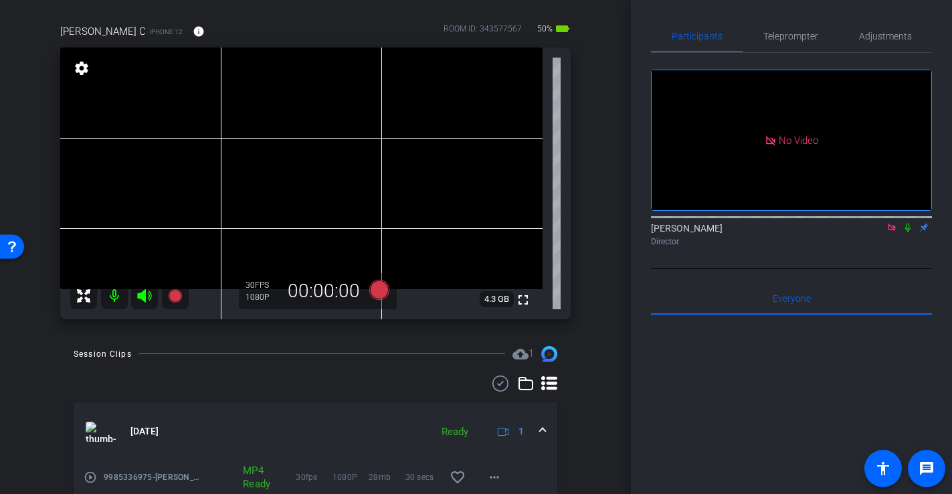
scroll to position [72, 0]
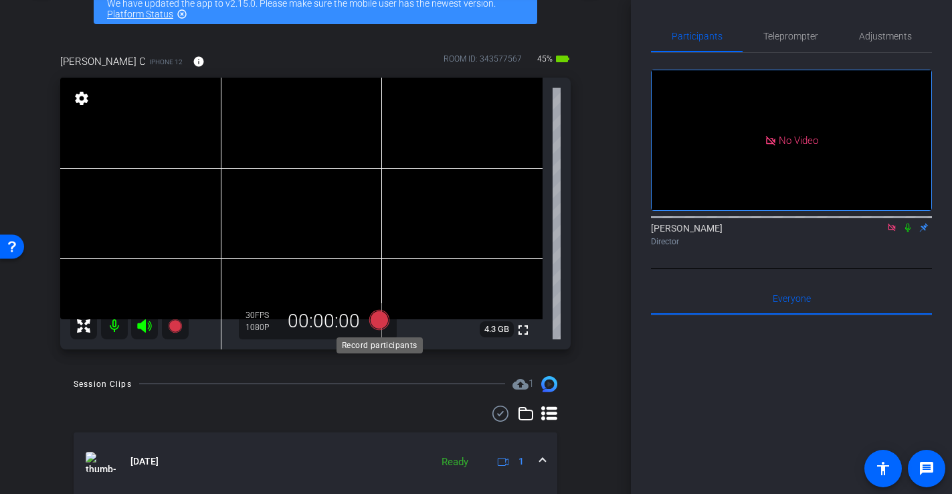
click at [379, 321] on icon at bounding box center [379, 319] width 20 height 20
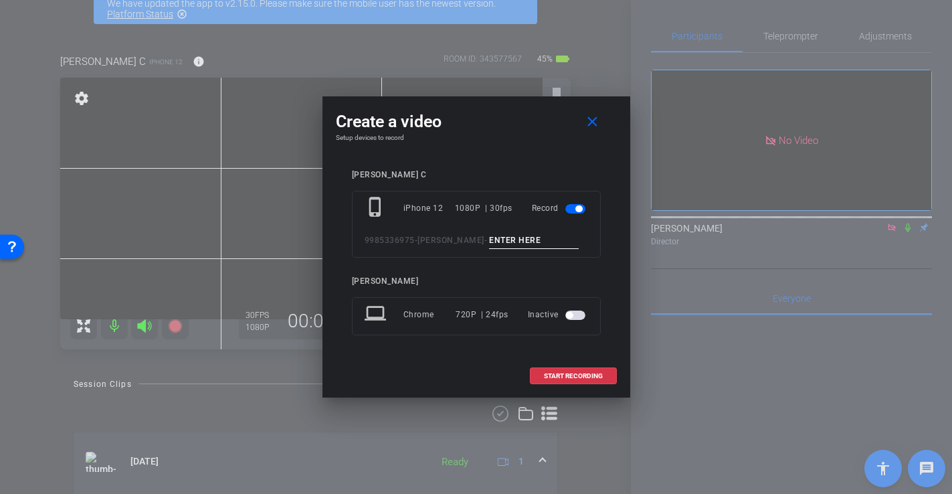
click at [489, 236] on input at bounding box center [534, 240] width 90 height 17
type input "-"
drag, startPoint x: 551, startPoint y: 378, endPoint x: 543, endPoint y: 375, distance: 8.3
click at [551, 378] on span "START RECORDING" at bounding box center [573, 376] width 59 height 7
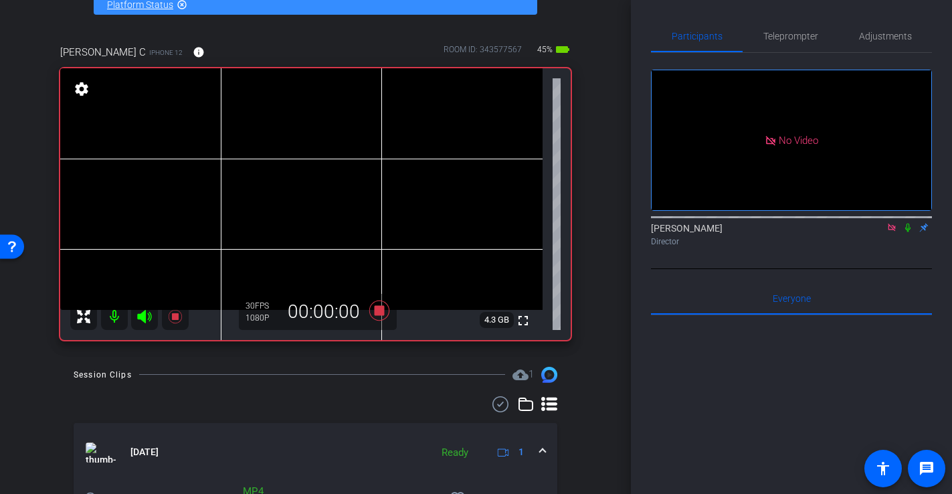
click at [374, 187] on video at bounding box center [301, 189] width 483 height 242
click at [351, 183] on video at bounding box center [301, 189] width 483 height 242
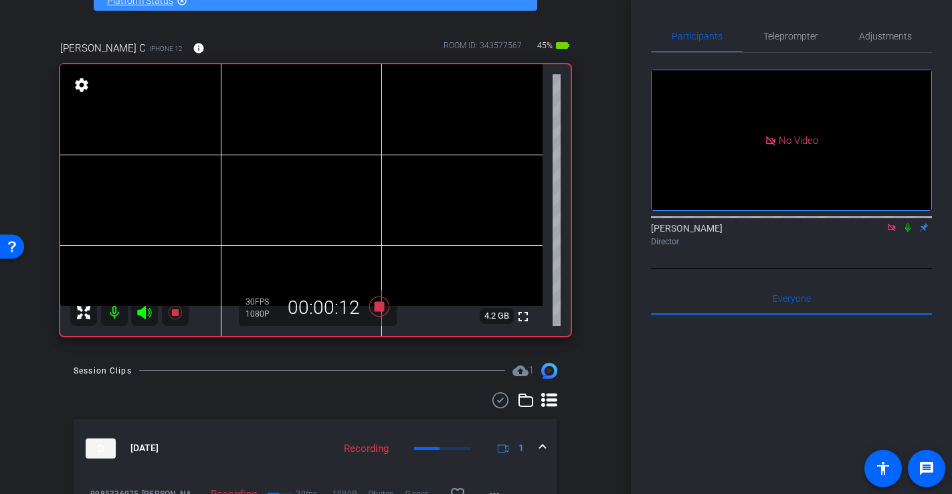
scroll to position [88, 0]
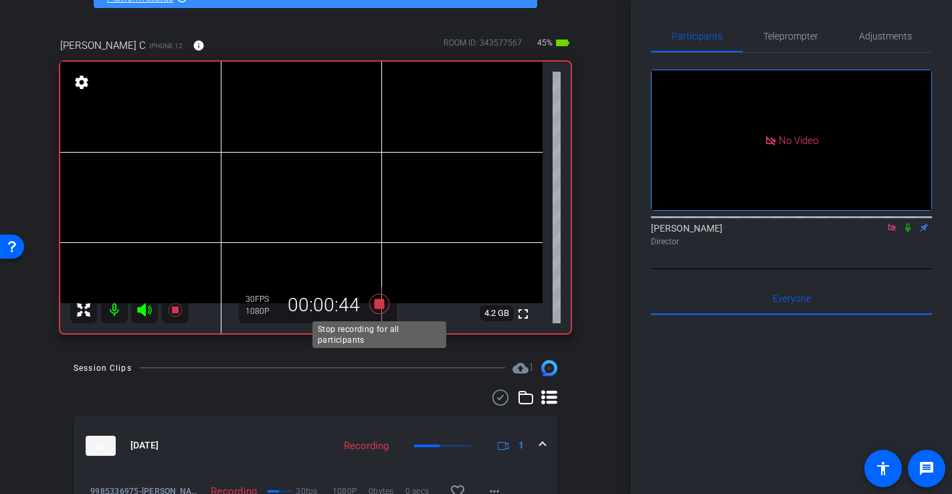
click at [380, 303] on icon at bounding box center [379, 303] width 20 height 20
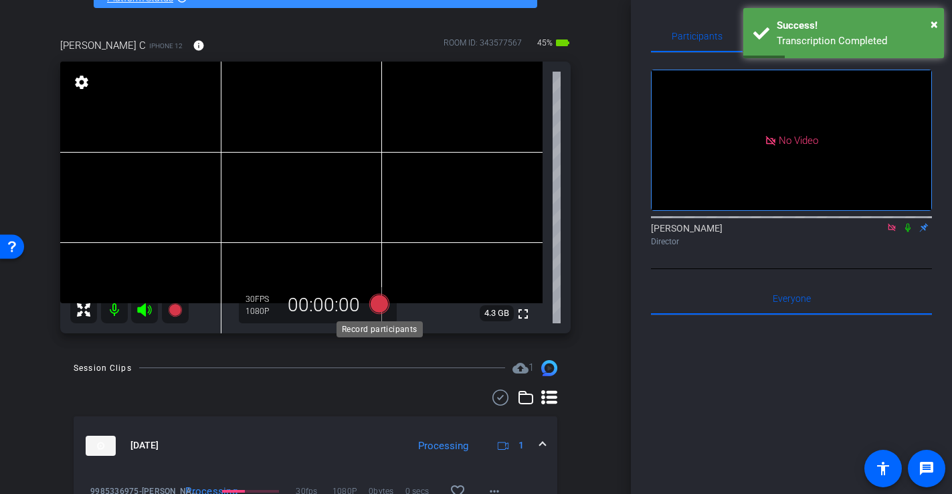
click at [380, 303] on icon at bounding box center [379, 303] width 20 height 20
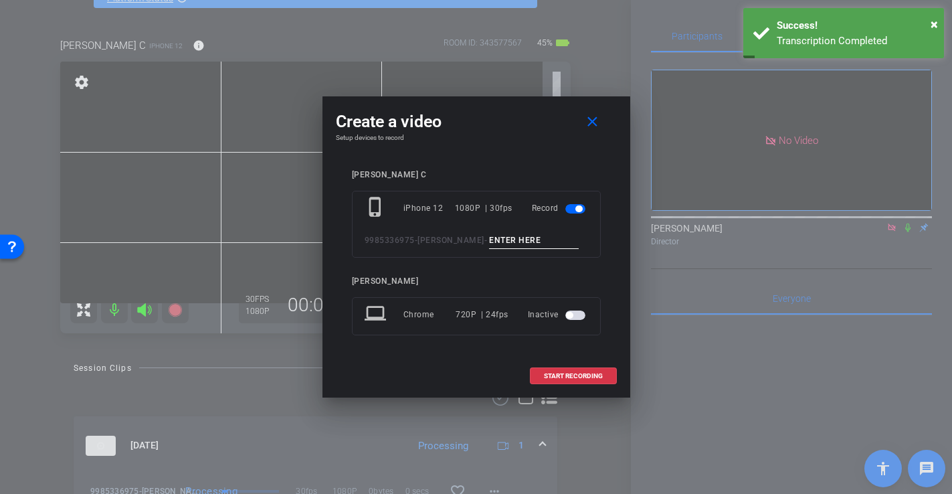
click at [505, 243] on input at bounding box center [534, 240] width 90 height 17
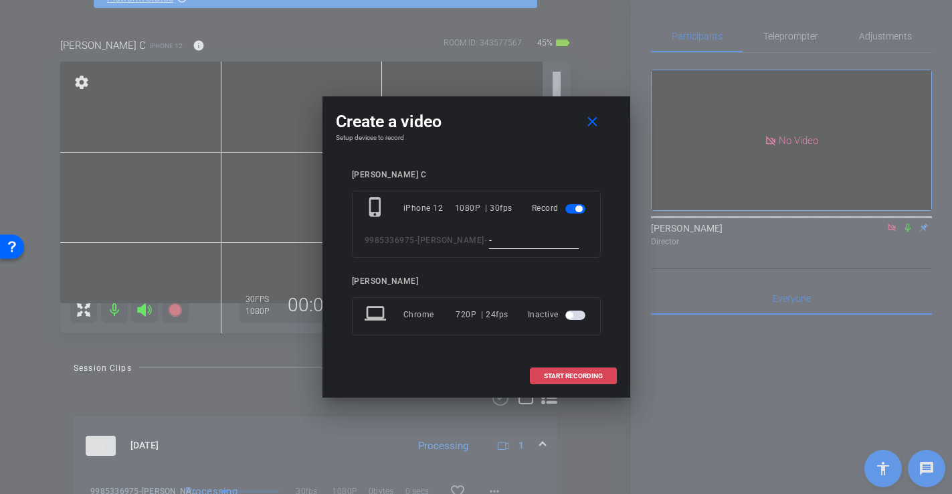
type input "-"
click at [563, 375] on span "START RECORDING" at bounding box center [573, 376] width 59 height 7
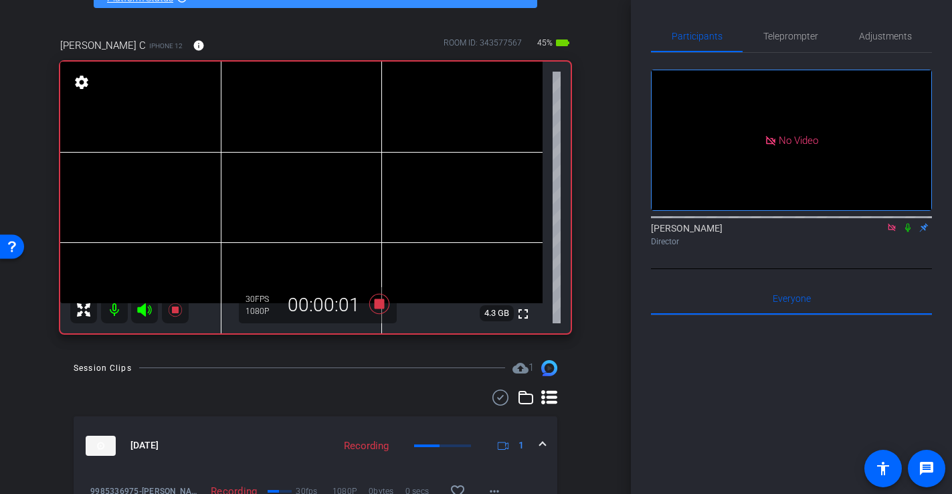
click at [334, 213] on video at bounding box center [301, 183] width 483 height 242
click at [381, 302] on icon at bounding box center [379, 303] width 20 height 20
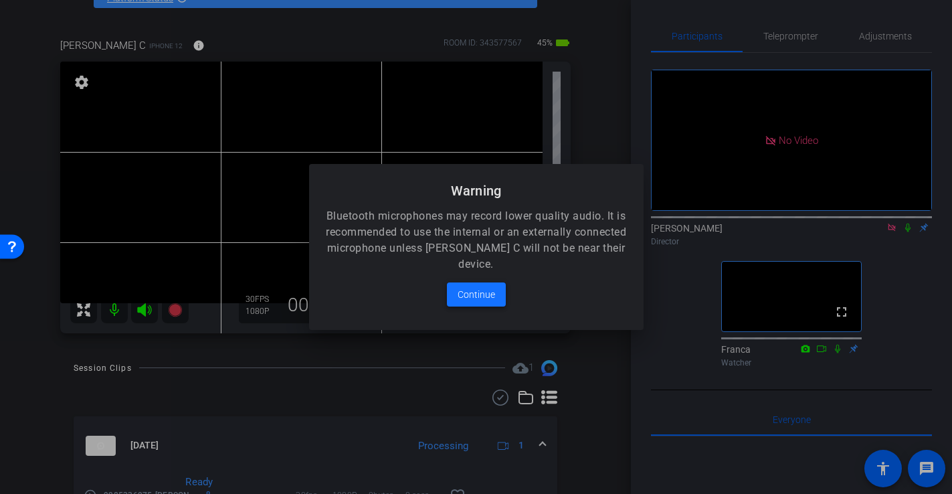
drag, startPoint x: 496, startPoint y: 298, endPoint x: 458, endPoint y: 299, distance: 37.5
click at [496, 298] on span at bounding box center [476, 294] width 59 height 32
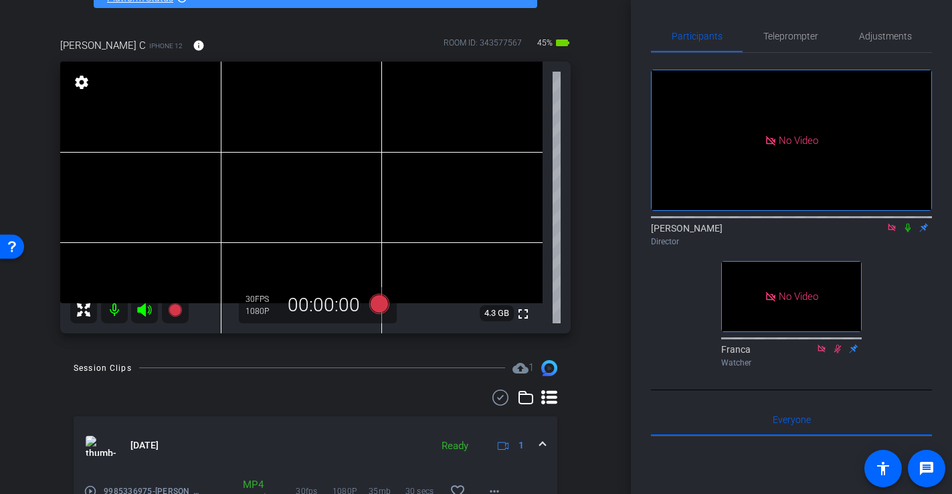
scroll to position [88, 0]
click at [906, 223] on icon at bounding box center [908, 227] width 11 height 9
click at [912, 223] on icon at bounding box center [908, 227] width 11 height 9
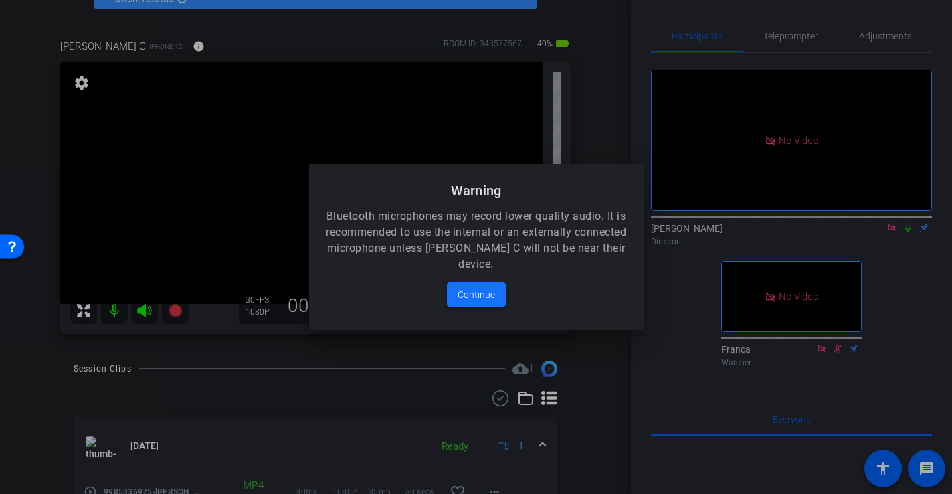
click at [469, 295] on span "Continue" at bounding box center [476, 294] width 37 height 16
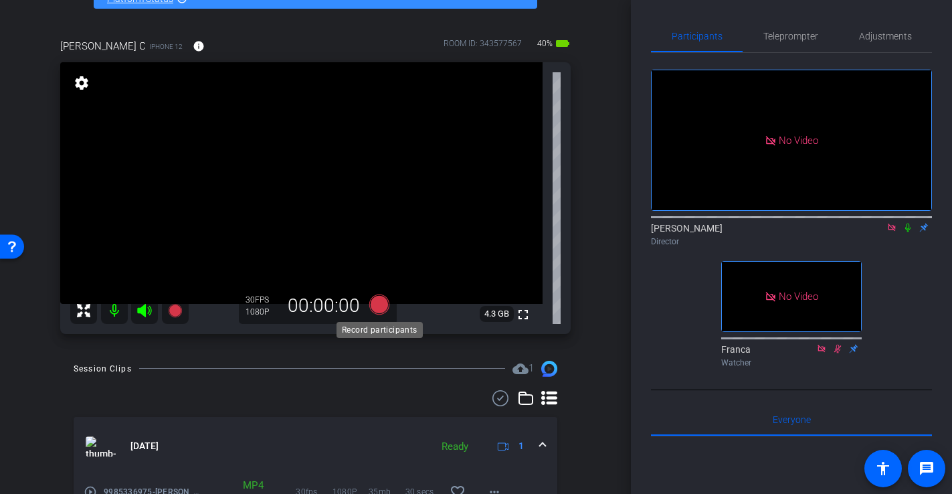
click at [382, 307] on icon at bounding box center [379, 304] width 20 height 20
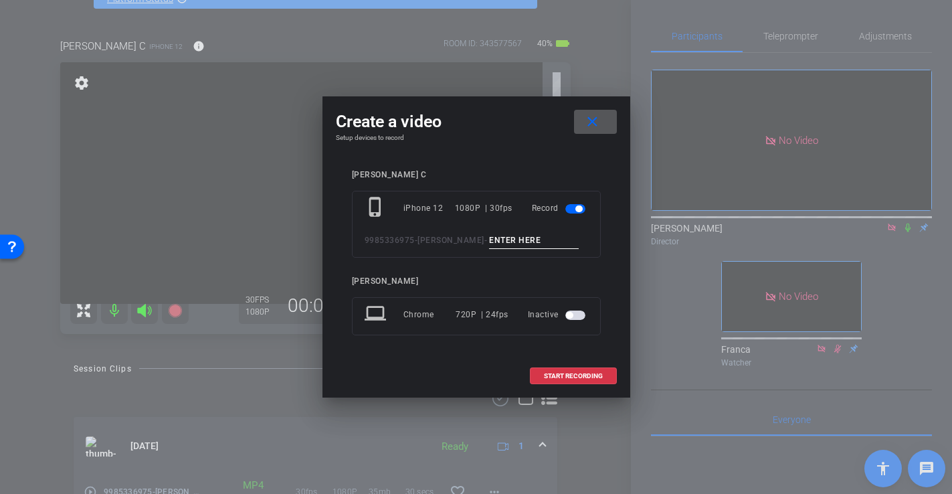
click at [518, 239] on input at bounding box center [534, 240] width 90 height 17
type input "-"
click at [580, 382] on span at bounding box center [574, 376] width 86 height 32
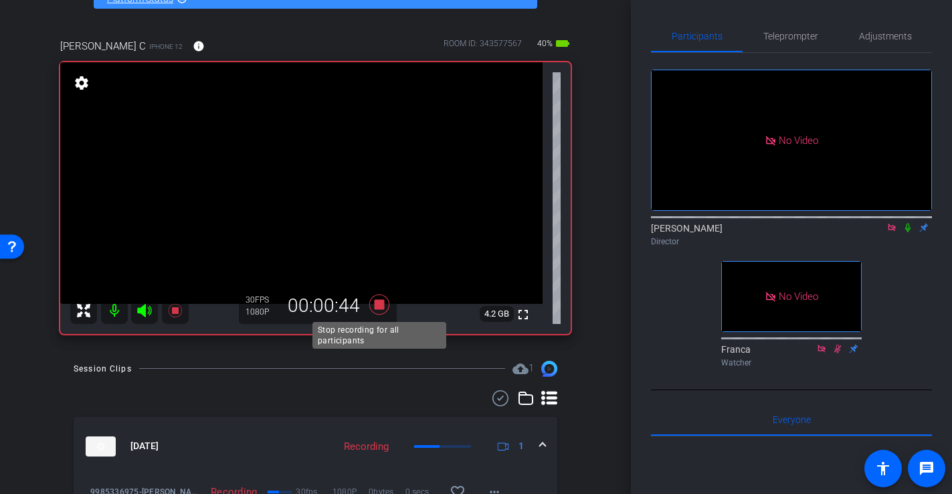
click at [382, 304] on icon at bounding box center [379, 304] width 20 height 20
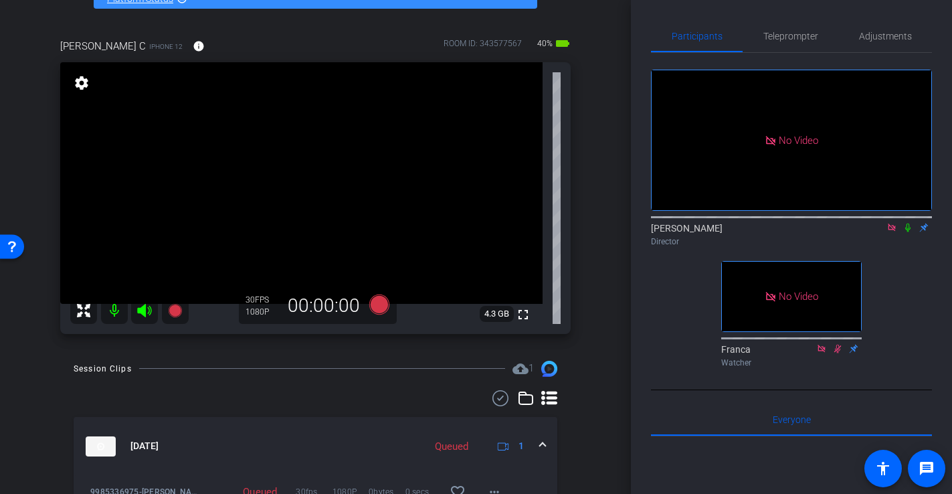
scroll to position [90, 0]
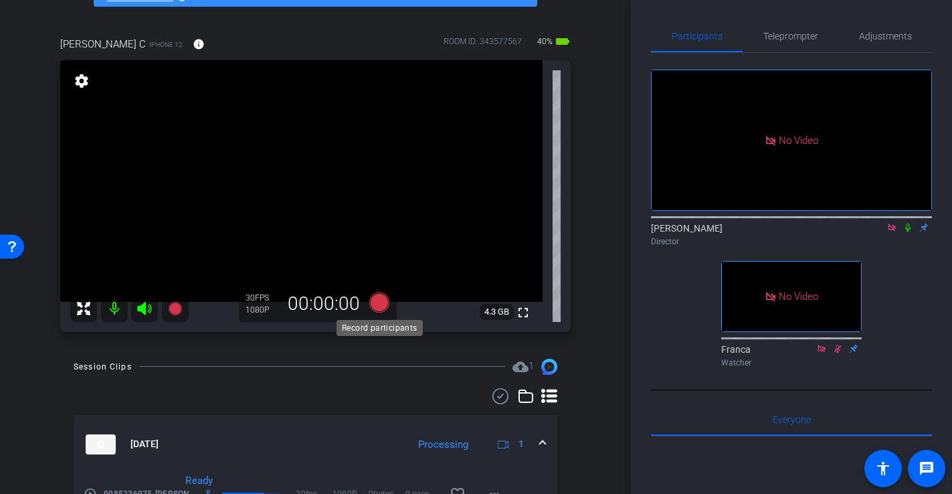
click at [380, 303] on icon at bounding box center [379, 302] width 20 height 20
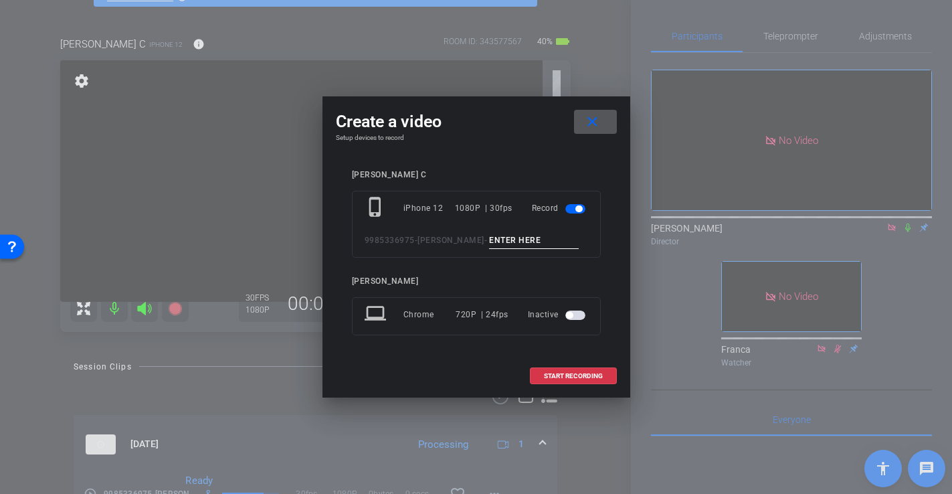
click at [499, 235] on input at bounding box center [534, 240] width 90 height 17
type input "-"
click at [570, 379] on span "START RECORDING" at bounding box center [573, 376] width 59 height 7
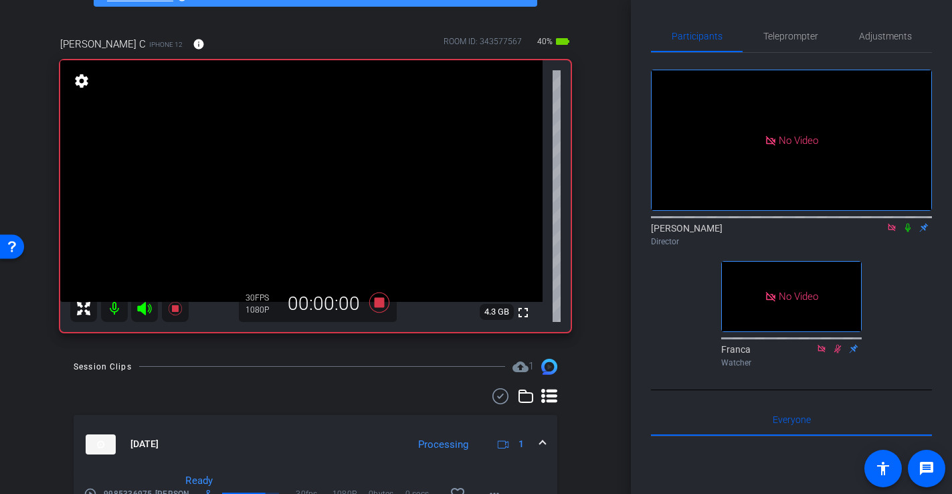
click at [357, 175] on video at bounding box center [301, 181] width 483 height 242
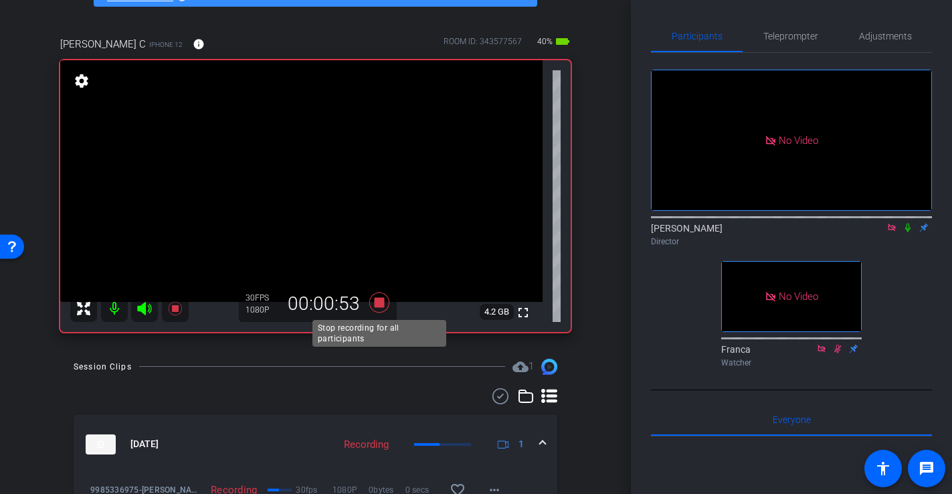
click at [382, 305] on icon at bounding box center [379, 302] width 20 height 20
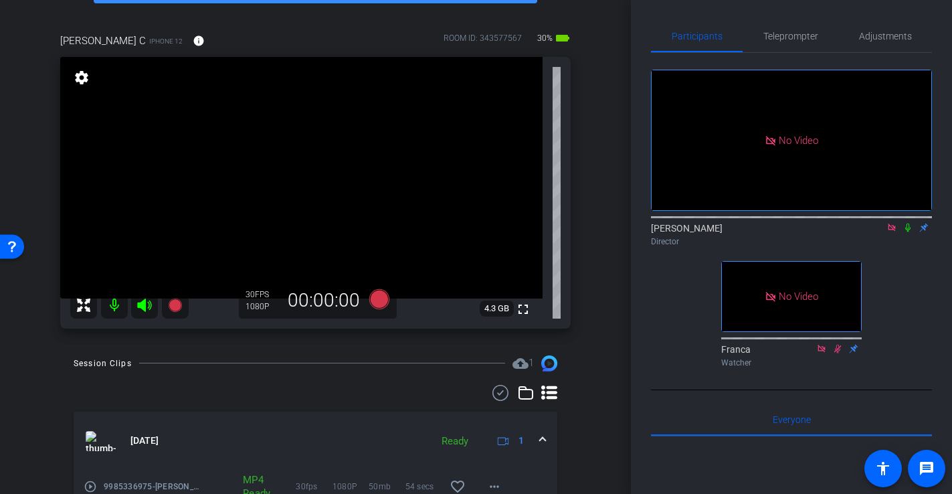
scroll to position [96, 0]
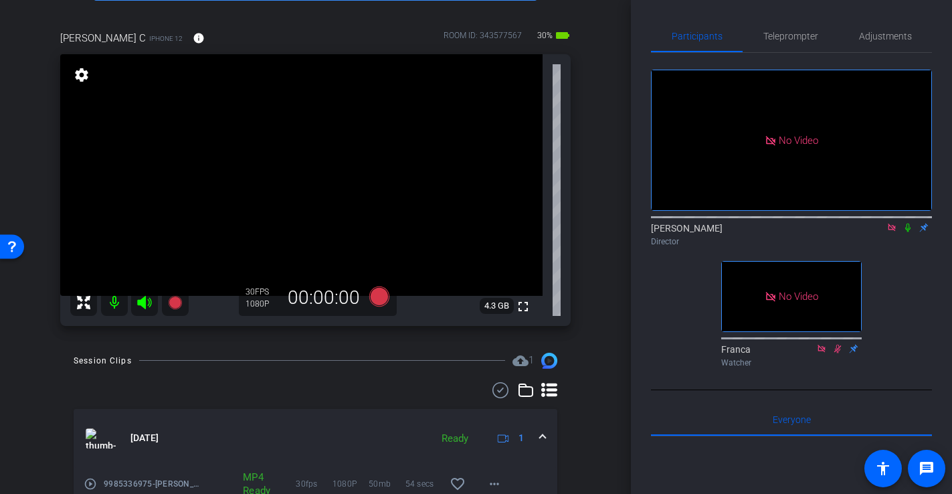
click at [316, 197] on video at bounding box center [301, 175] width 483 height 242
click at [308, 237] on video at bounding box center [301, 175] width 483 height 242
click at [386, 300] on icon at bounding box center [379, 296] width 20 height 20
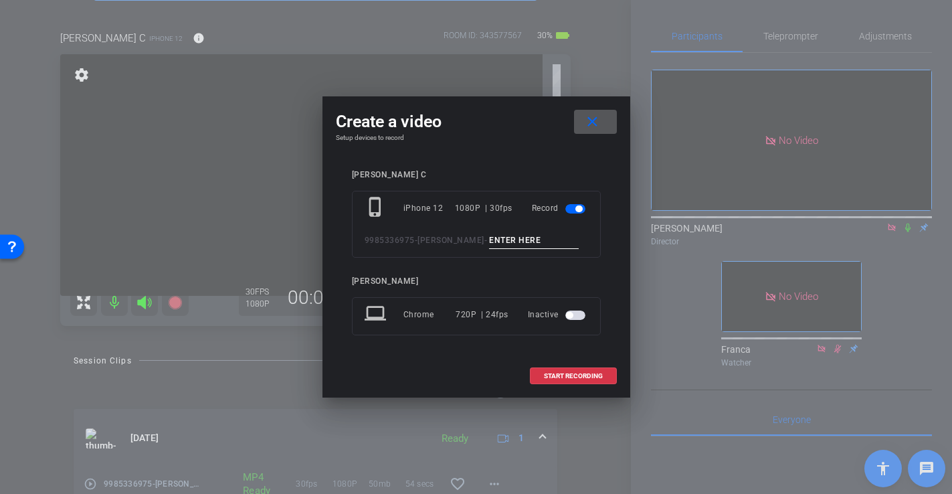
click at [513, 240] on input at bounding box center [534, 240] width 90 height 17
type input "-"
click at [592, 127] on mat-icon "close" at bounding box center [592, 122] width 17 height 17
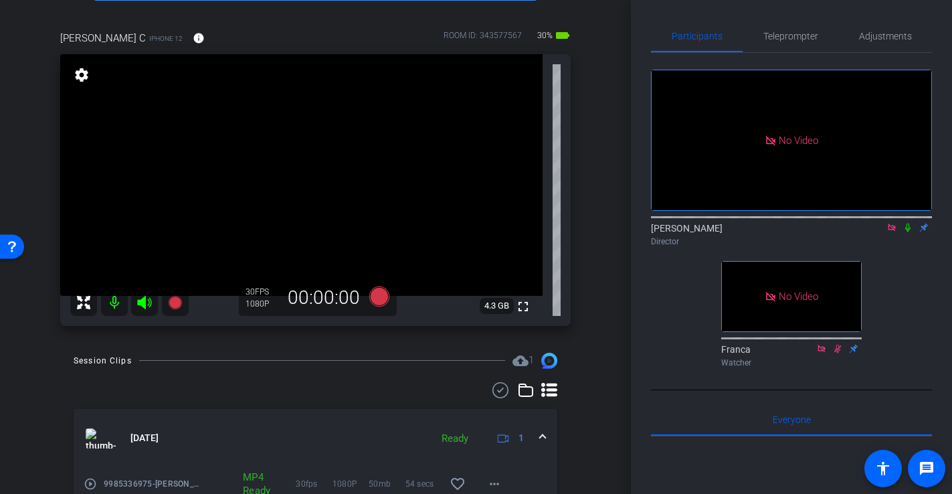
click at [295, 242] on video at bounding box center [301, 175] width 483 height 242
click at [259, 190] on video at bounding box center [301, 175] width 483 height 242
click at [382, 295] on icon at bounding box center [379, 296] width 20 height 20
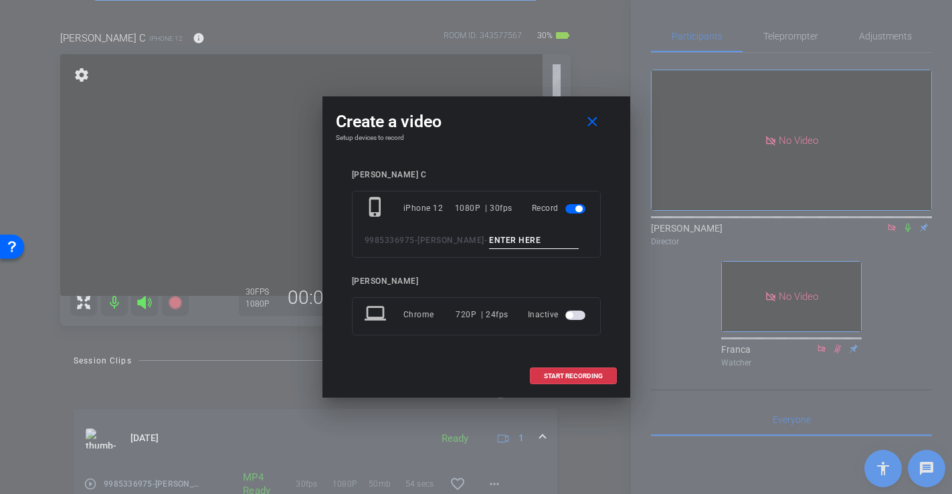
click at [503, 243] on input at bounding box center [534, 240] width 90 height 17
type input "-"
click at [572, 376] on span "START RECORDING" at bounding box center [573, 376] width 59 height 7
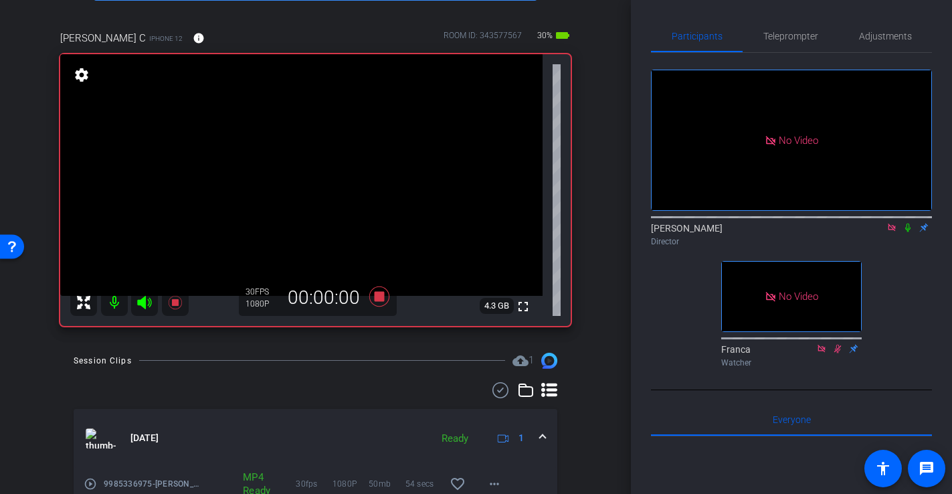
click at [265, 200] on video at bounding box center [301, 175] width 483 height 242
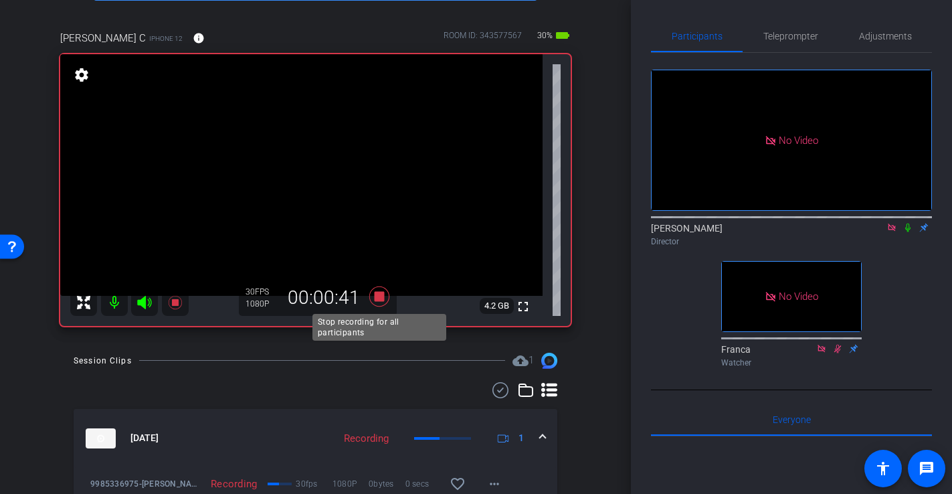
click at [381, 299] on icon at bounding box center [379, 296] width 20 height 20
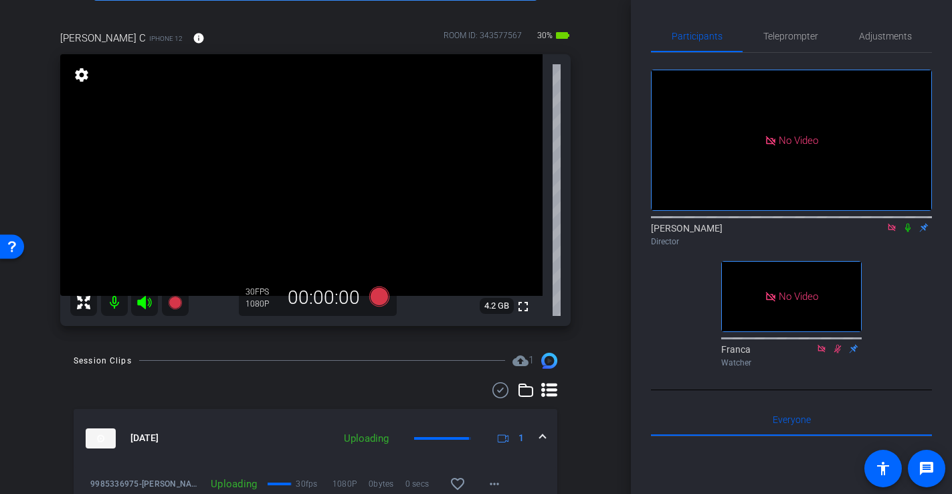
click at [143, 295] on icon at bounding box center [145, 303] width 16 height 16
click at [148, 305] on icon at bounding box center [145, 303] width 16 height 16
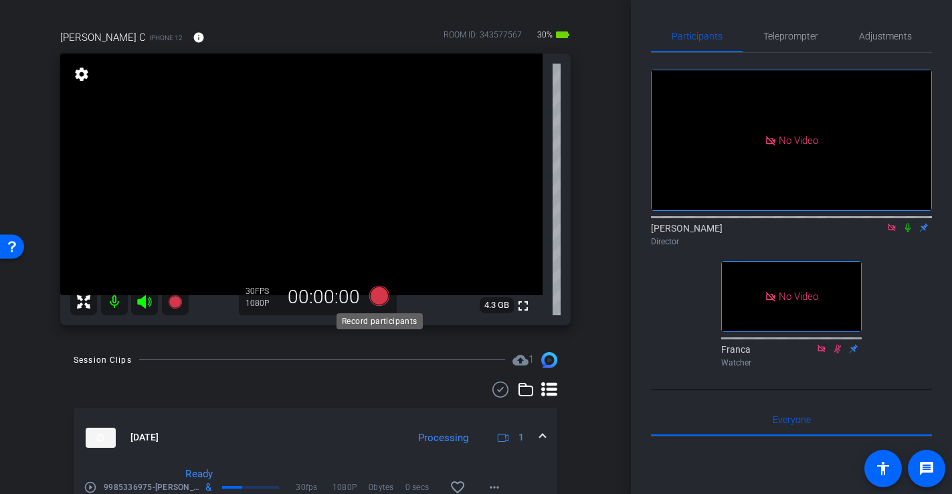
click at [376, 295] on icon at bounding box center [379, 295] width 20 height 20
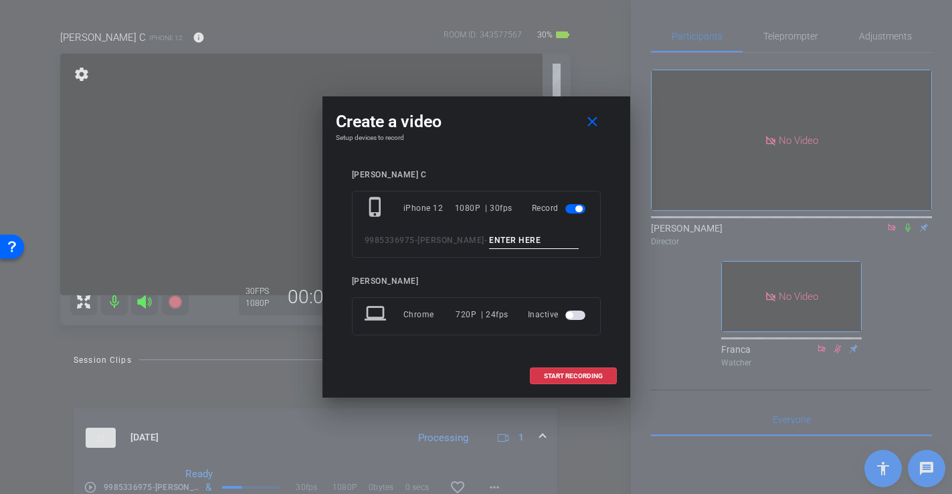
click at [511, 238] on input at bounding box center [534, 240] width 90 height 17
type input "-"
click at [594, 373] on span "START RECORDING" at bounding box center [573, 376] width 59 height 7
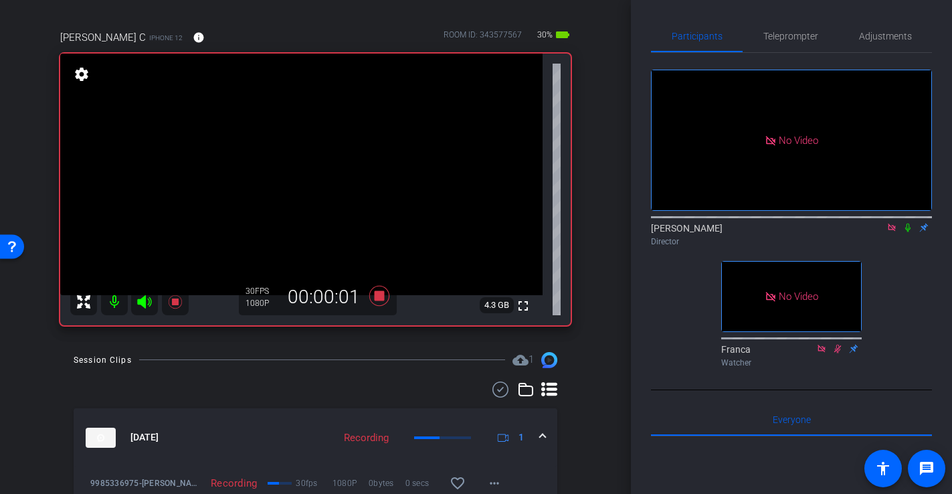
click at [240, 232] on video at bounding box center [301, 175] width 483 height 242
click at [319, 246] on video at bounding box center [301, 175] width 483 height 242
click at [371, 297] on icon at bounding box center [379, 296] width 32 height 24
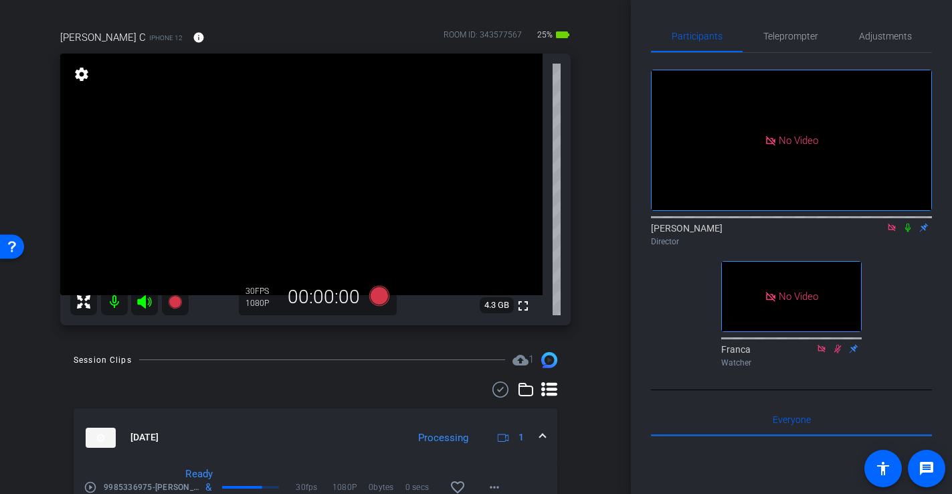
click at [140, 302] on icon at bounding box center [144, 301] width 14 height 13
click at [115, 304] on mat-icon at bounding box center [114, 301] width 27 height 27
click at [118, 305] on mat-icon at bounding box center [114, 301] width 27 height 27
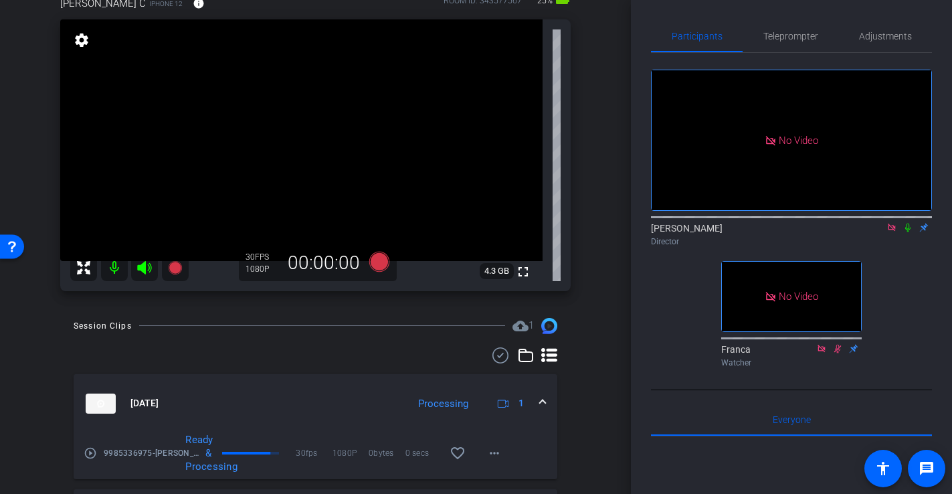
scroll to position [52, 0]
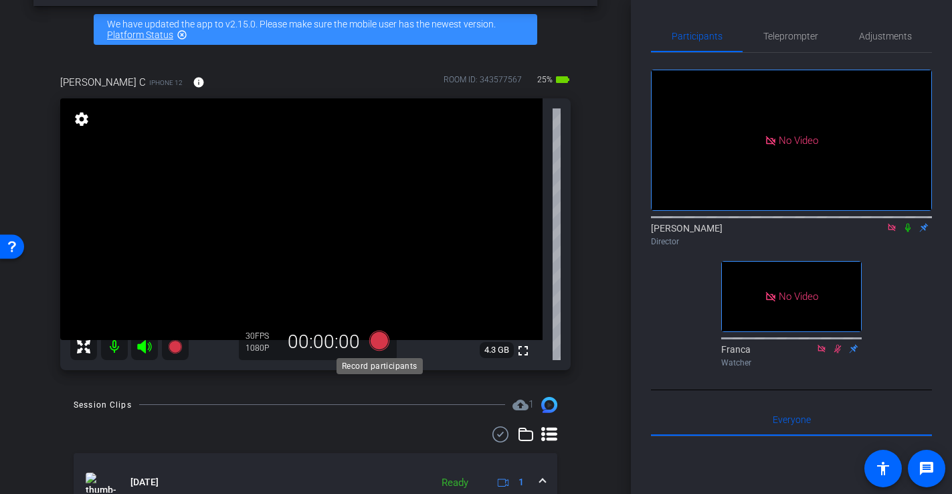
click at [386, 339] on icon at bounding box center [379, 340] width 20 height 20
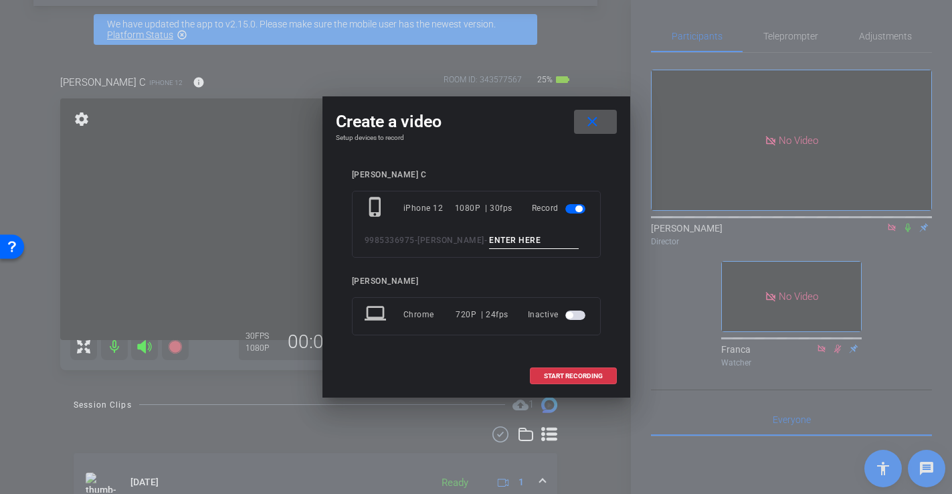
drag, startPoint x: 501, startPoint y: 234, endPoint x: 529, endPoint y: 270, distance: 45.8
click at [501, 234] on input at bounding box center [534, 240] width 90 height 17
click at [572, 378] on span "START RECORDING" at bounding box center [573, 376] width 59 height 7
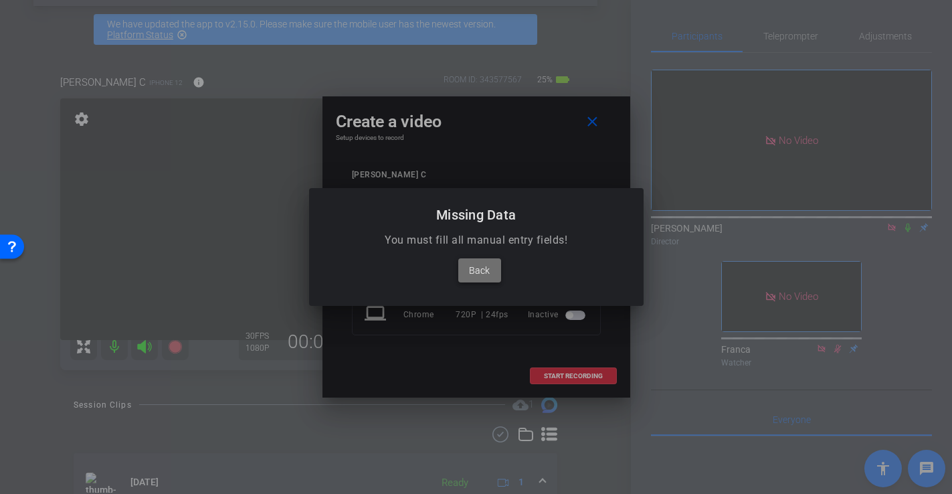
click at [485, 269] on span "Back" at bounding box center [479, 270] width 21 height 16
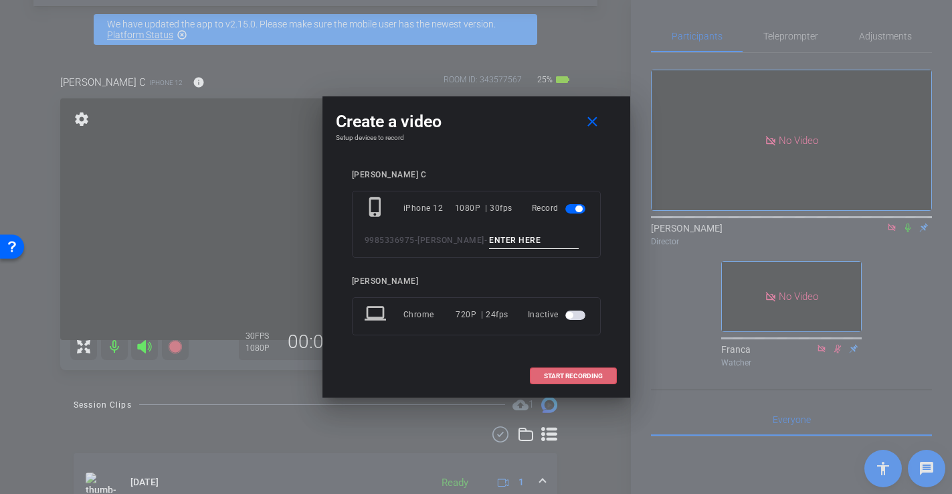
click at [507, 236] on input at bounding box center [534, 240] width 90 height 17
type input "-"
click at [581, 378] on span "START RECORDING" at bounding box center [573, 376] width 59 height 7
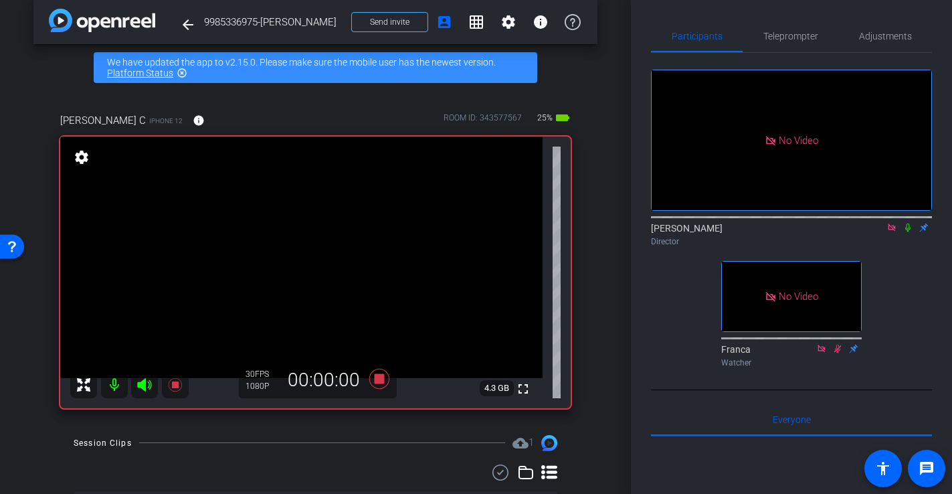
scroll to position [33, 0]
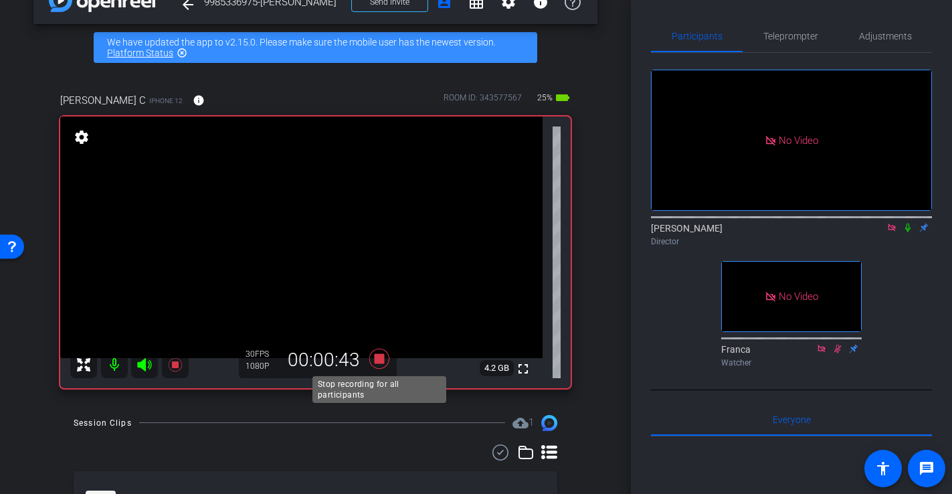
click at [381, 363] on icon at bounding box center [379, 358] width 20 height 20
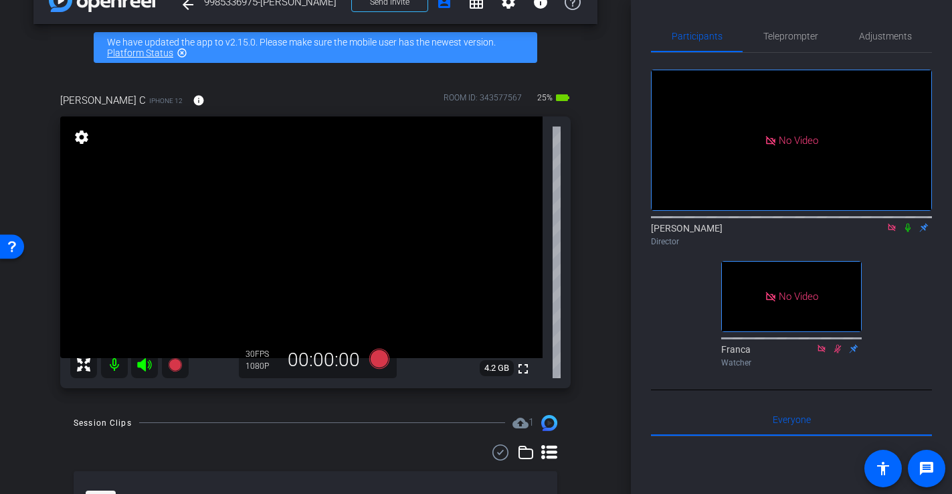
click at [325, 324] on video at bounding box center [301, 237] width 483 height 242
click at [340, 287] on video at bounding box center [301, 237] width 483 height 242
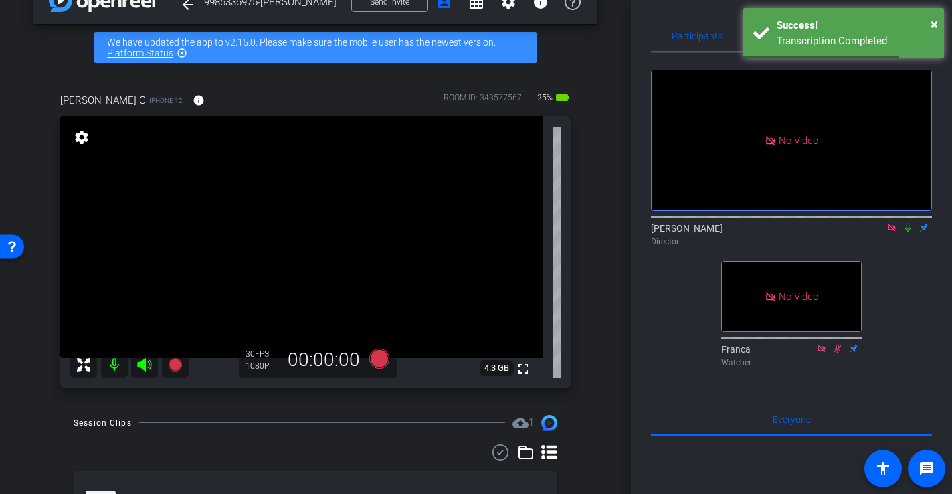
click at [351, 317] on video at bounding box center [301, 237] width 483 height 242
click at [375, 357] on icon at bounding box center [379, 358] width 20 height 20
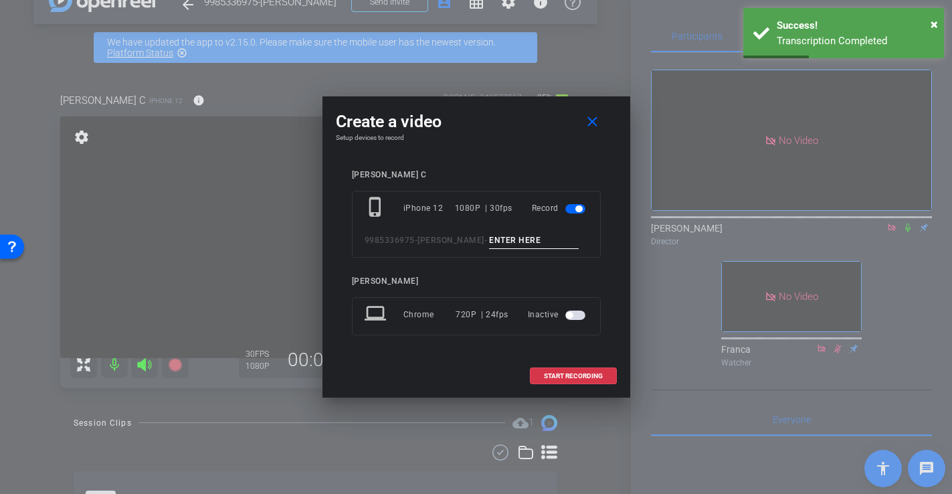
click at [489, 244] on input at bounding box center [534, 240] width 90 height 17
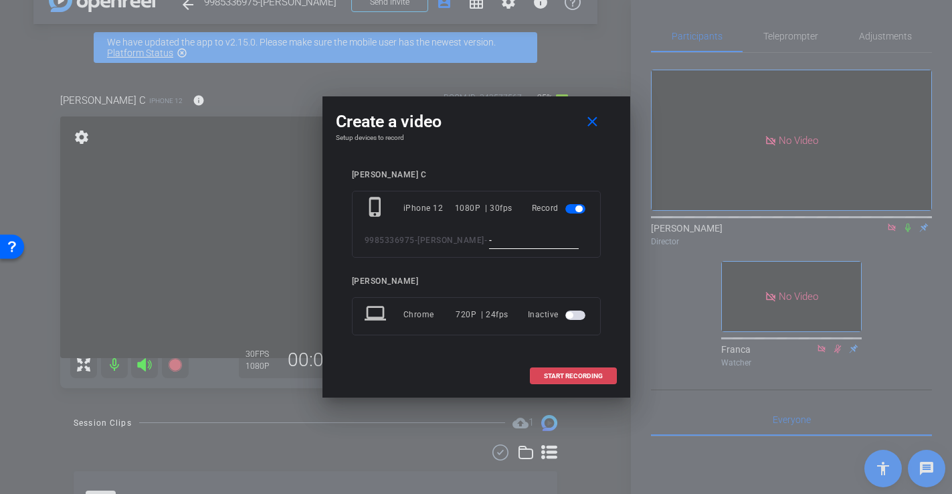
type input "-"
drag, startPoint x: 600, startPoint y: 382, endPoint x: 584, endPoint y: 370, distance: 19.5
click at [598, 381] on span at bounding box center [574, 376] width 86 height 32
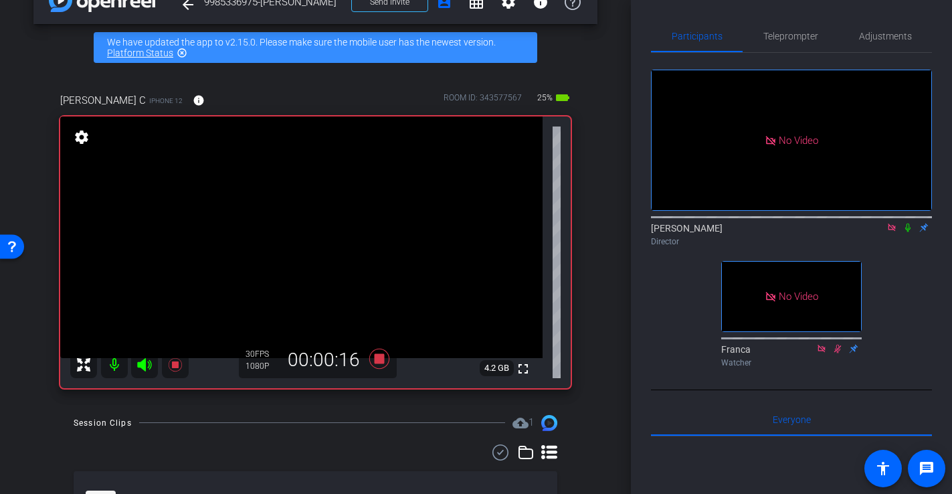
click at [375, 288] on video at bounding box center [301, 237] width 483 height 242
click at [378, 288] on video at bounding box center [301, 237] width 483 height 242
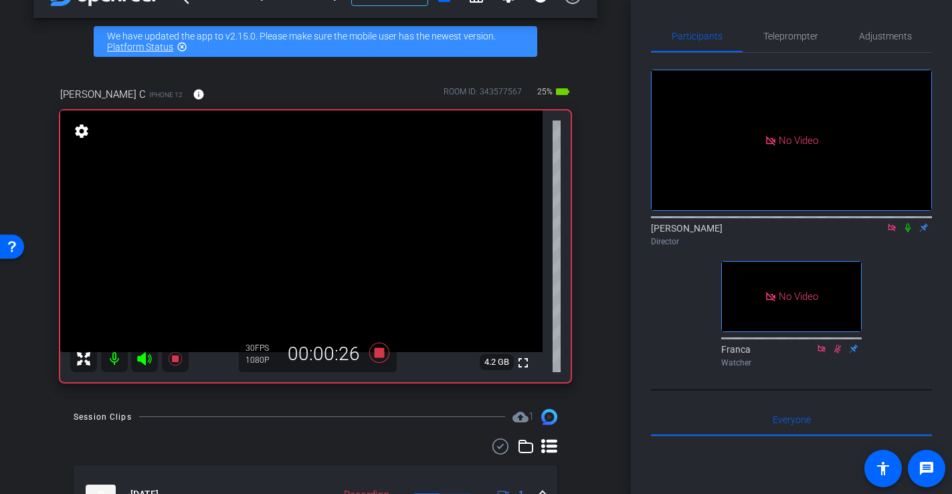
scroll to position [28, 0]
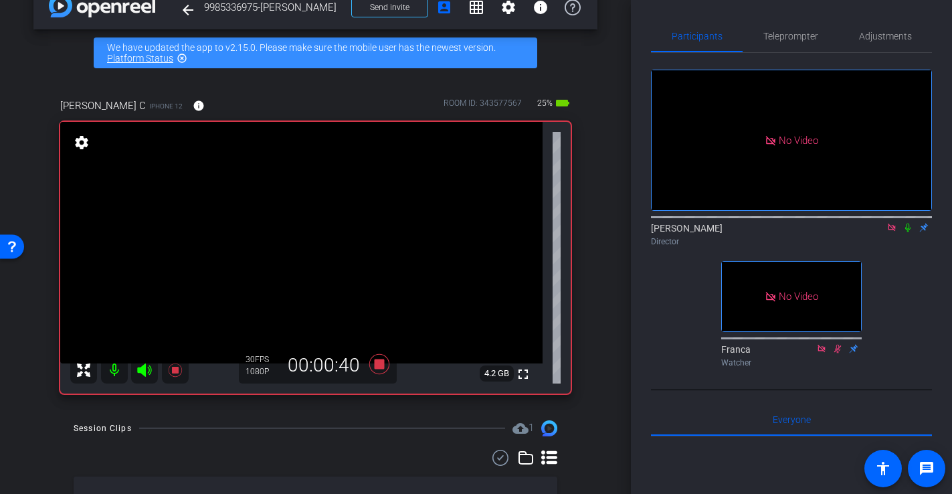
click at [329, 296] on video at bounding box center [301, 243] width 483 height 242
click at [376, 365] on icon at bounding box center [379, 363] width 20 height 20
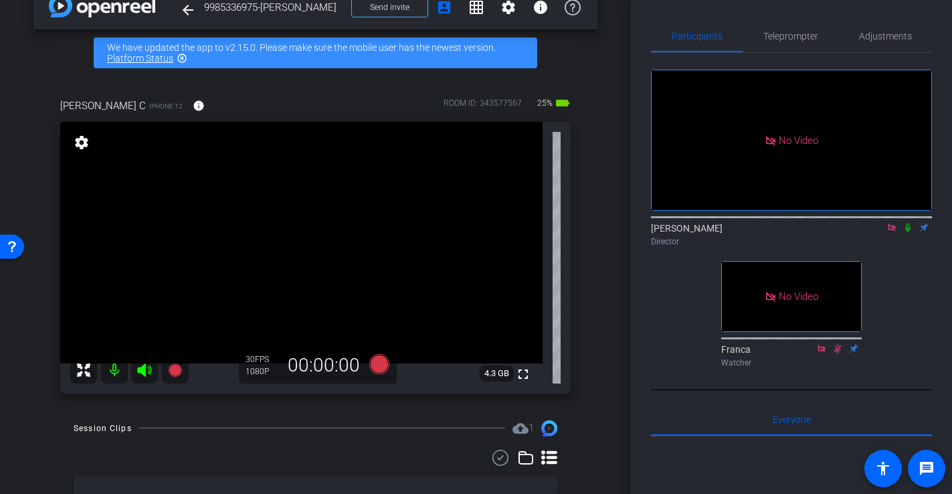
click at [147, 371] on icon at bounding box center [145, 370] width 16 height 16
click at [893, 224] on icon at bounding box center [891, 227] width 7 height 7
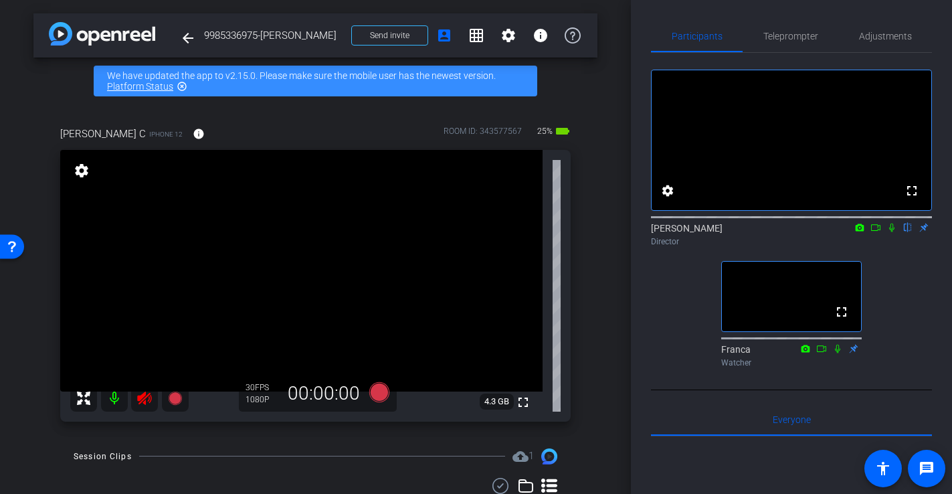
scroll to position [2, 0]
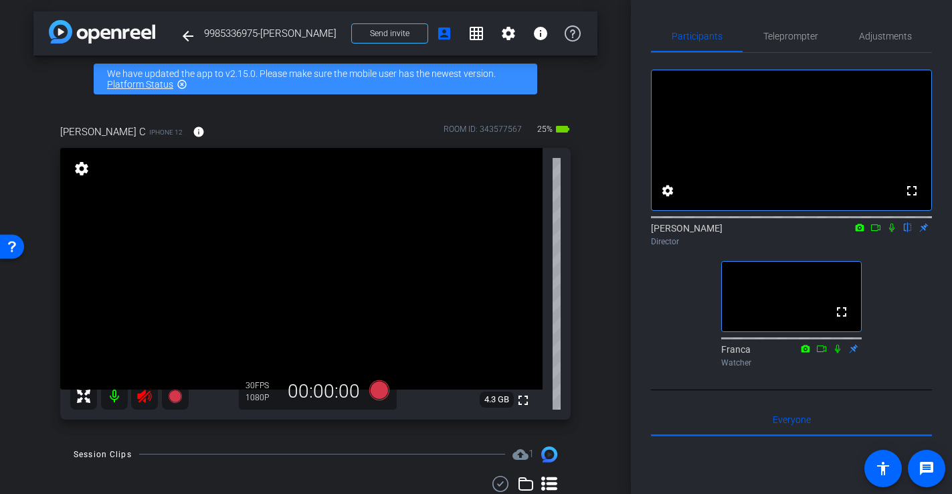
click at [149, 396] on icon at bounding box center [145, 396] width 16 height 16
click at [142, 392] on icon at bounding box center [144, 396] width 14 height 13
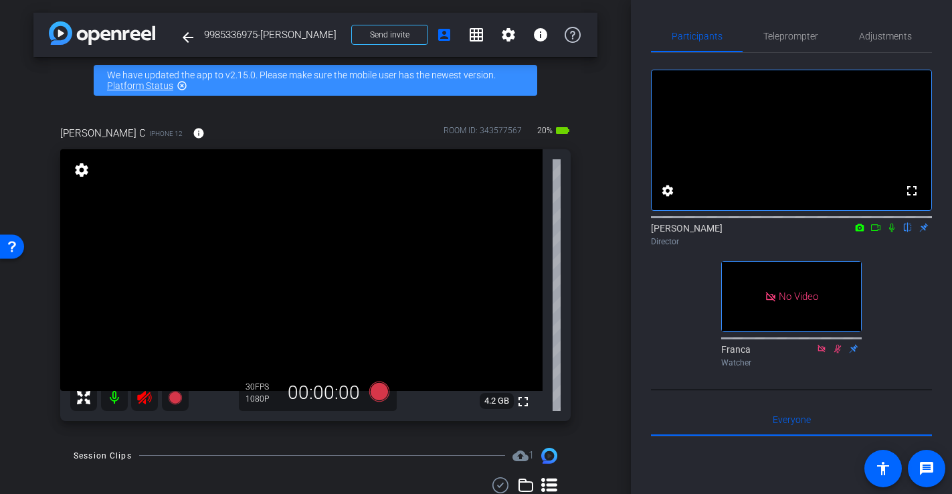
click at [147, 398] on icon at bounding box center [145, 398] width 16 height 16
click at [873, 234] on mat-icon at bounding box center [876, 228] width 16 height 12
click at [382, 394] on icon at bounding box center [379, 391] width 20 height 20
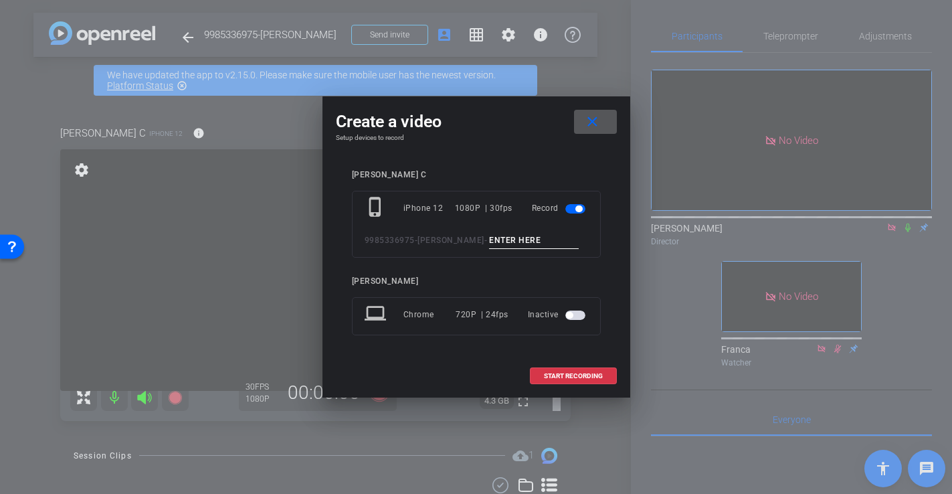
click at [529, 244] on input at bounding box center [534, 240] width 90 height 17
type input "-"
click at [565, 381] on span at bounding box center [574, 376] width 86 height 32
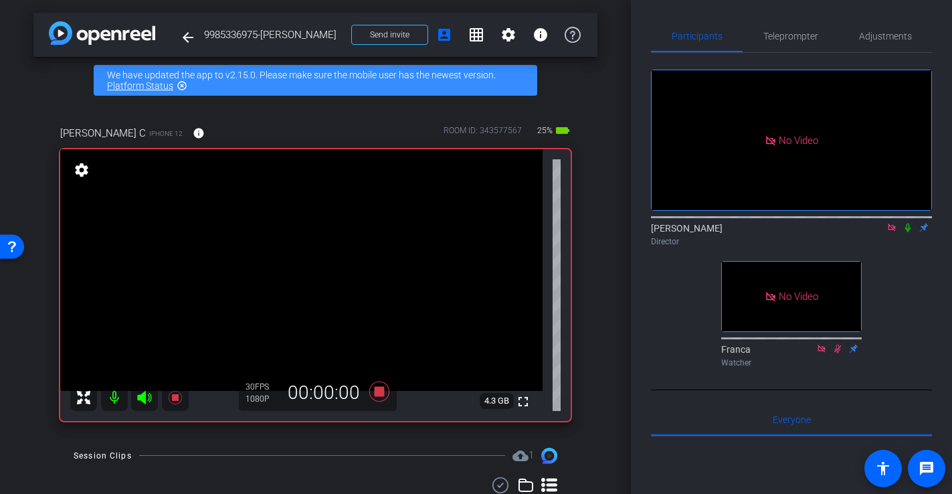
click at [284, 286] on video at bounding box center [301, 270] width 483 height 242
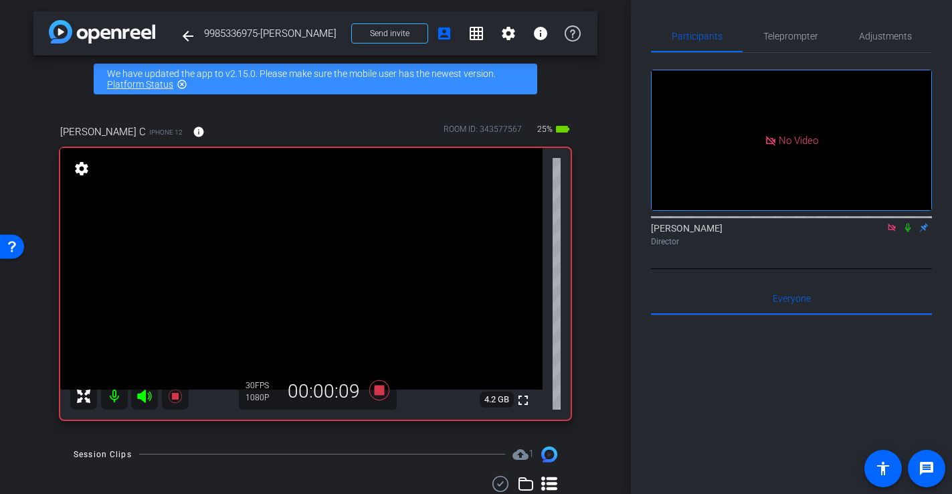
scroll to position [0, 0]
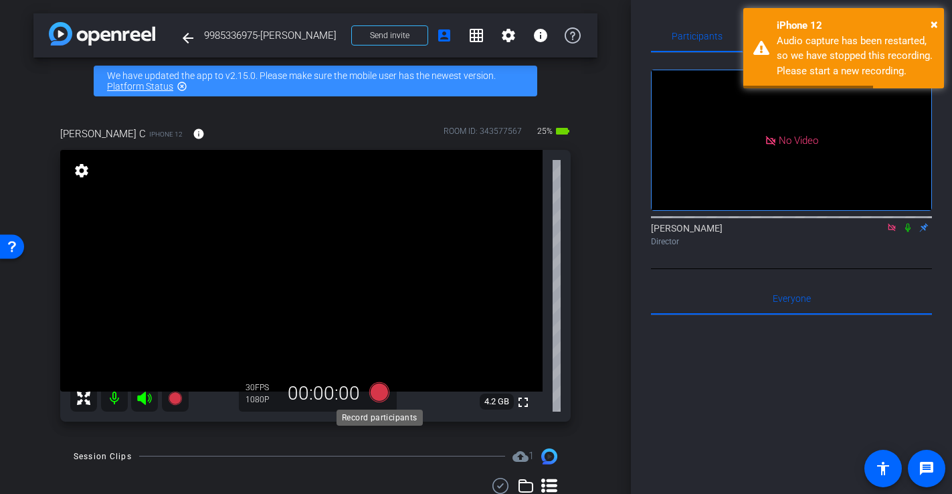
click at [386, 393] on icon at bounding box center [379, 392] width 20 height 20
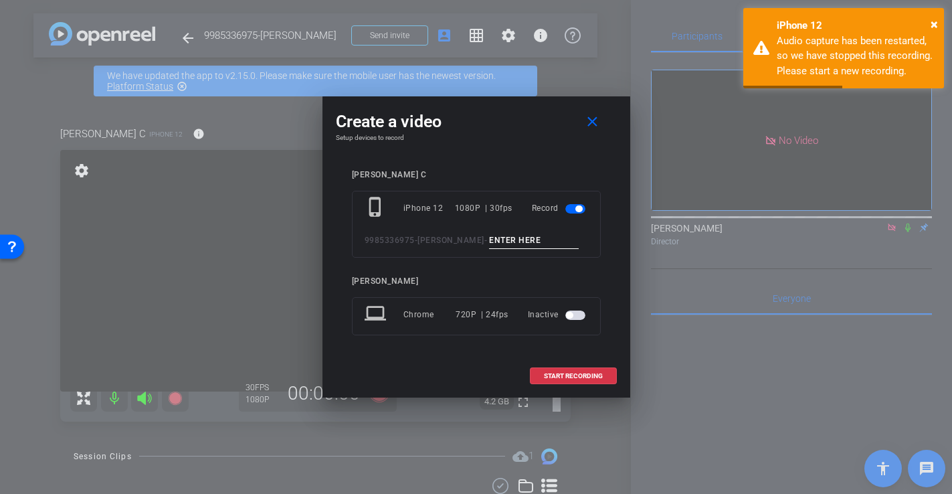
click at [532, 237] on input at bounding box center [534, 240] width 90 height 17
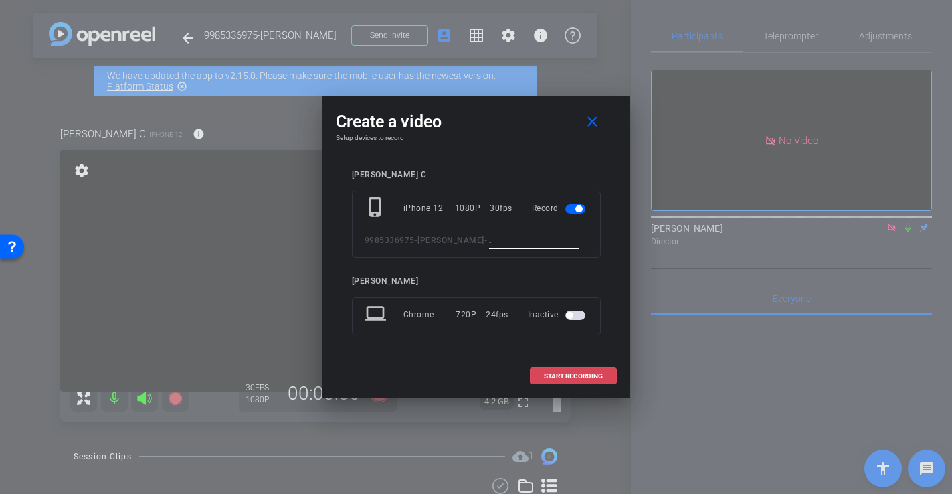
type input "."
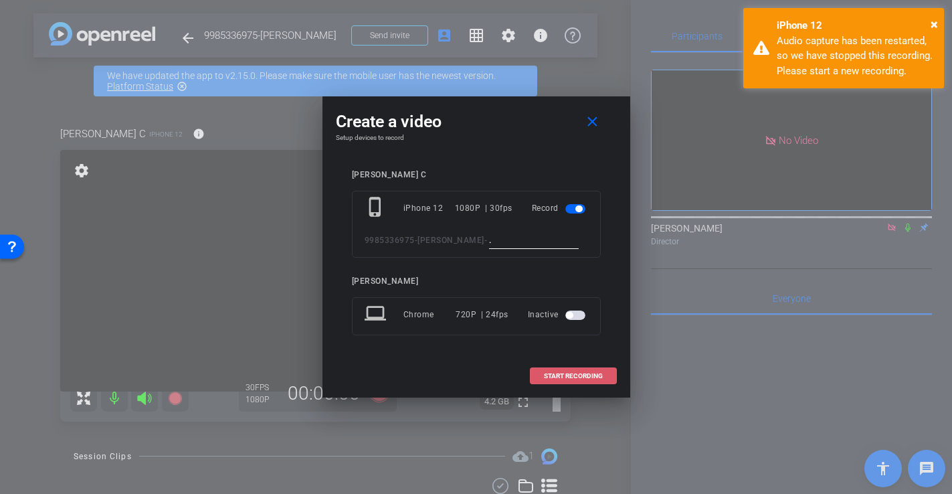
click at [565, 374] on span "START RECORDING" at bounding box center [573, 376] width 59 height 7
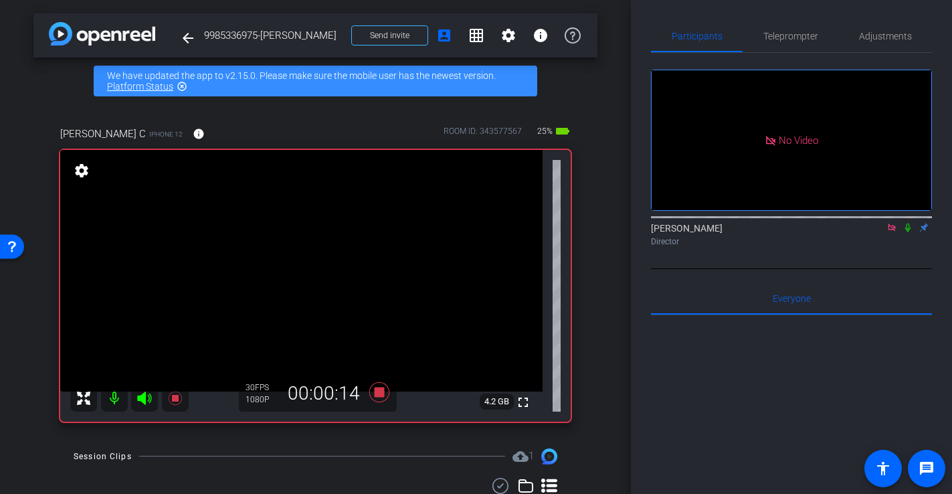
click at [573, 430] on div "Artis C iPhone 12 info ROOM ID: 343577567 25% battery_std fullscreen settings 4…" at bounding box center [315, 269] width 564 height 331
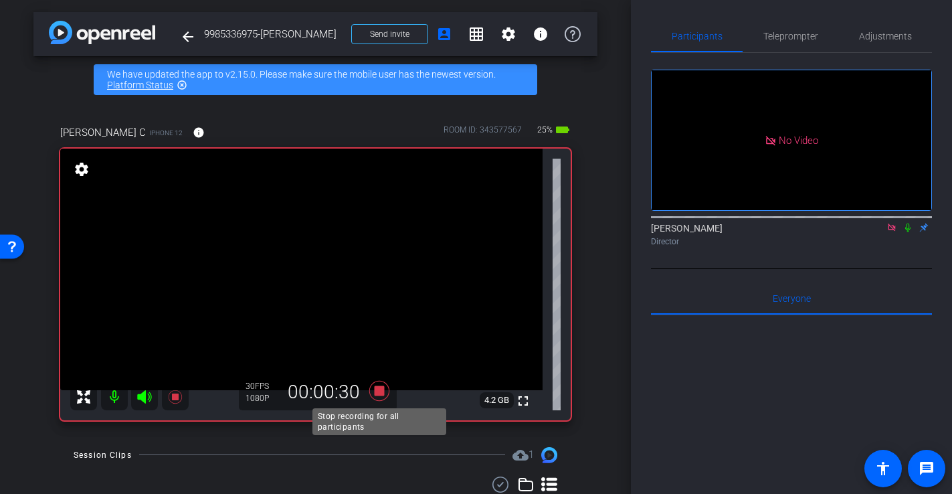
click at [381, 391] on icon at bounding box center [379, 390] width 20 height 20
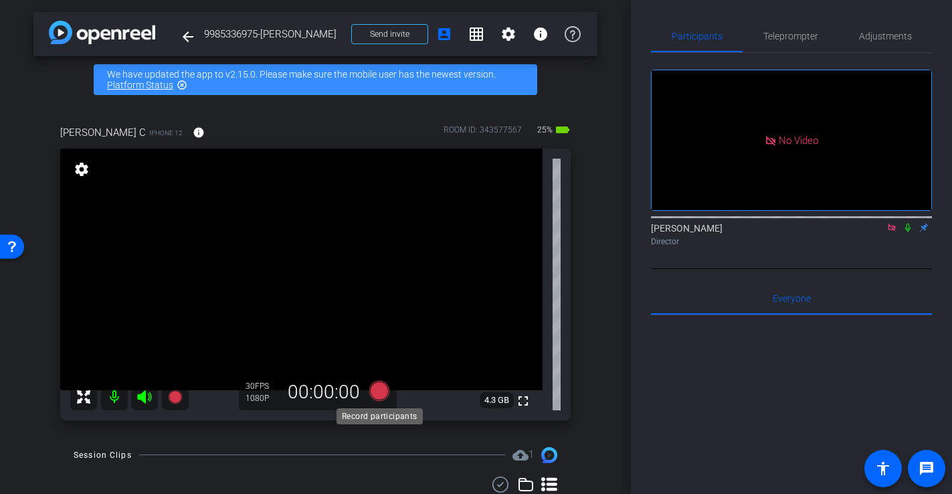
click at [382, 390] on icon at bounding box center [379, 390] width 20 height 20
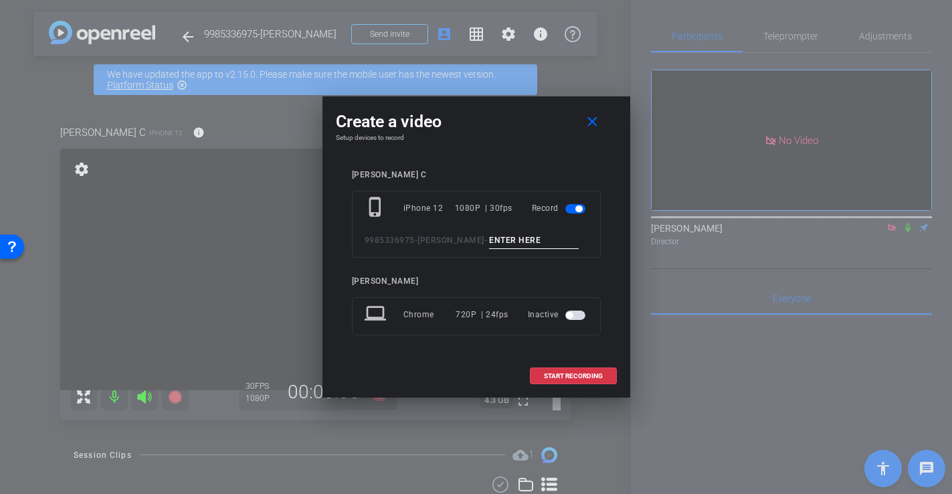
click at [513, 236] on input at bounding box center [534, 240] width 90 height 17
type input "-"
click at [581, 378] on span "START RECORDING" at bounding box center [573, 376] width 59 height 7
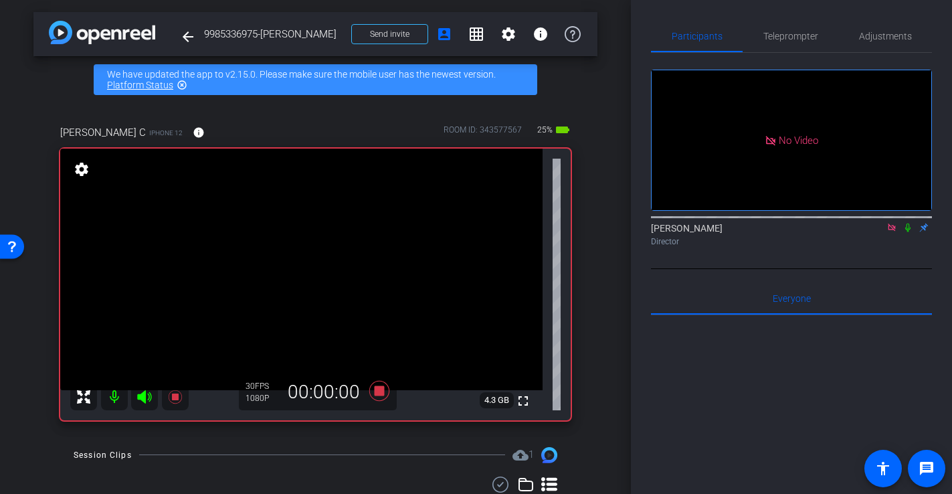
click at [283, 299] on video at bounding box center [301, 270] width 483 height 242
click at [376, 390] on icon at bounding box center [379, 390] width 20 height 20
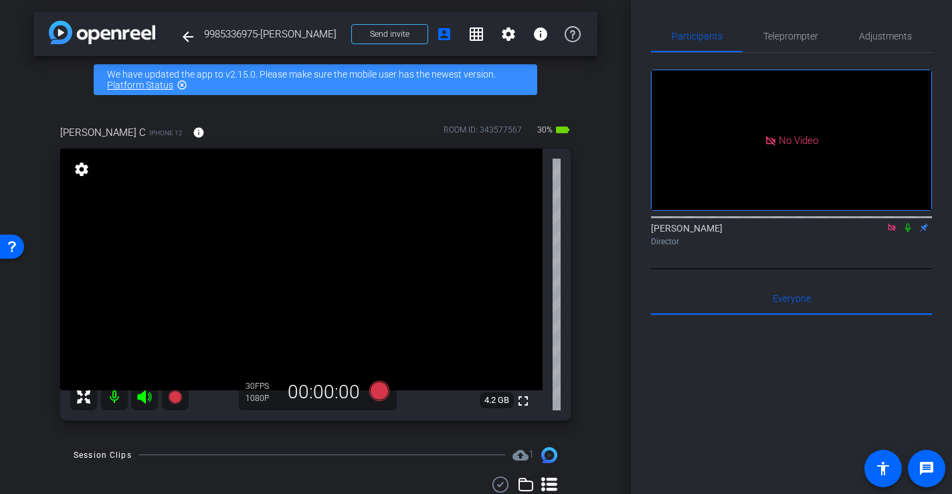
scroll to position [5, 0]
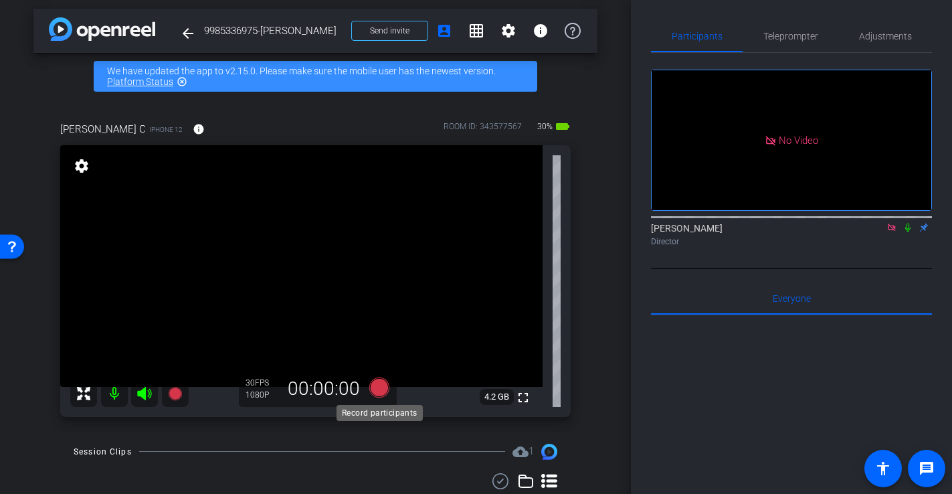
click at [377, 382] on icon at bounding box center [379, 387] width 20 height 20
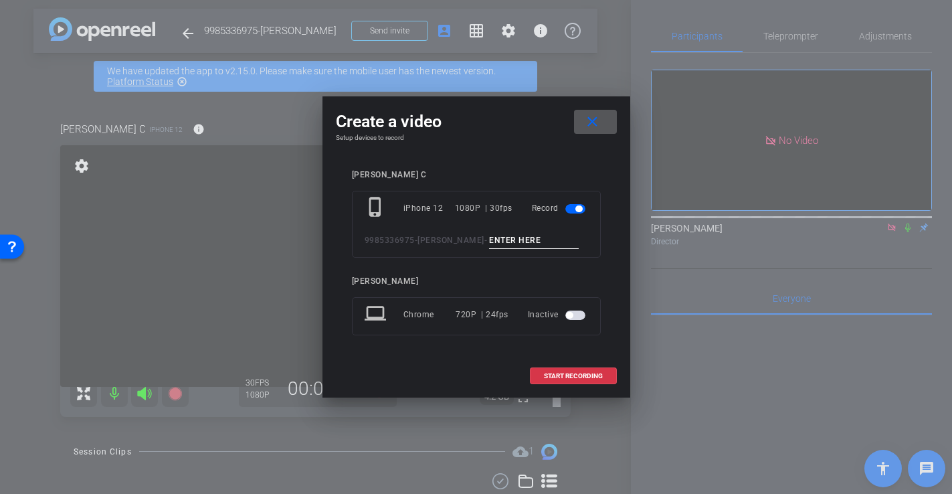
click at [502, 238] on input at bounding box center [534, 240] width 90 height 17
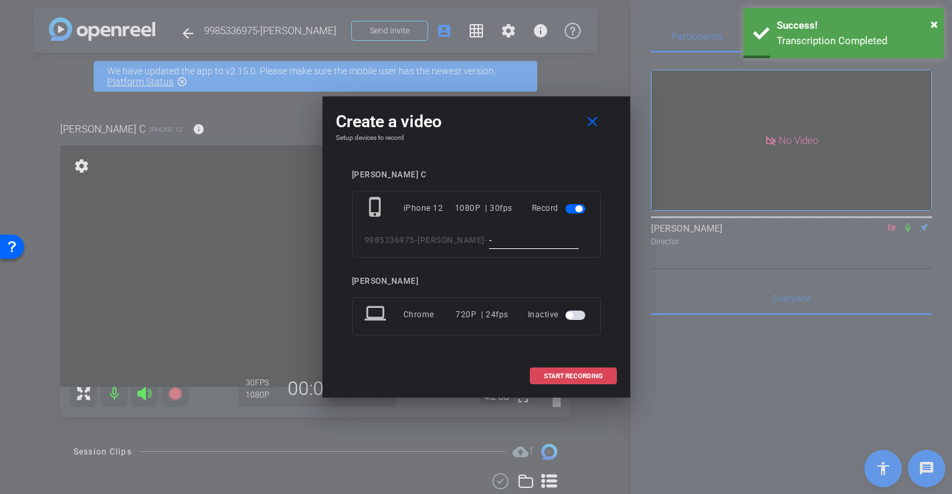
type input "-"
click at [562, 373] on span "START RECORDING" at bounding box center [573, 376] width 59 height 7
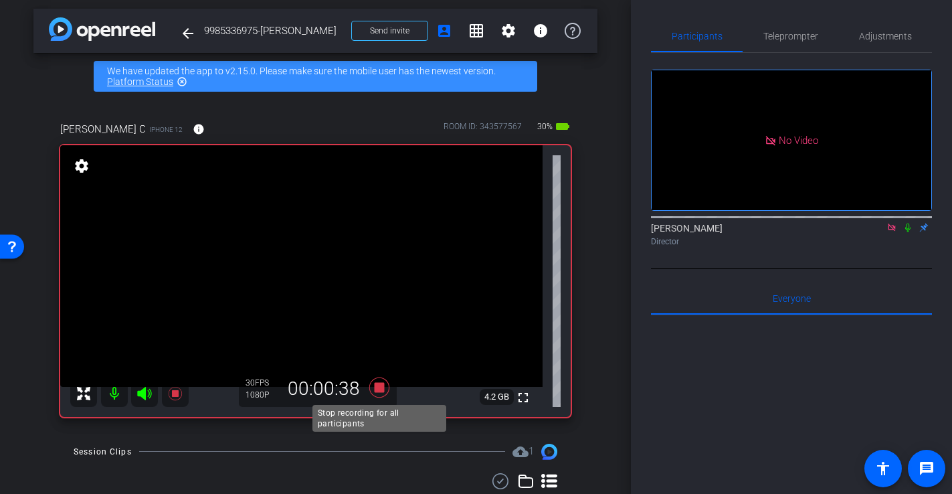
click at [380, 388] on icon at bounding box center [379, 387] width 20 height 20
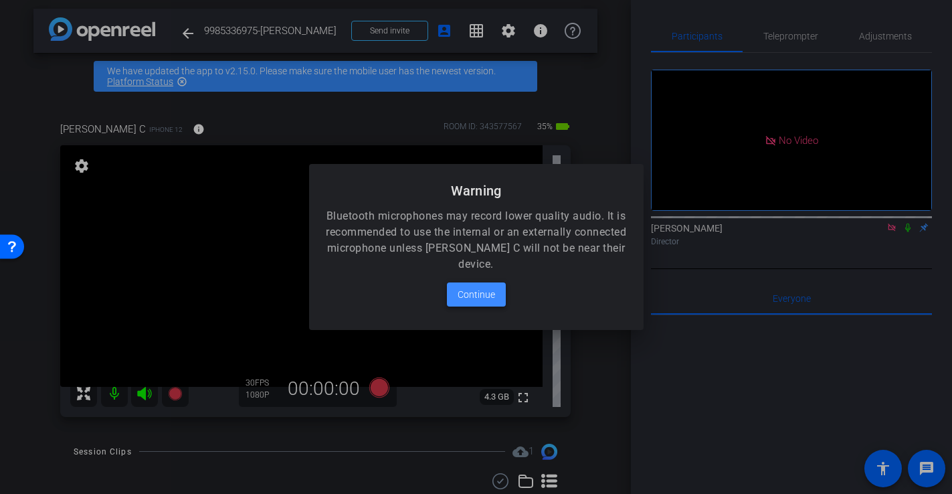
drag, startPoint x: 475, startPoint y: 299, endPoint x: 462, endPoint y: 297, distance: 12.9
click at [474, 299] on span "Continue" at bounding box center [476, 294] width 37 height 16
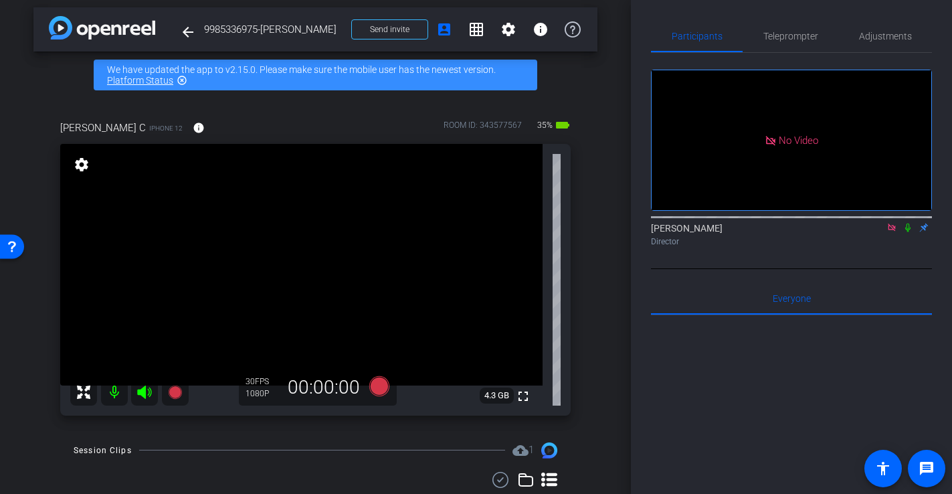
scroll to position [16, 0]
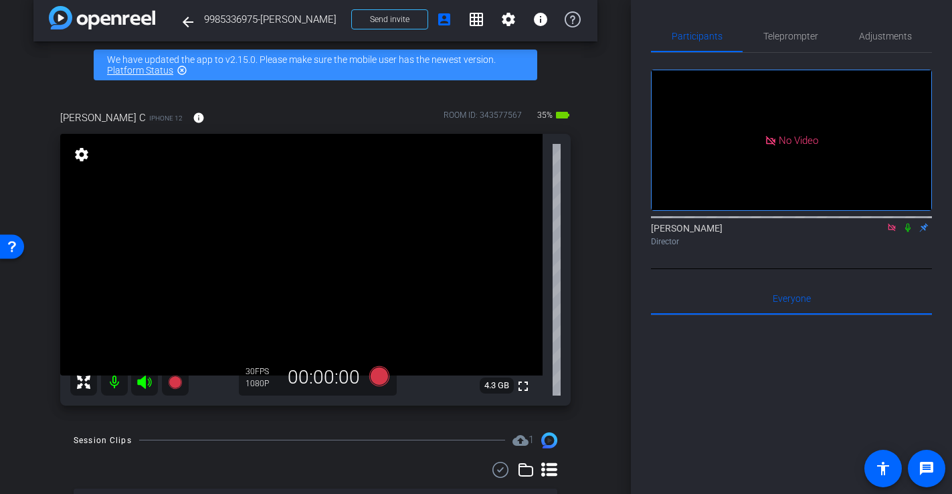
click at [896, 231] on icon at bounding box center [891, 227] width 7 height 7
click at [399, 290] on video at bounding box center [301, 255] width 483 height 242
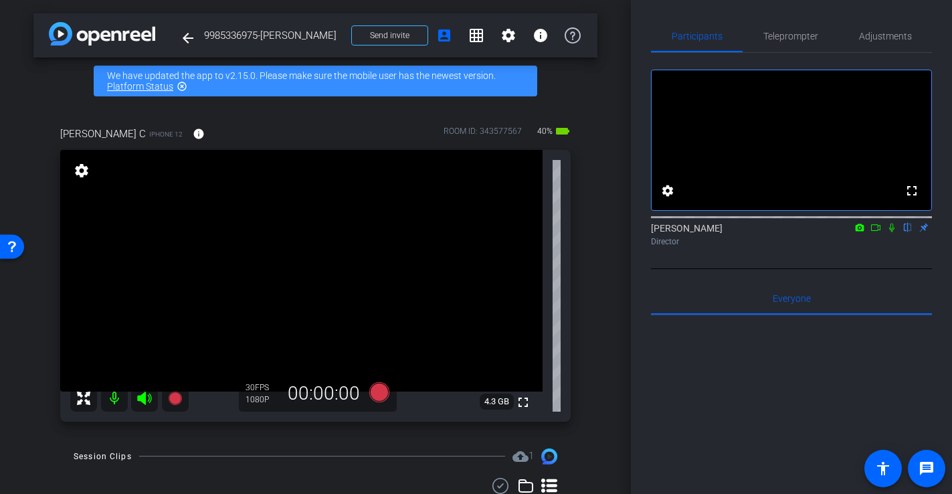
click at [878, 232] on icon at bounding box center [876, 227] width 11 height 9
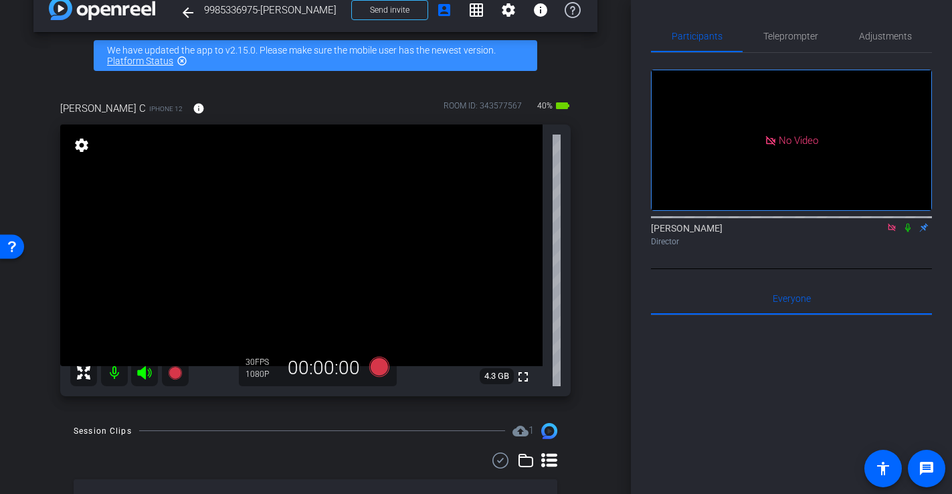
scroll to position [24, 0]
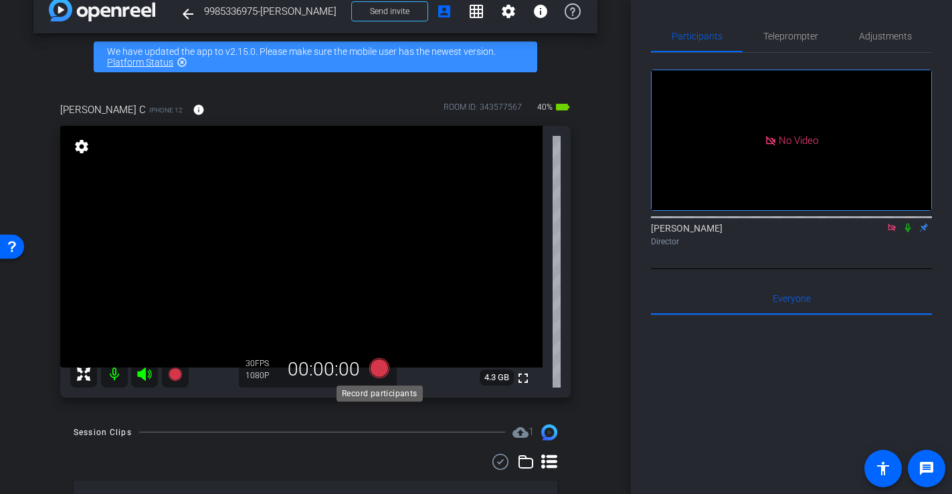
click at [375, 369] on icon at bounding box center [379, 367] width 20 height 20
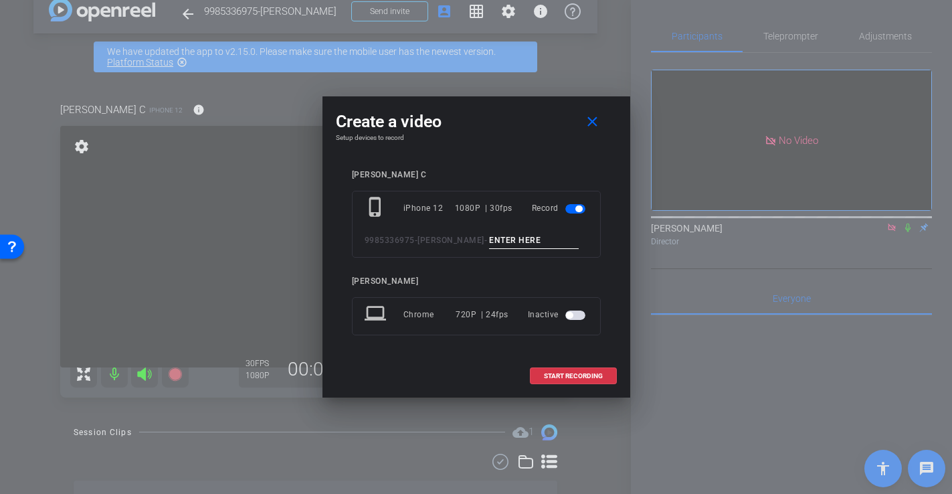
click at [489, 244] on input at bounding box center [534, 240] width 90 height 17
type input "-"
click at [586, 371] on span at bounding box center [574, 376] width 86 height 32
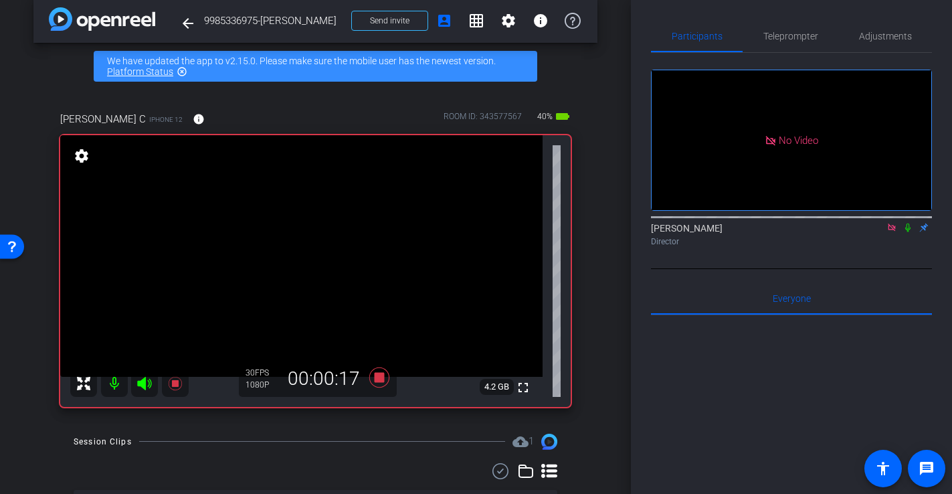
scroll to position [8, 0]
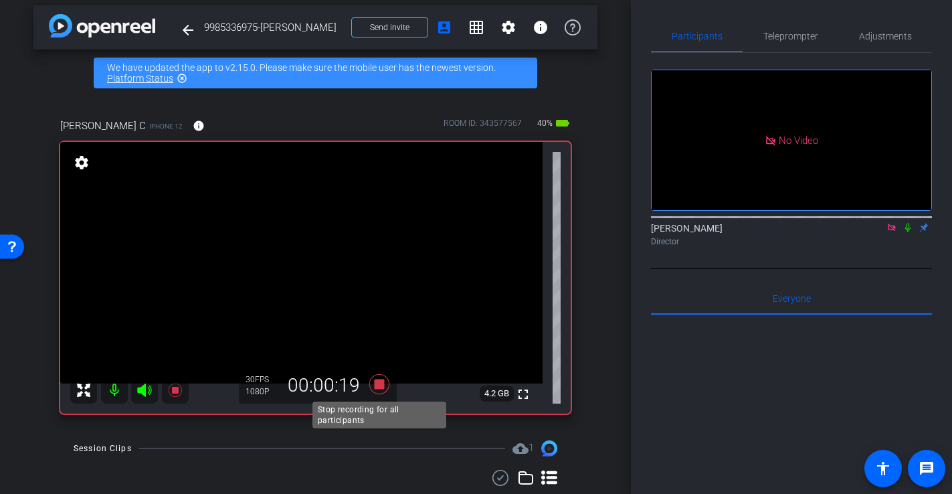
click at [382, 381] on icon at bounding box center [379, 383] width 20 height 20
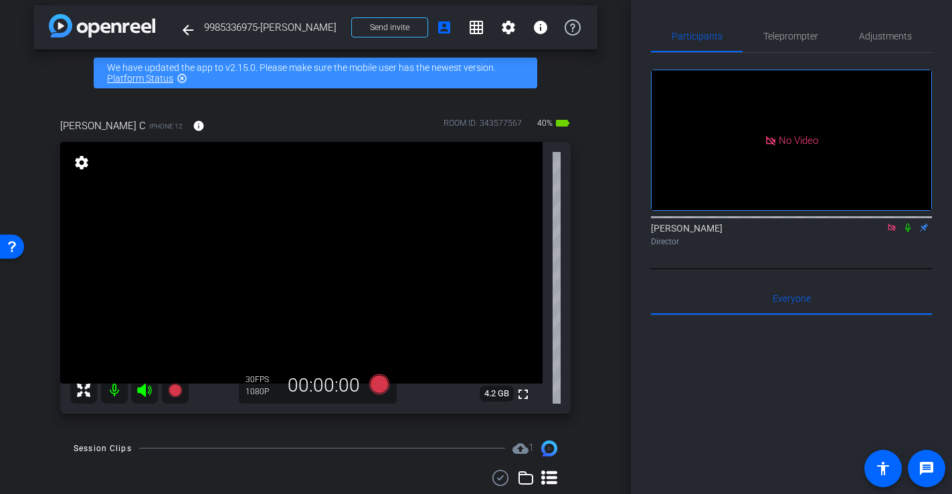
scroll to position [5, 0]
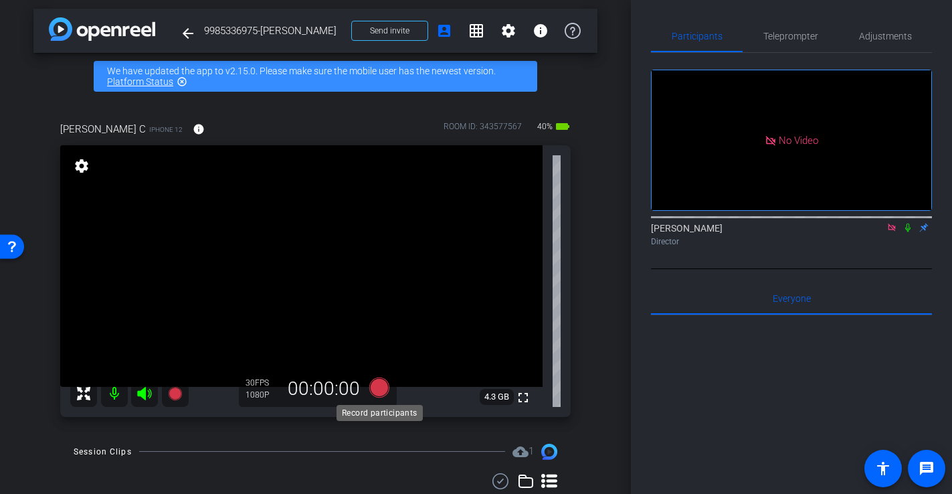
click at [381, 390] on icon at bounding box center [379, 387] width 20 height 20
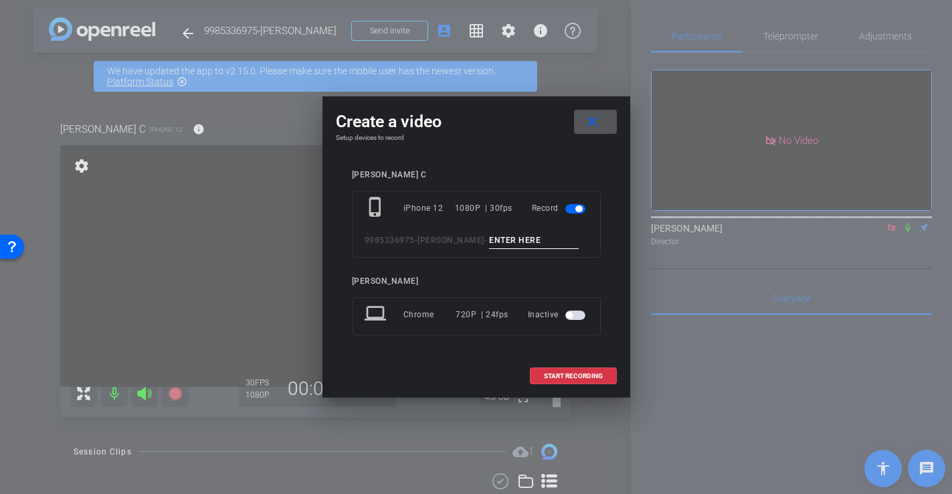
click at [489, 246] on input at bounding box center [534, 240] width 90 height 17
type input "-"
click at [571, 382] on span at bounding box center [574, 376] width 86 height 32
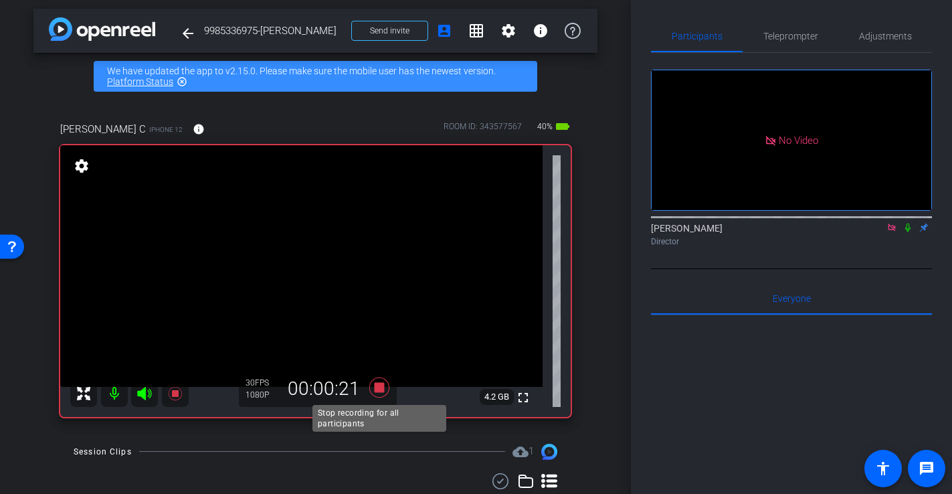
click at [382, 387] on icon at bounding box center [379, 387] width 20 height 20
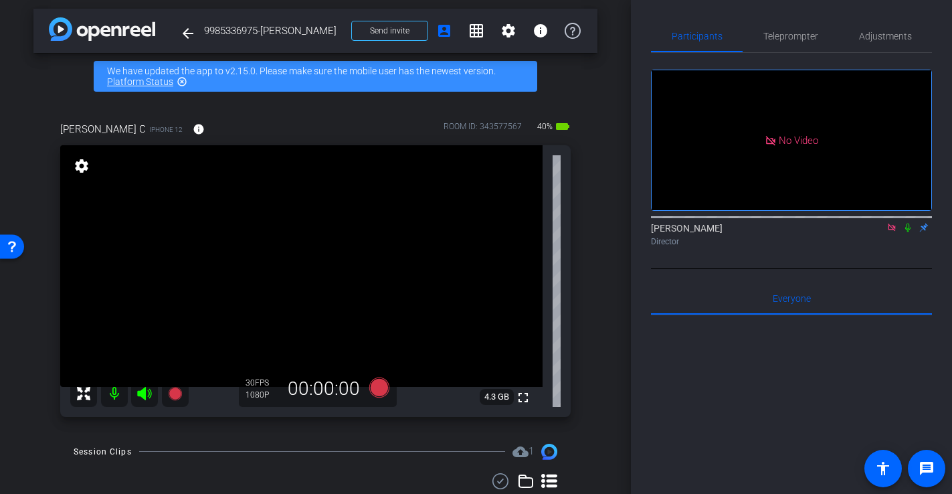
click at [891, 231] on icon at bounding box center [891, 227] width 7 height 7
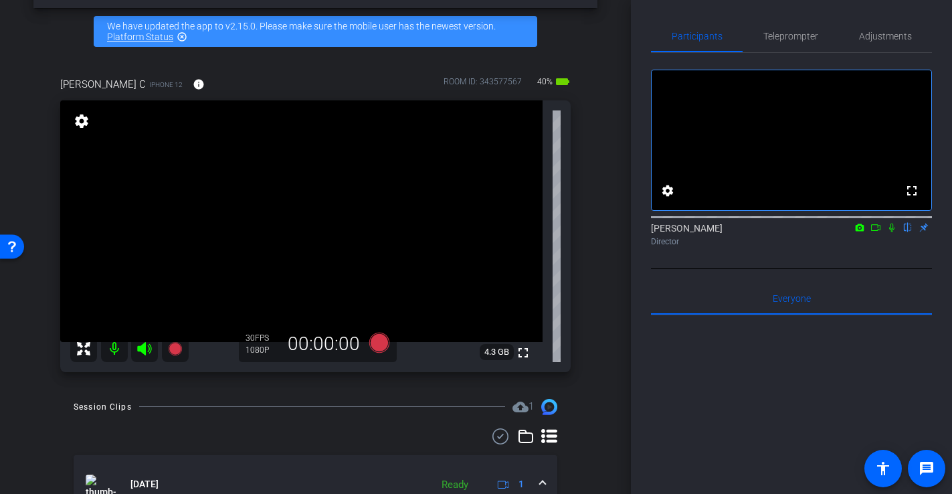
scroll to position [16, 0]
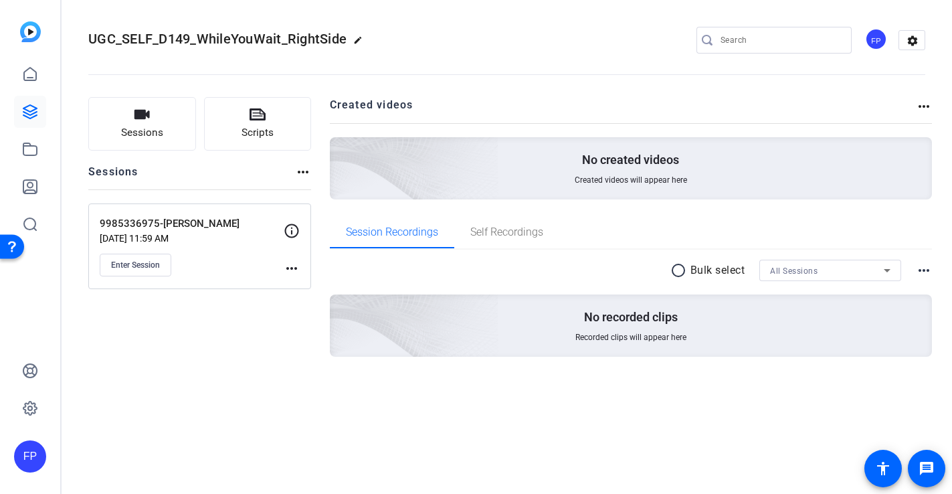
click at [180, 347] on div "Sessions Scripts Sessions more_horiz 9985336975-[PERSON_NAME] [DATE] 11:59 AM E…" at bounding box center [199, 248] width 223 height 303
click at [35, 102] on link at bounding box center [30, 112] width 32 height 32
